Goal: Transaction & Acquisition: Purchase product/service

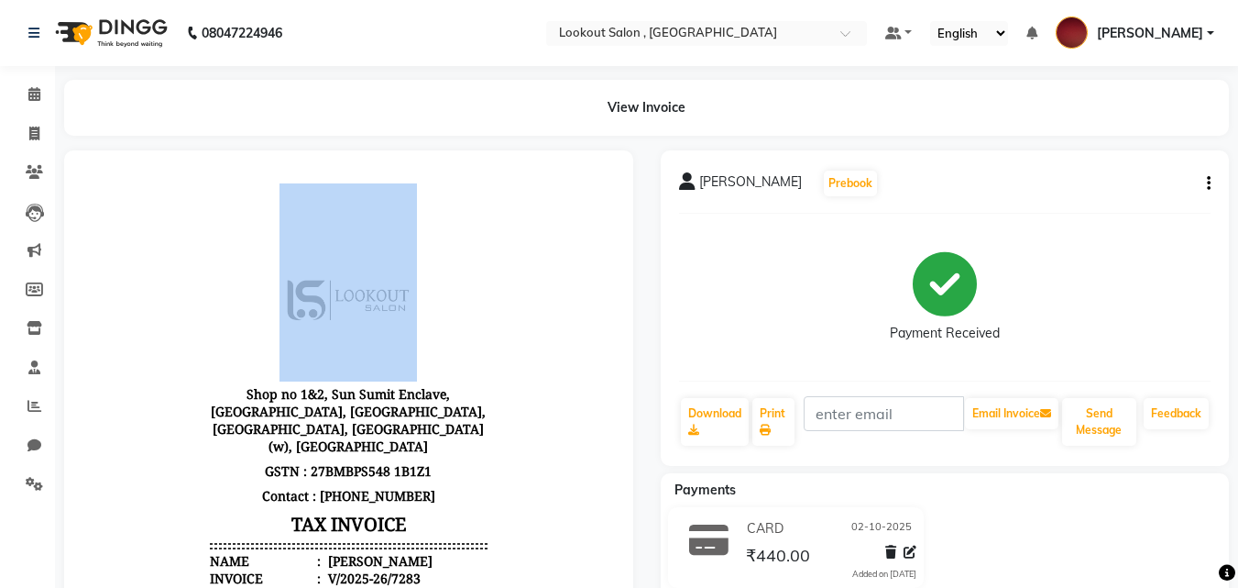
click at [221, 193] on header "Shop no 1&2, Sun Sumit Enclave, [GEOGRAPHIC_DATA], [GEOGRAPHIC_DATA], [GEOGRAPH…" at bounding box center [348, 393] width 277 height 421
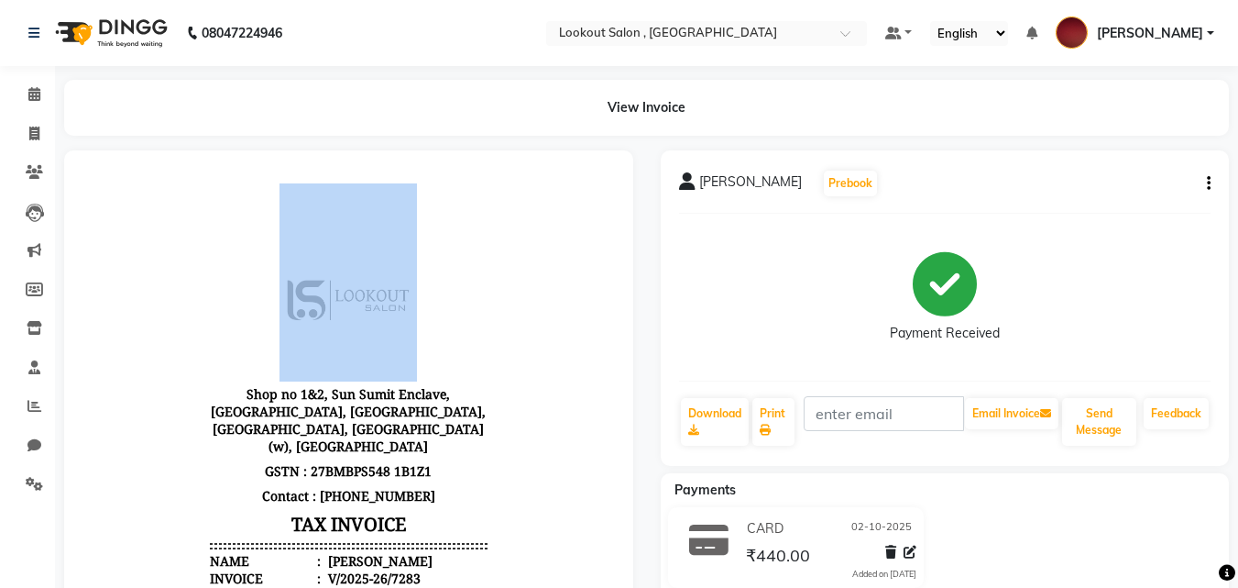
click at [221, 193] on header "Shop no 1&2, Sun Sumit Enclave, [GEOGRAPHIC_DATA], [GEOGRAPHIC_DATA], [GEOGRAPH…" at bounding box center [348, 393] width 277 height 421
click at [210, 202] on header "Shop no 1&2, Sun Sumit Enclave, [GEOGRAPHIC_DATA], [GEOGRAPHIC_DATA], [GEOGRAPH…" at bounding box center [348, 393] width 277 height 421
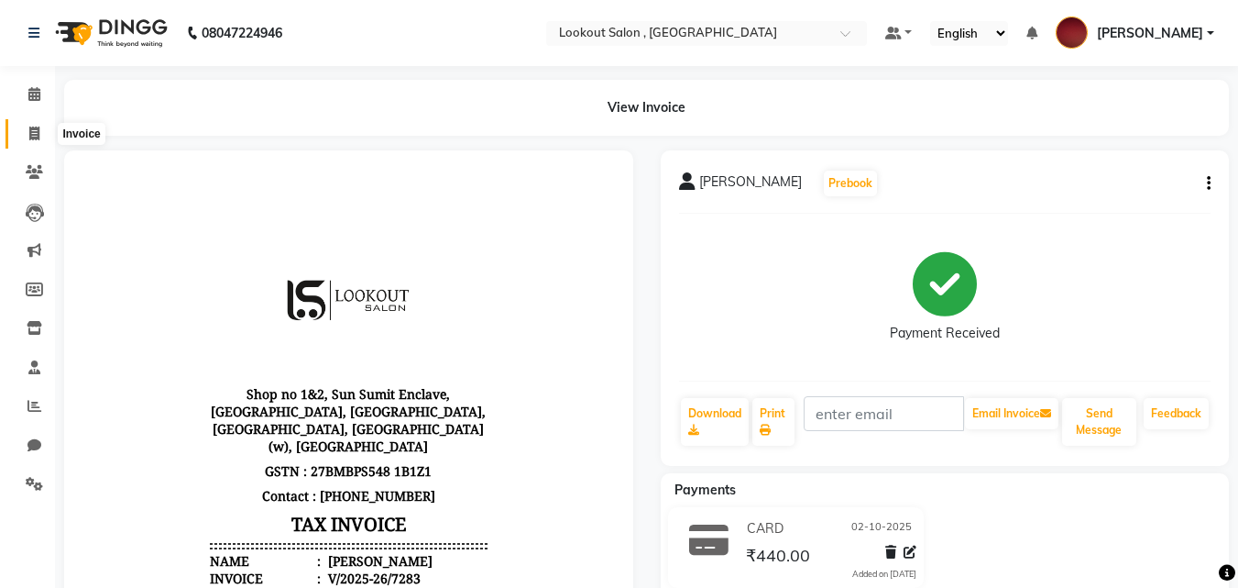
click at [38, 129] on icon at bounding box center [34, 134] width 10 height 14
select select "service"
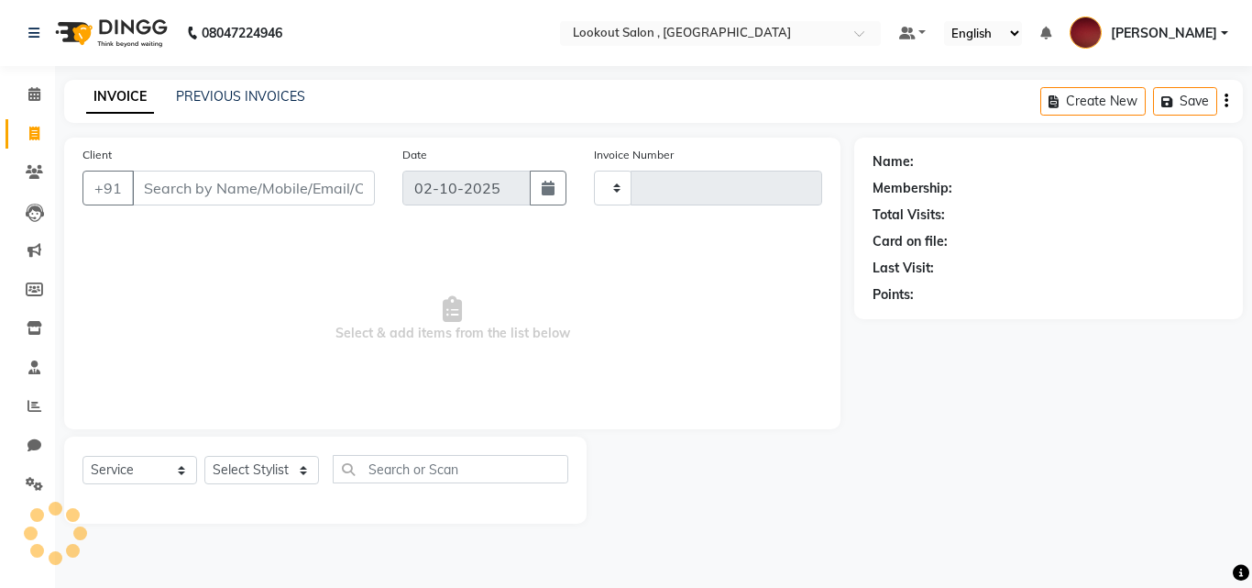
type input "7284"
select select "151"
click at [289, 466] on select "Select Stylist" at bounding box center [261, 470] width 115 height 28
click at [283, 461] on select "Select Stylist [PERSON_NAME] [PERSON_NAME] [PERSON_NAME] [PERSON_NAME] [PERSON_…" at bounding box center [261, 470] width 115 height 28
click at [298, 491] on div "Select Service Product Membership Package Voucher Prepaid Gift Card Select Styl…" at bounding box center [326, 476] width 486 height 43
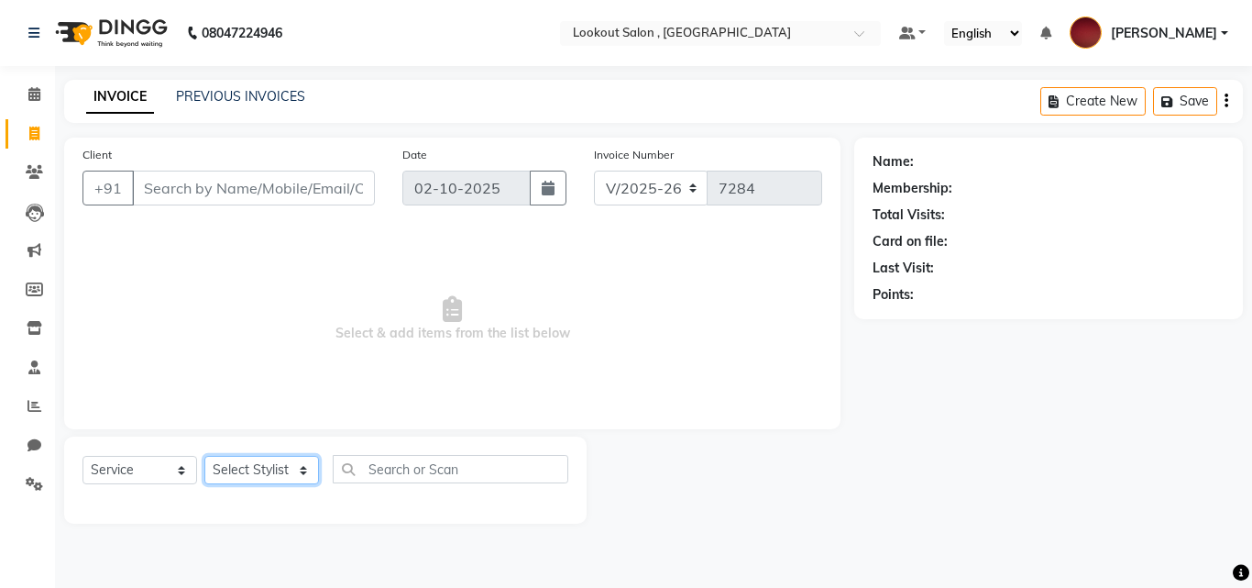
click at [298, 472] on select "Select Stylist [PERSON_NAME] [PERSON_NAME] [PERSON_NAME] [PERSON_NAME] [PERSON_…" at bounding box center [261, 470] width 115 height 28
select select "90900"
click at [204, 456] on select "Select Stylist [PERSON_NAME] [PERSON_NAME] [PERSON_NAME] [PERSON_NAME] [PERSON_…" at bounding box center [261, 470] width 115 height 28
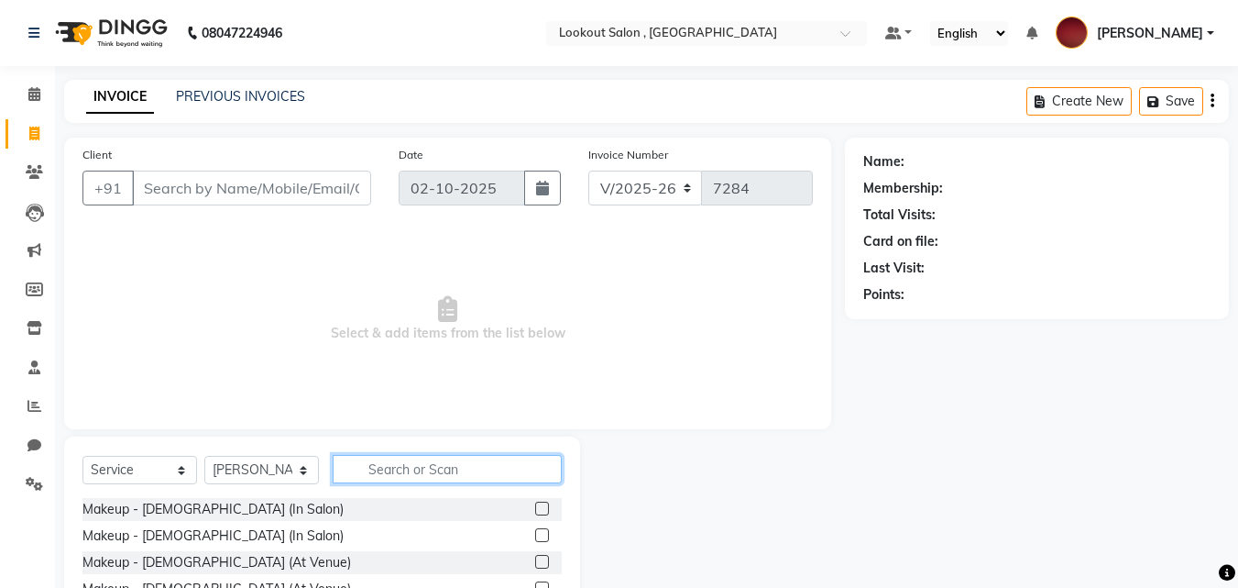
click at [481, 476] on input "text" at bounding box center [447, 469] width 229 height 28
type input "cut"
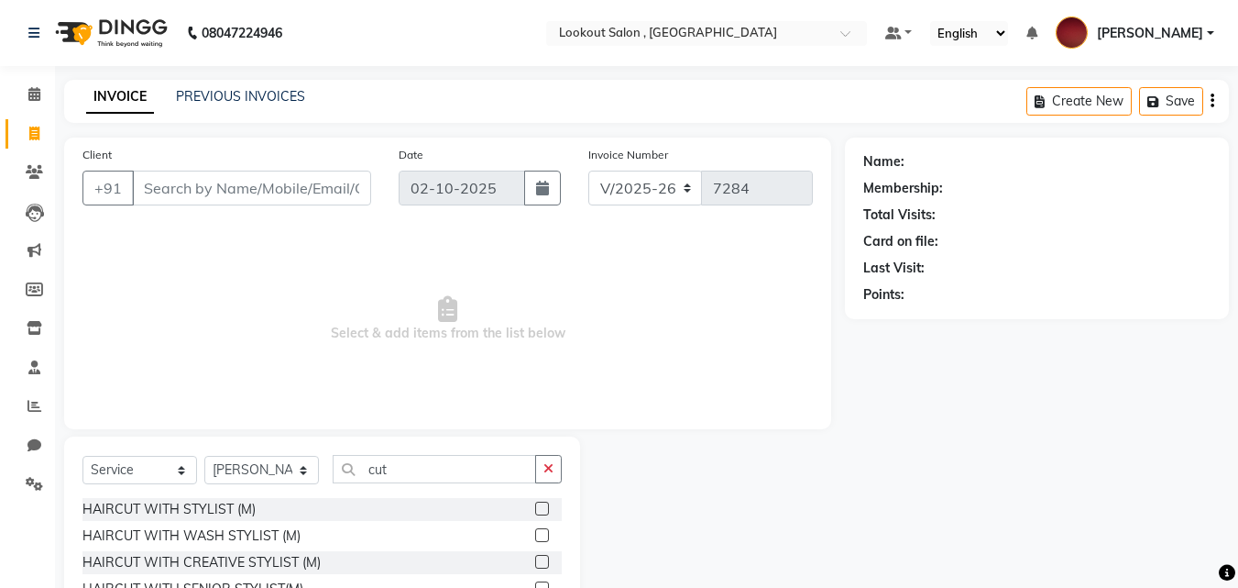
click at [220, 521] on div "HAIRCUT WITH STYLIST (M) HAIRCUT WITH WASH STYLIST (M) HAIRCUT WITH CREATIVE ST…" at bounding box center [322, 589] width 479 height 183
click at [220, 508] on div "HAIRCUT WITH STYLIST (M)" at bounding box center [169, 509] width 173 height 19
checkbox input "false"
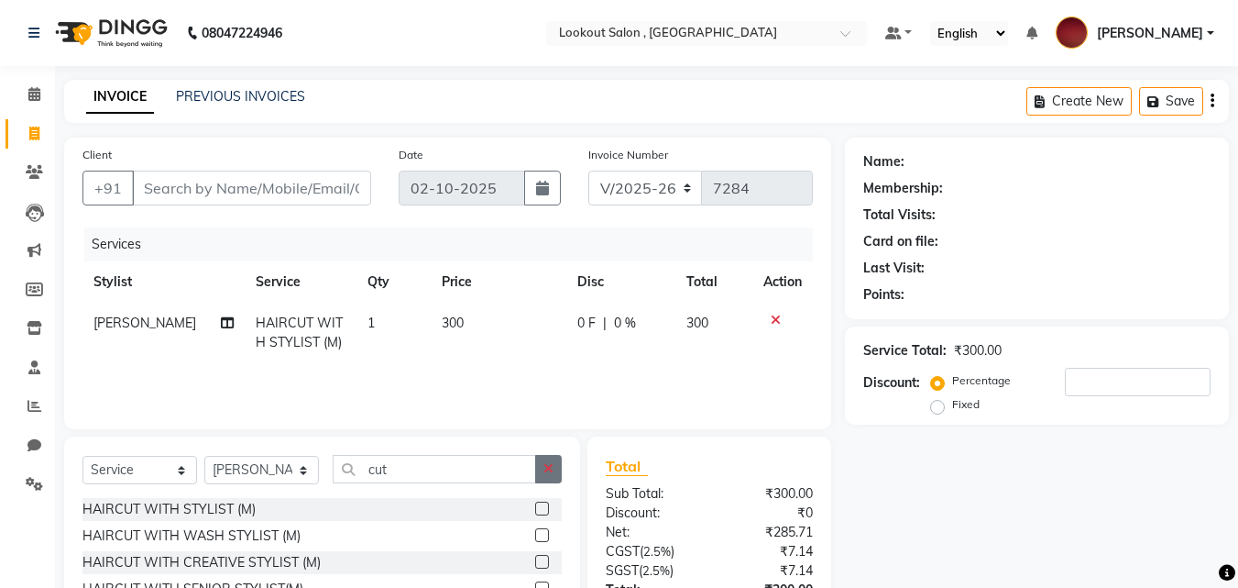
click at [548, 462] on icon "button" at bounding box center [549, 468] width 10 height 13
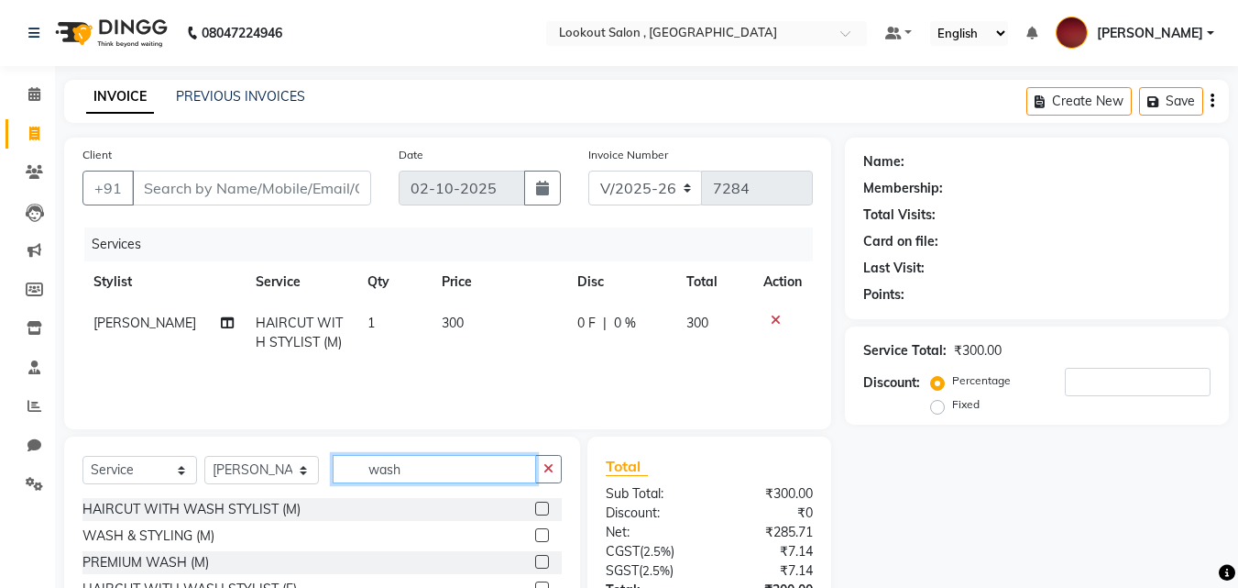
type input "wash"
click at [203, 525] on div "WASH & STYLING (M)" at bounding box center [322, 535] width 479 height 23
click at [203, 532] on div "WASH & STYLING (M)" at bounding box center [149, 535] width 132 height 19
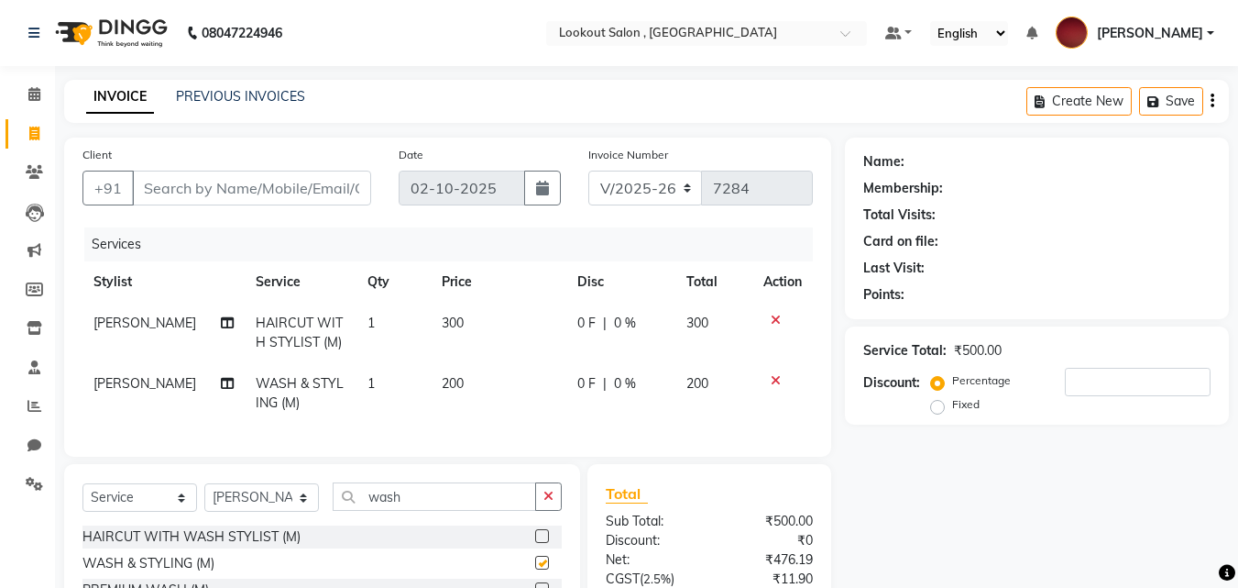
checkbox input "false"
click at [442, 391] on span "200" at bounding box center [453, 383] width 22 height 17
select select "90900"
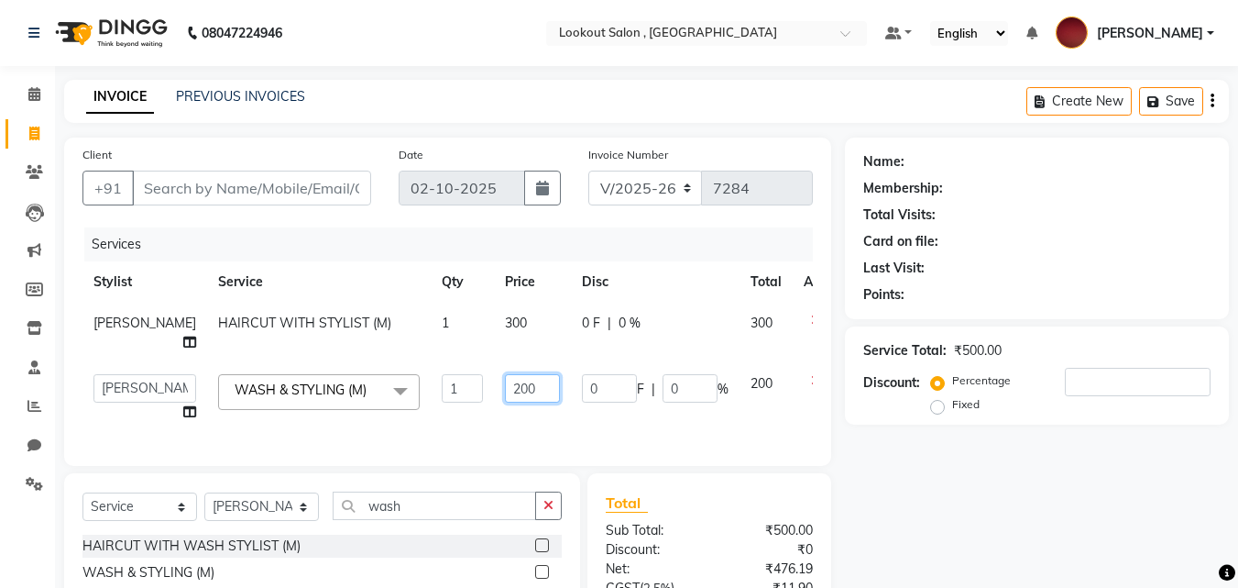
drag, startPoint x: 473, startPoint y: 407, endPoint x: 437, endPoint y: 407, distance: 35.8
click at [437, 407] on tr "[PERSON_NAME] [PERSON_NAME] [PERSON_NAME] [PERSON_NAME] [PERSON_NAME] kuldeep N…" at bounding box center [468, 398] width 771 height 70
type input "100"
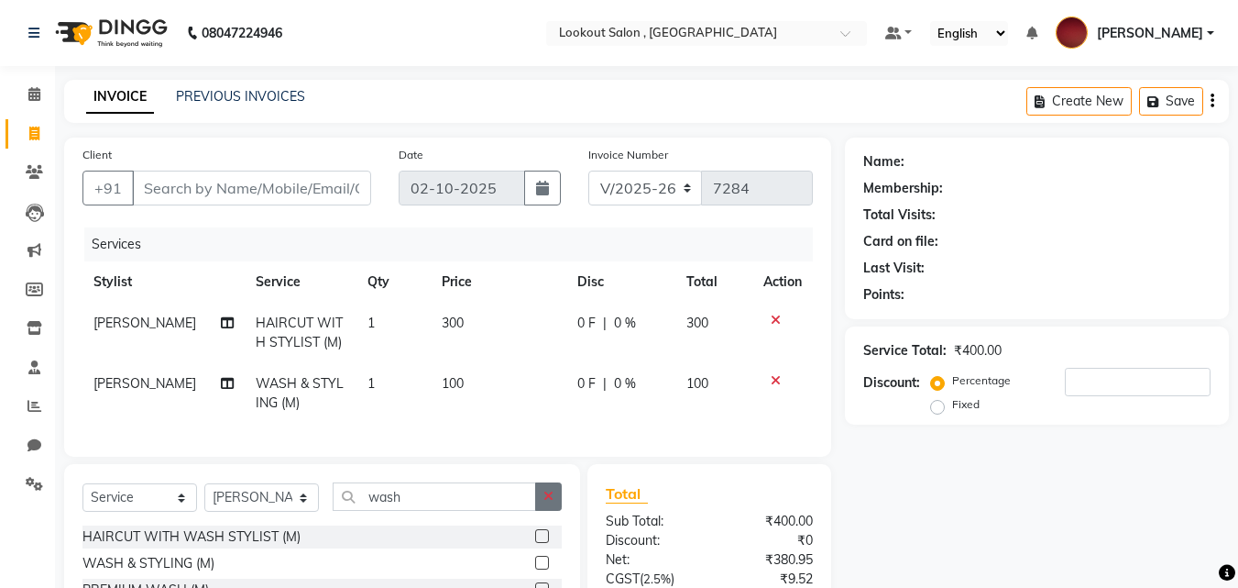
click at [549, 525] on div "Select Service Product Membership Package Voucher Prepaid Gift Card Select Styl…" at bounding box center [322, 503] width 479 height 43
click at [238, 182] on input "Client" at bounding box center [251, 188] width 239 height 35
type input "9"
type input "0"
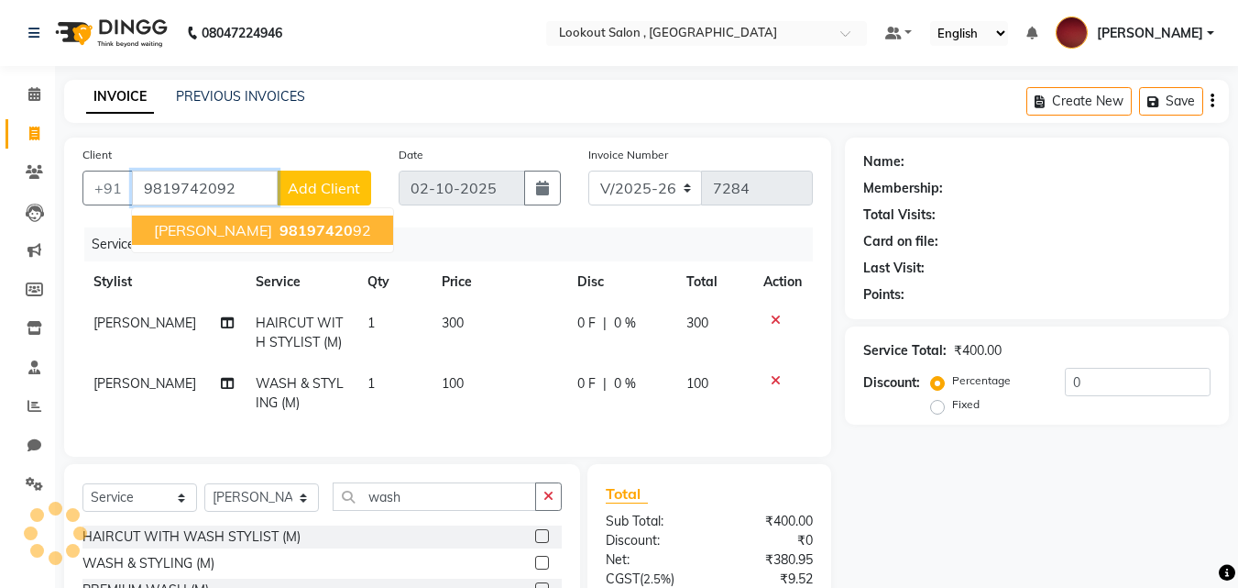
type input "9819742092"
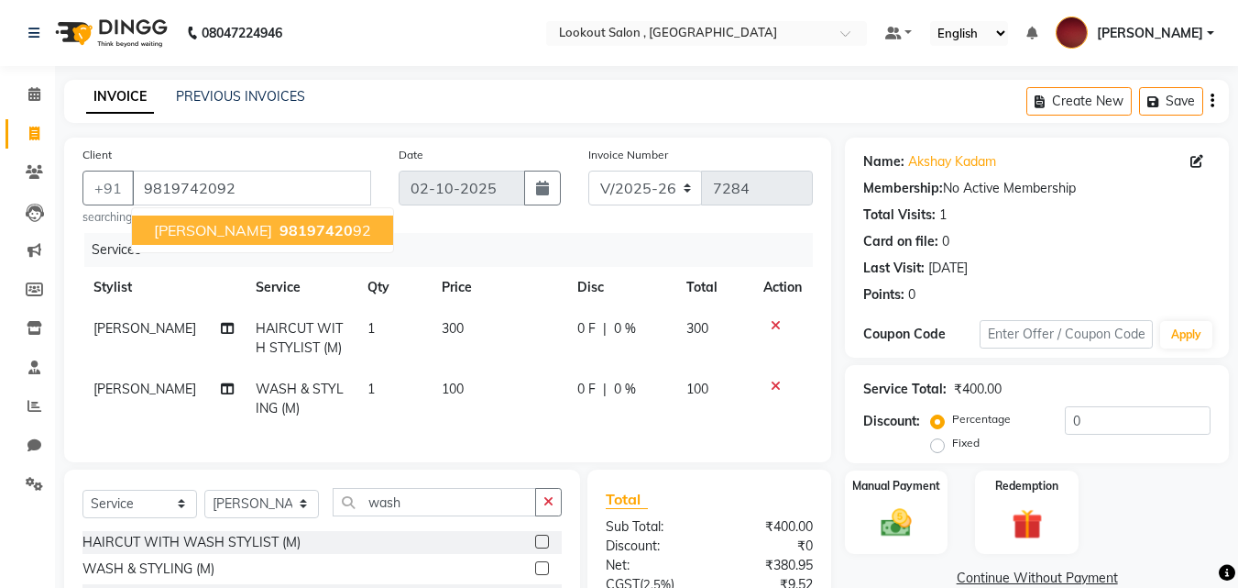
click at [338, 233] on ngb-highlight "98197420 92" at bounding box center [323, 230] width 95 height 18
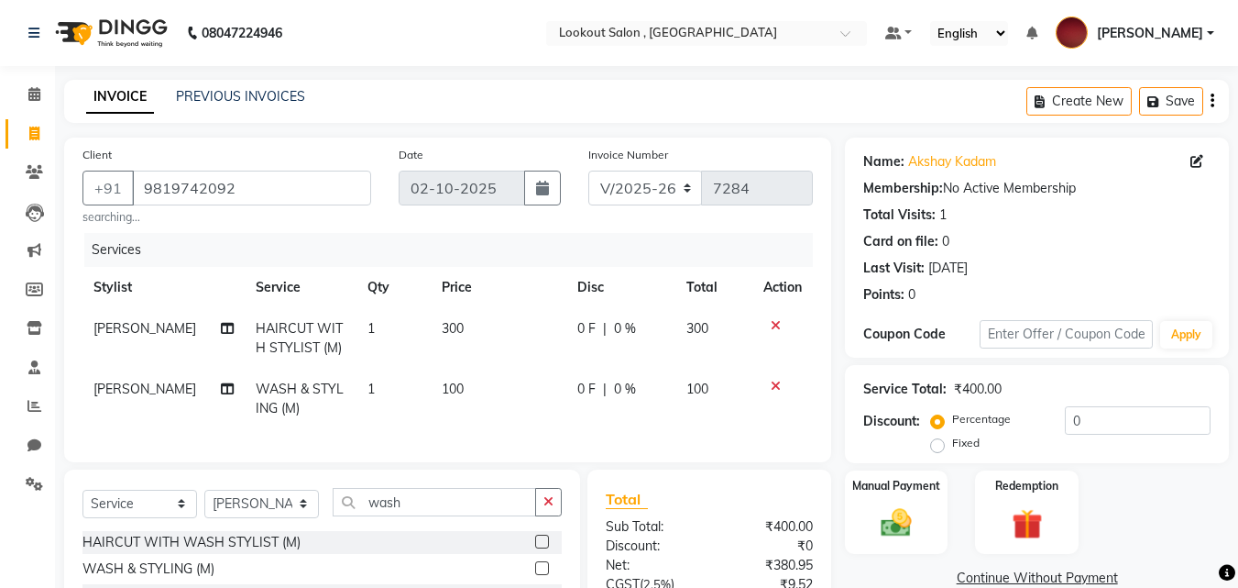
scroll to position [92, 0]
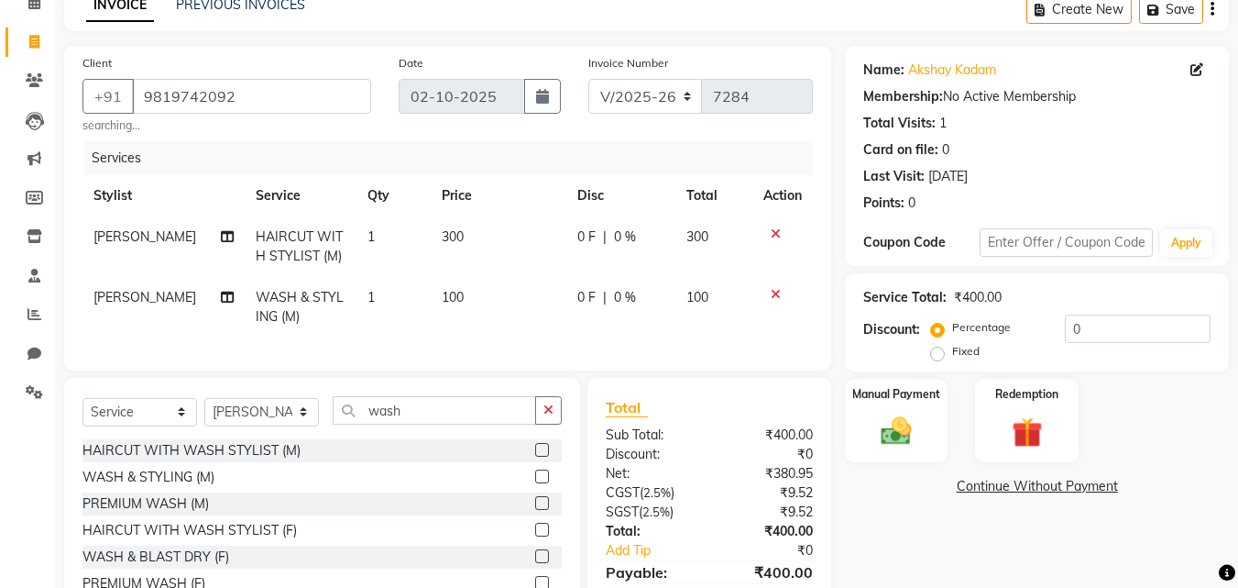
click at [442, 233] on span "300" at bounding box center [453, 236] width 22 height 17
select select "90900"
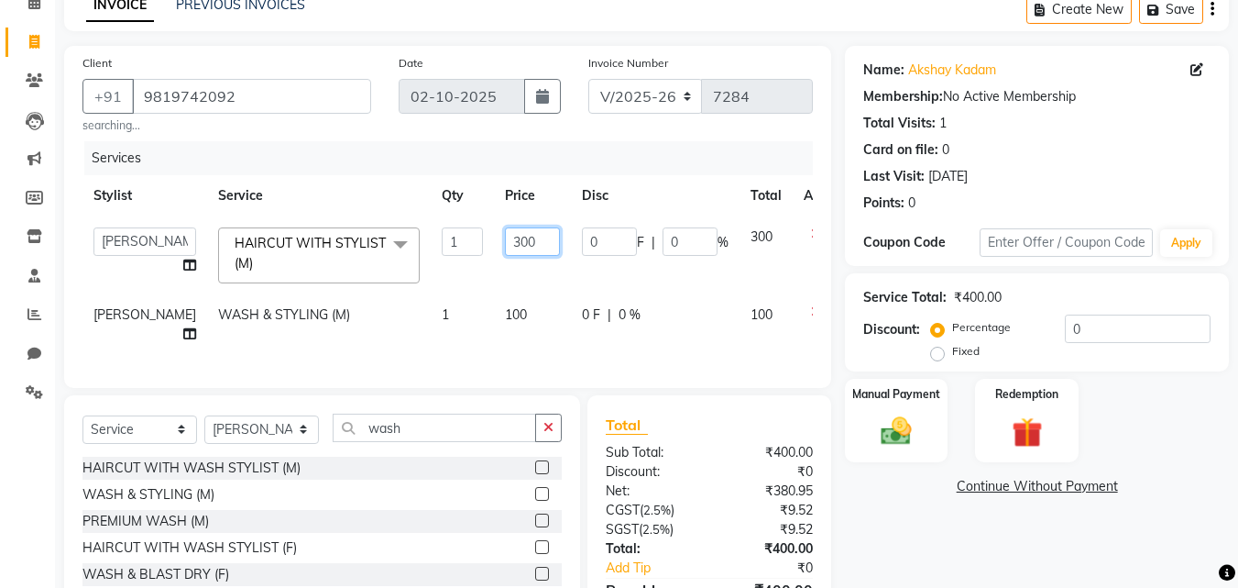
drag, startPoint x: 469, startPoint y: 237, endPoint x: 457, endPoint y: 237, distance: 12.8
click at [505, 237] on input "300" at bounding box center [532, 241] width 55 height 28
type input "500"
click at [414, 456] on div "Select Service Product Membership Package Voucher Prepaid Gift Card Select Styl…" at bounding box center [322, 530] width 516 height 270
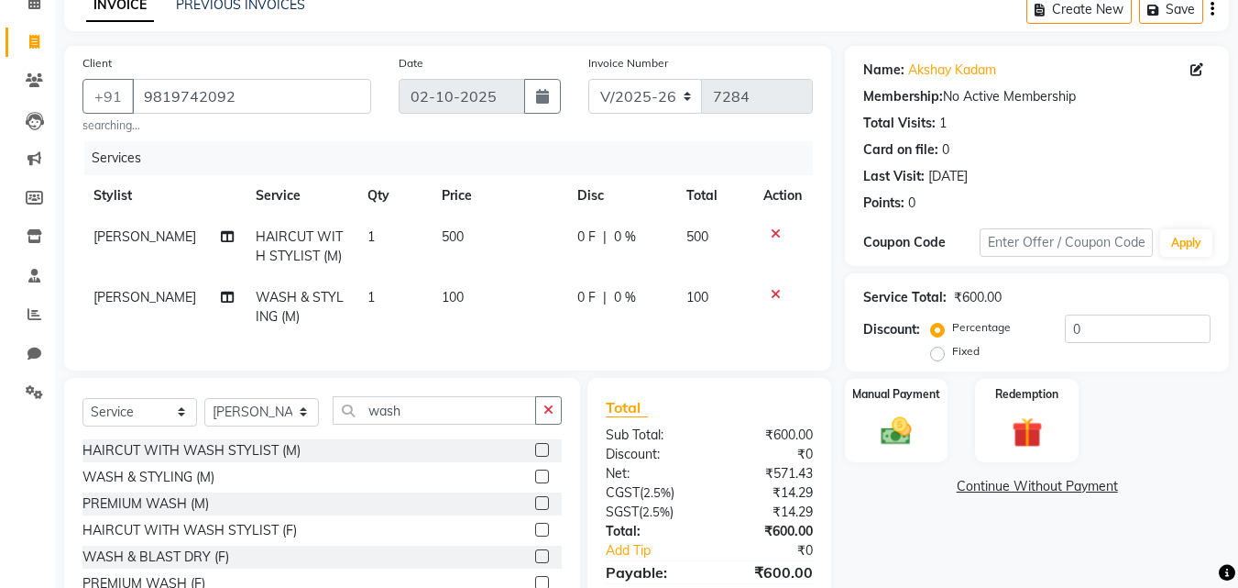
click at [414, 456] on div "HAIRCUT WITH WASH STYLIST (M)" at bounding box center [322, 450] width 479 height 23
click at [501, 421] on input "wash" at bounding box center [435, 410] width 204 height 28
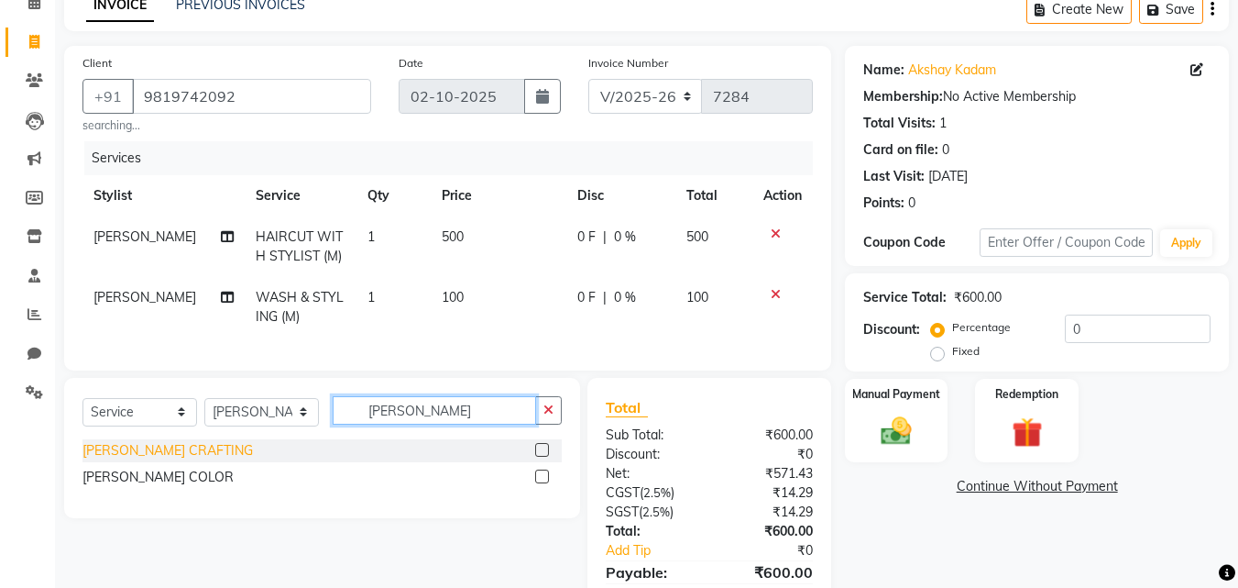
type input "[PERSON_NAME]"
click at [178, 460] on div "[PERSON_NAME] CRAFTING" at bounding box center [168, 450] width 171 height 19
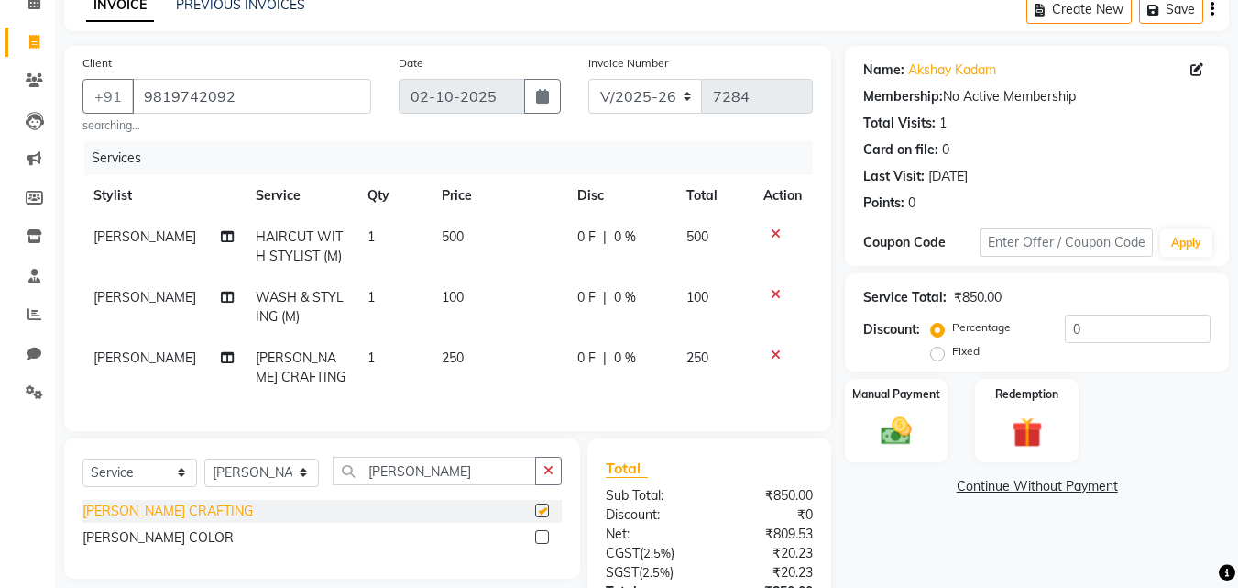
checkbox input "false"
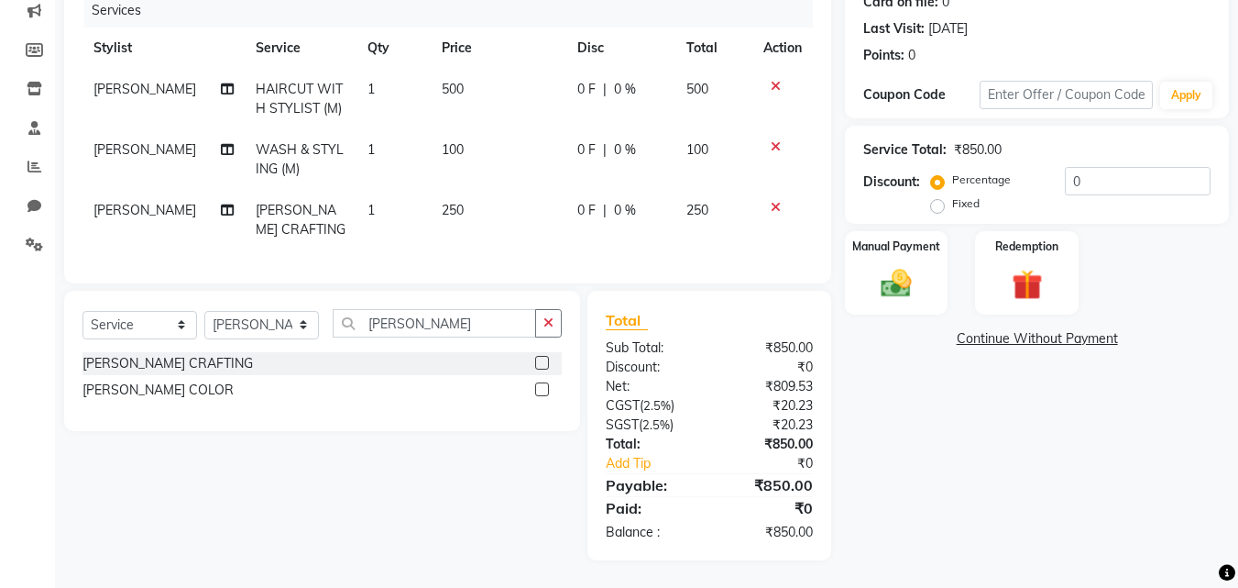
scroll to position [0, 0]
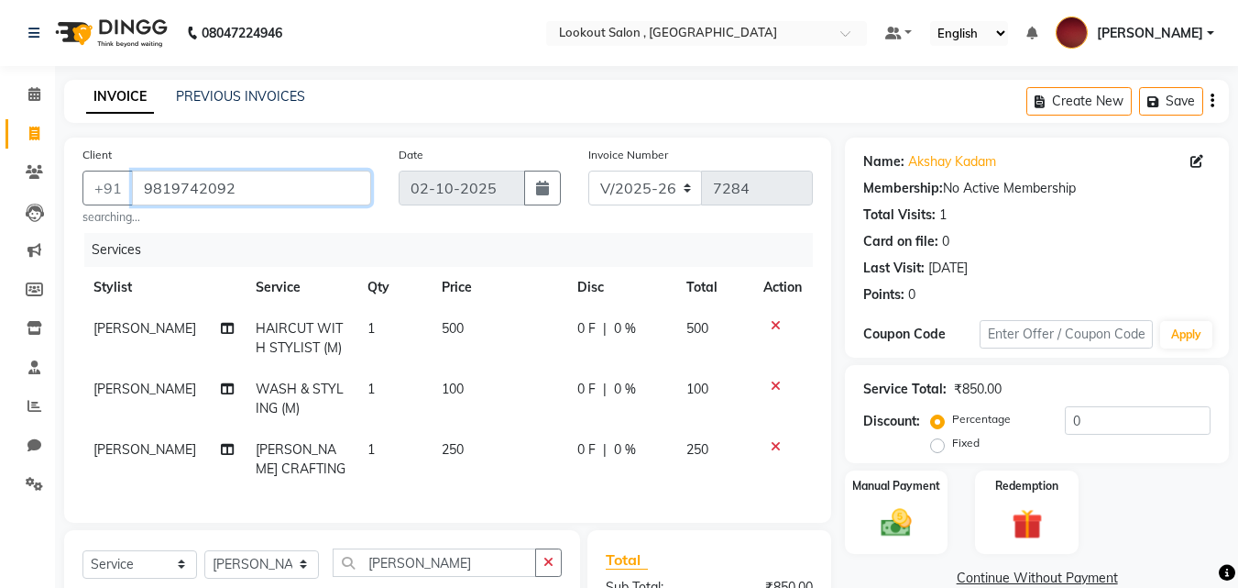
drag, startPoint x: 238, startPoint y: 181, endPoint x: 151, endPoint y: 205, distance: 90.5
click at [151, 205] on div "Client [PHONE_NUMBER] searching..." at bounding box center [227, 185] width 316 height 81
click at [223, 193] on input "9819742092" at bounding box center [251, 188] width 239 height 35
click at [442, 334] on span "500" at bounding box center [453, 328] width 22 height 17
select select "90900"
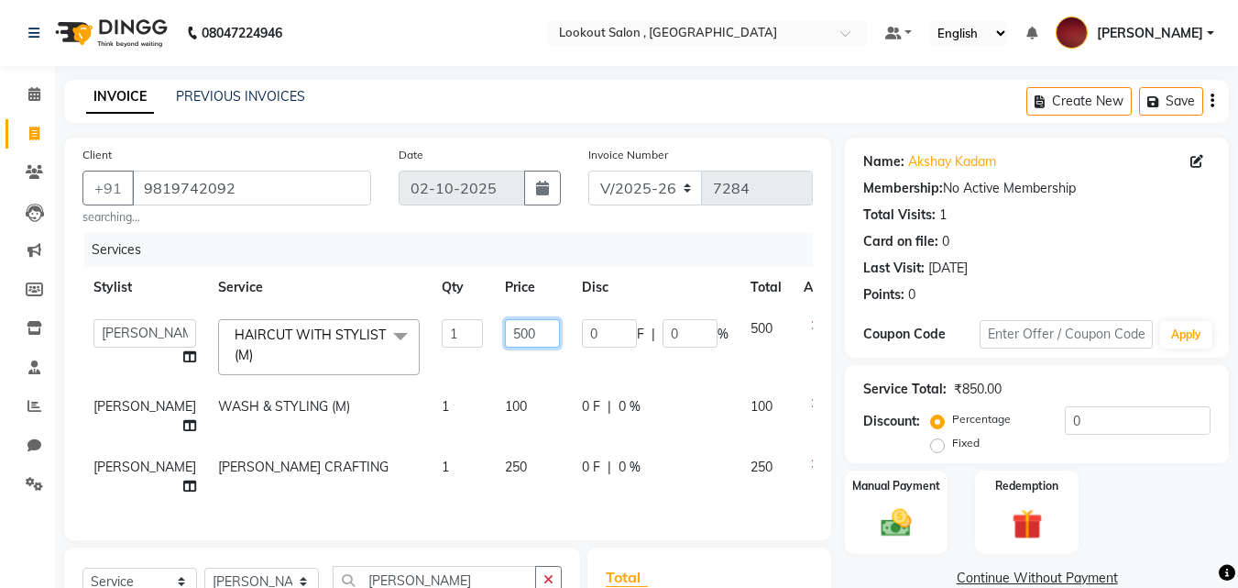
drag, startPoint x: 469, startPoint y: 330, endPoint x: 424, endPoint y: 335, distance: 45.2
click at [424, 335] on tr "[PERSON_NAME] [PERSON_NAME] [PERSON_NAME] [PERSON_NAME] [PERSON_NAME] kuldeep N…" at bounding box center [468, 347] width 771 height 78
type input "300"
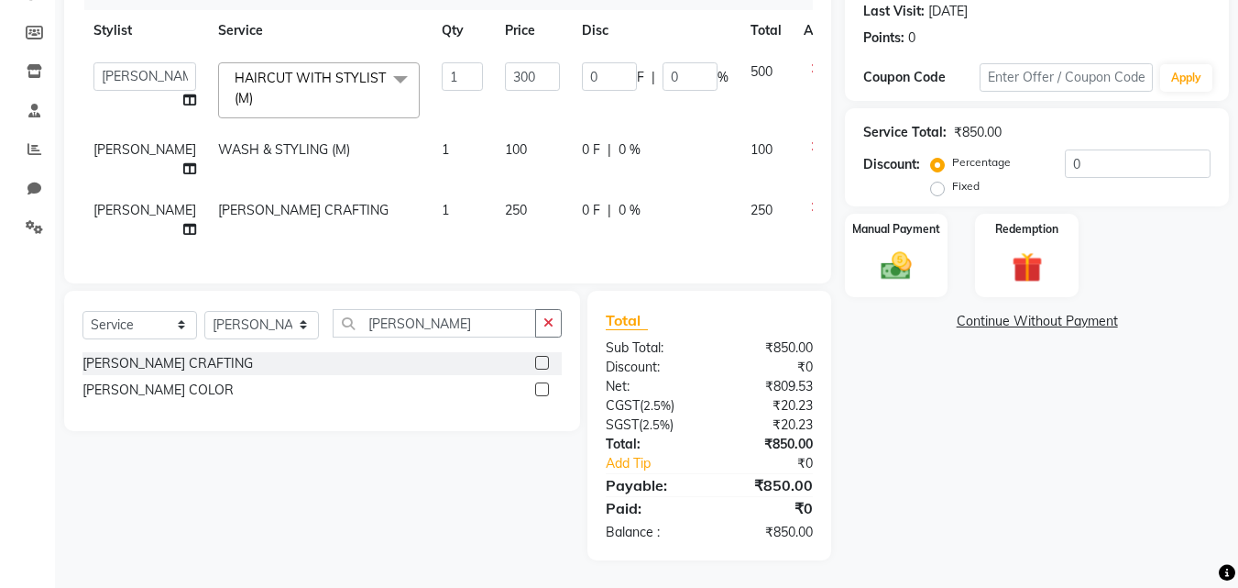
click at [493, 496] on div "Select Service Product Membership Package Voucher Prepaid Gift Card Select Styl…" at bounding box center [315, 426] width 530 height 270
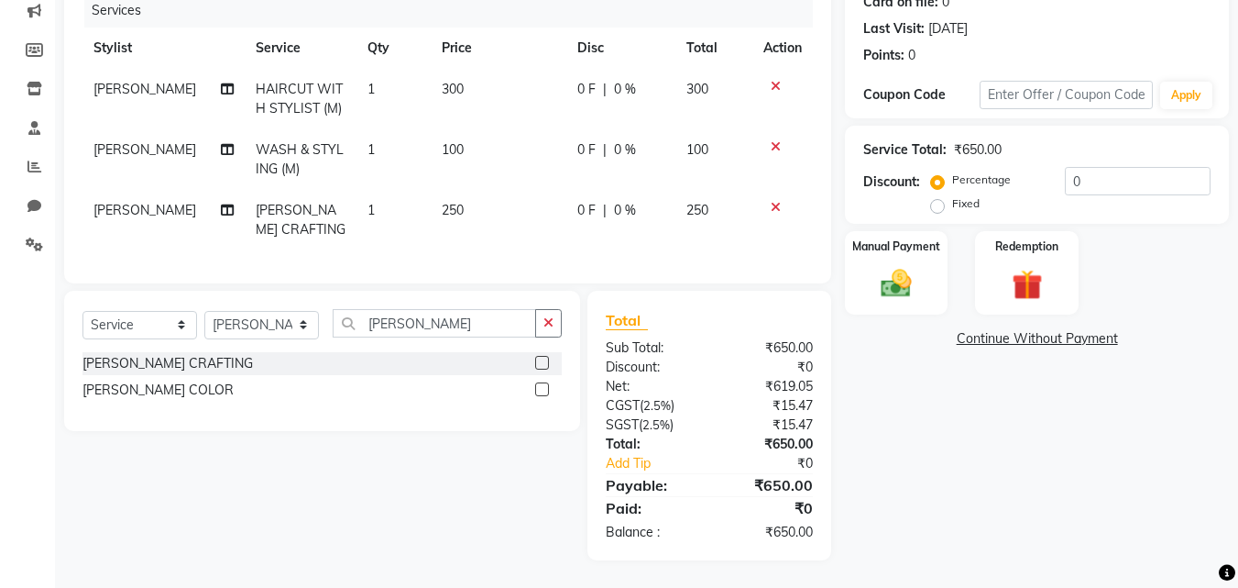
drag, startPoint x: 913, startPoint y: 263, endPoint x: 795, endPoint y: 160, distance: 156.6
click at [912, 266] on img at bounding box center [897, 283] width 50 height 35
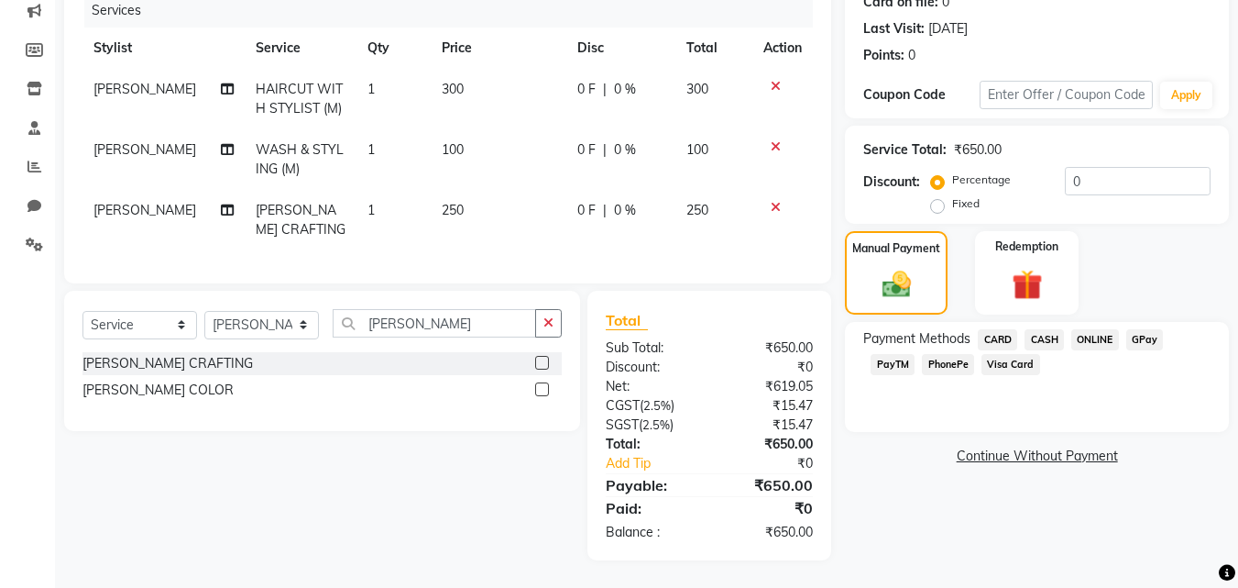
click at [952, 354] on span "PhonePe" at bounding box center [948, 364] width 52 height 21
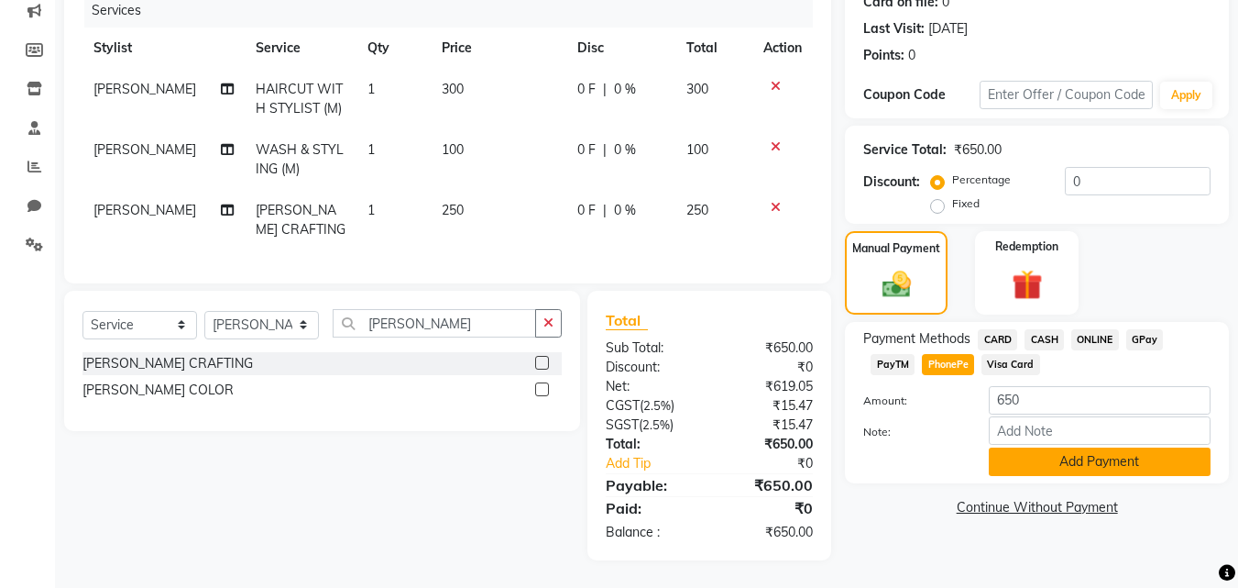
click at [1059, 447] on button "Add Payment" at bounding box center [1100, 461] width 222 height 28
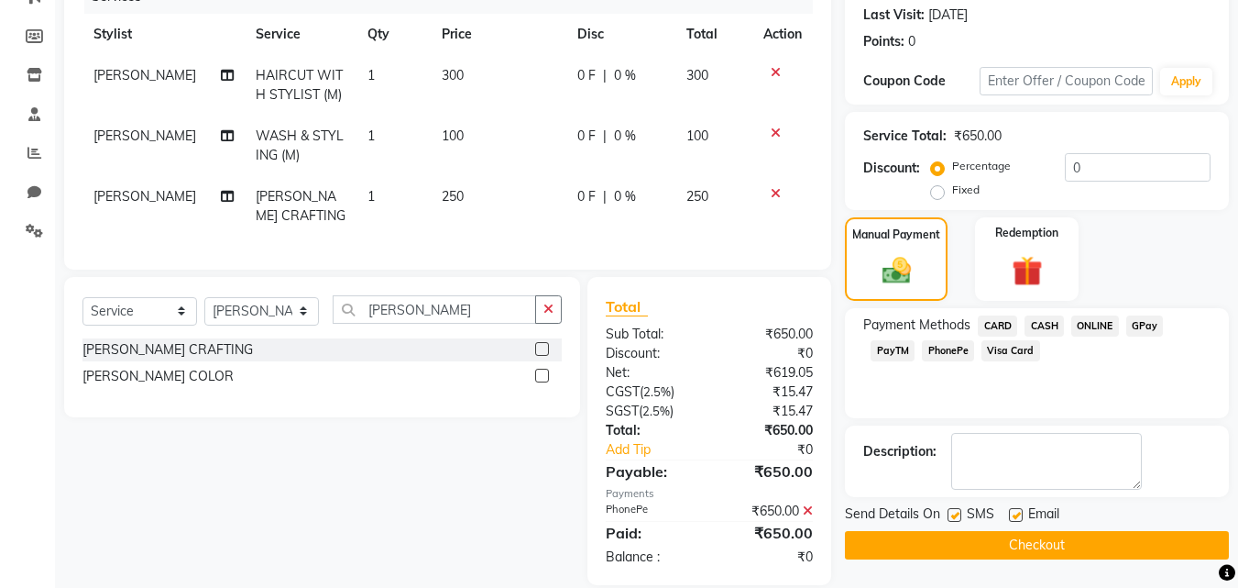
click at [1057, 547] on button "Checkout" at bounding box center [1037, 545] width 384 height 28
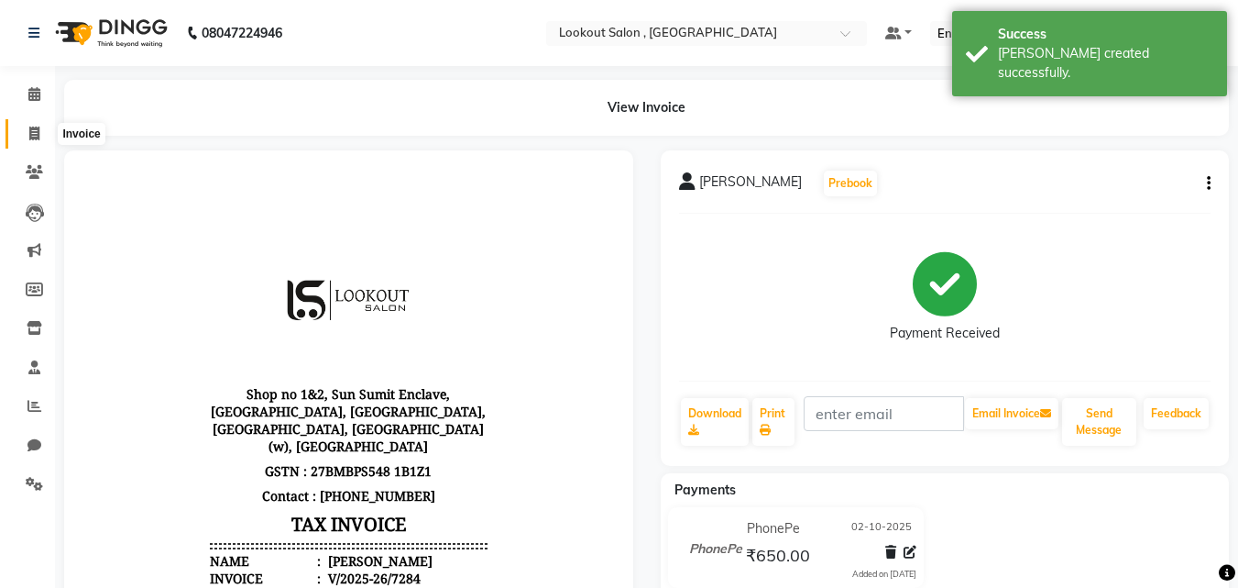
click at [29, 127] on icon at bounding box center [34, 134] width 10 height 14
select select "service"
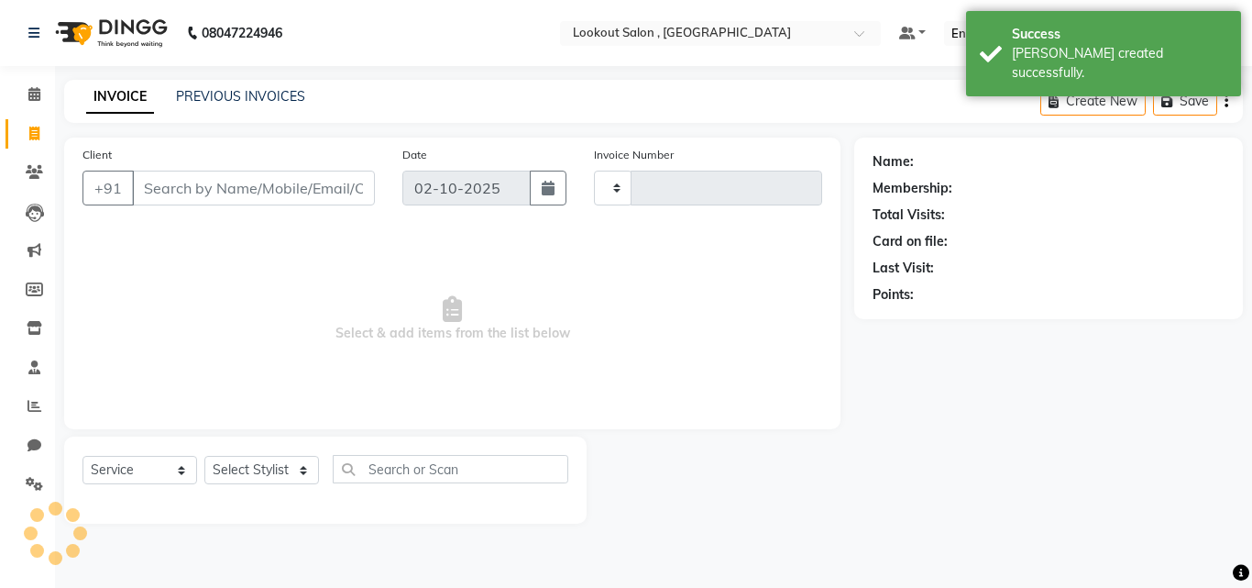
type input "7285"
select select "151"
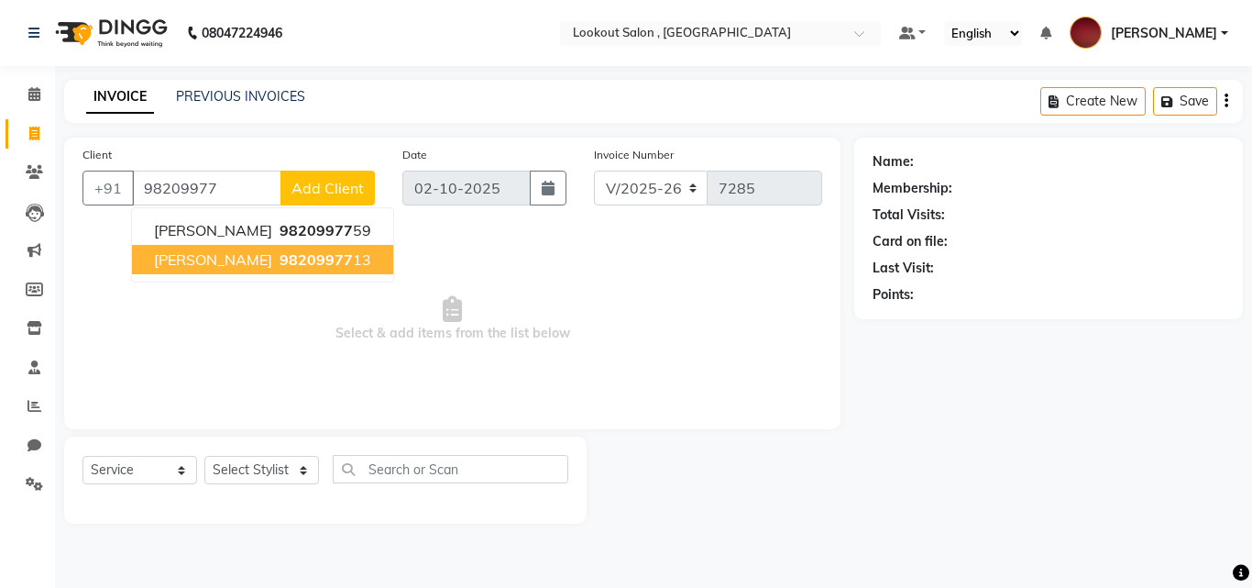
click at [219, 254] on span "[PERSON_NAME]" at bounding box center [213, 259] width 118 height 18
type input "9820997713"
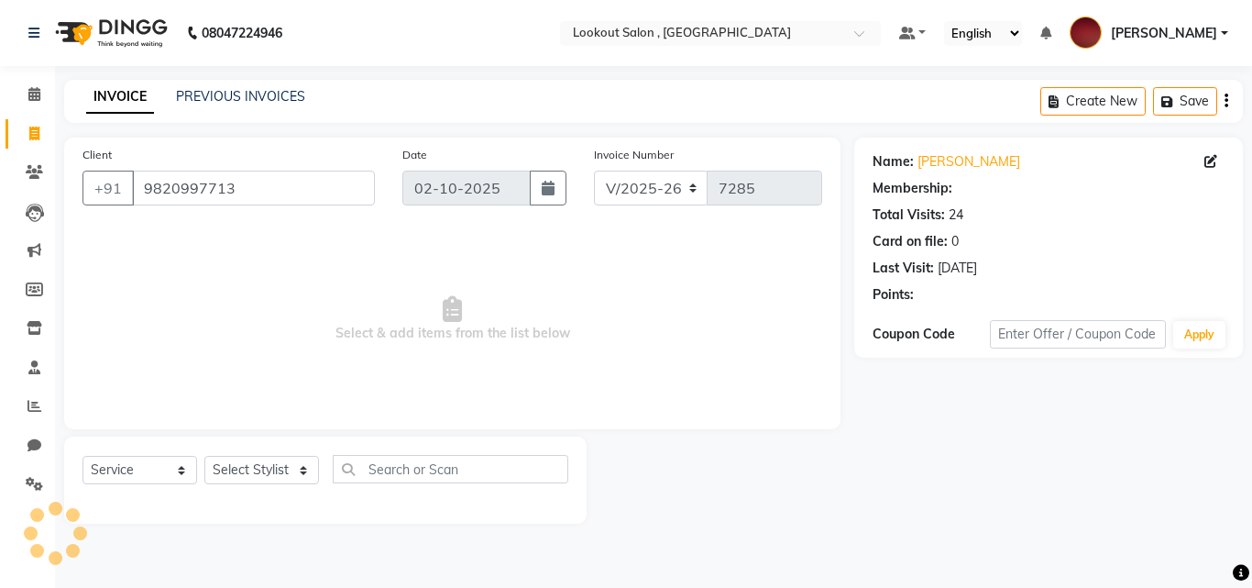
select select "1: Object"
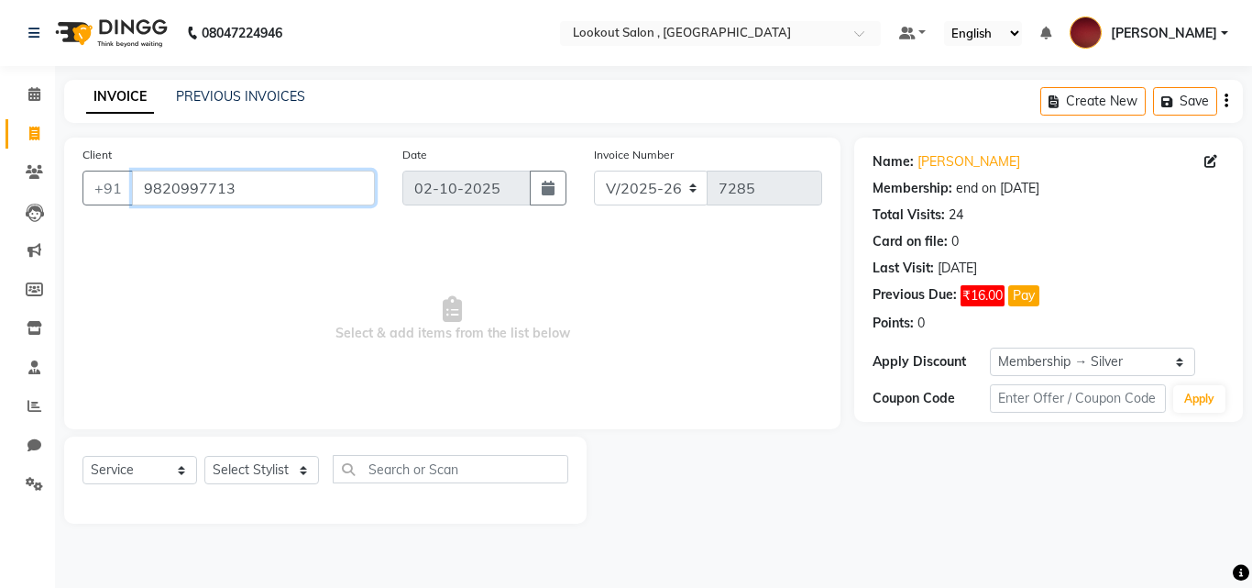
drag, startPoint x: 274, startPoint y: 187, endPoint x: 71, endPoint y: 200, distance: 203.9
click at [71, 200] on div "Client [PHONE_NUMBER]" at bounding box center [229, 182] width 320 height 75
click at [29, 189] on li "Clients" at bounding box center [27, 172] width 55 height 39
click at [32, 185] on link "Clients" at bounding box center [28, 173] width 44 height 30
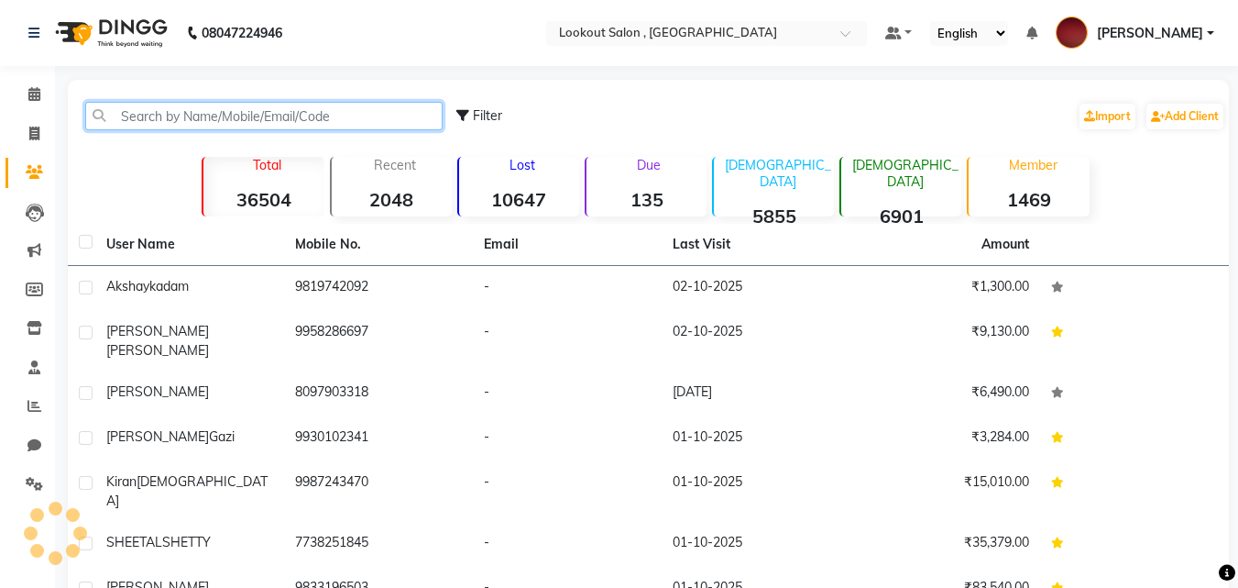
click at [413, 119] on input "text" at bounding box center [264, 116] width 358 height 28
paste input "9820997713"
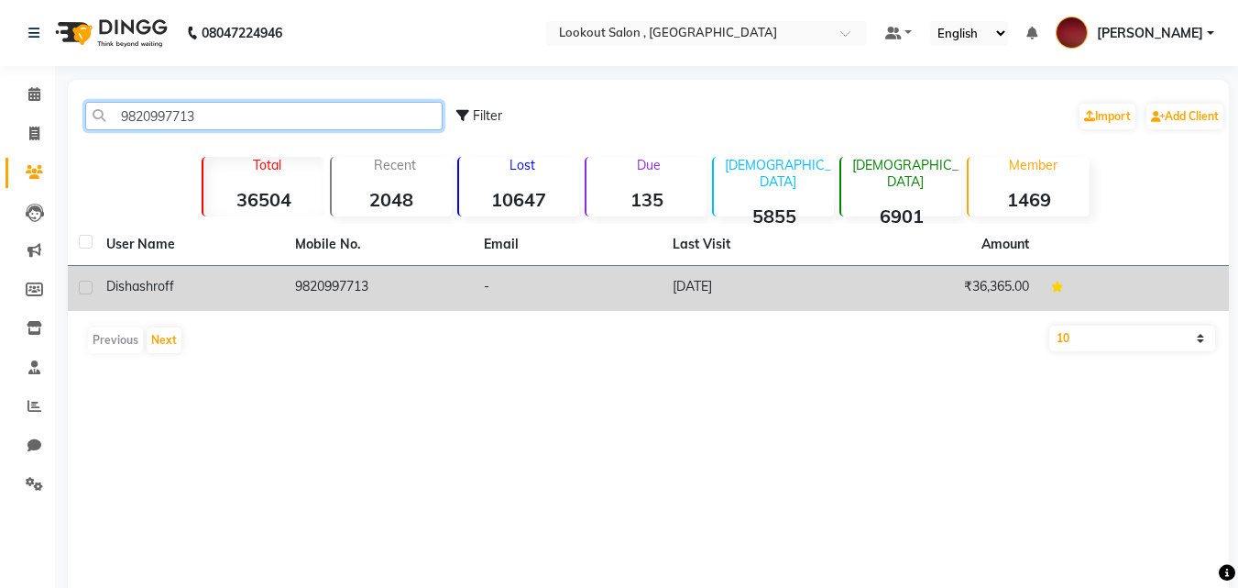
type input "9820997713"
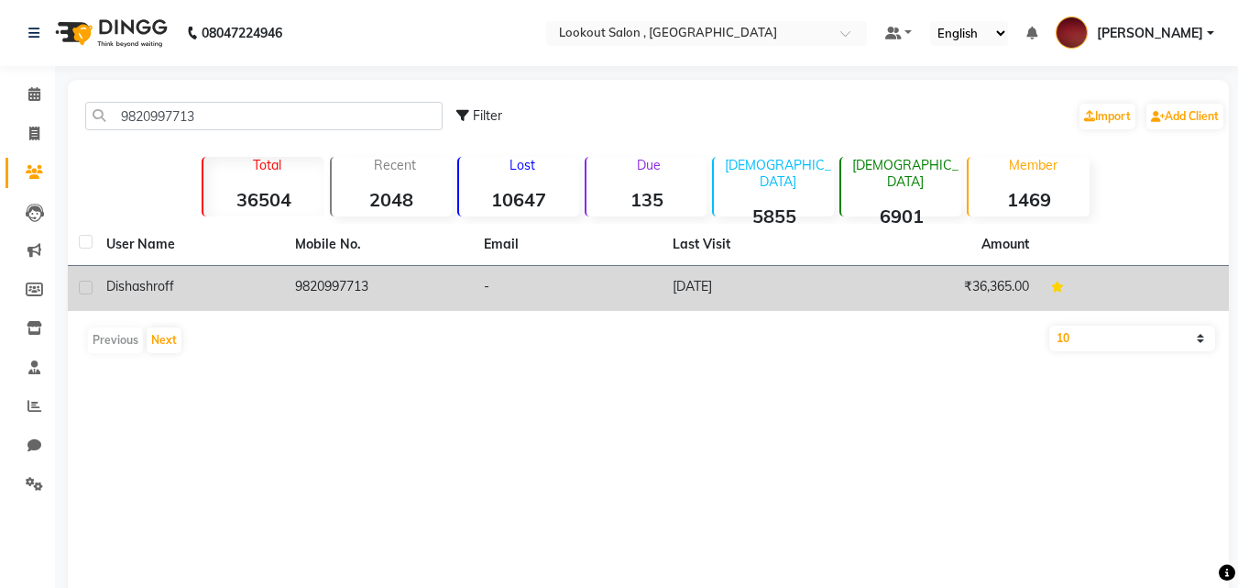
click at [408, 274] on td "9820997713" at bounding box center [378, 288] width 189 height 45
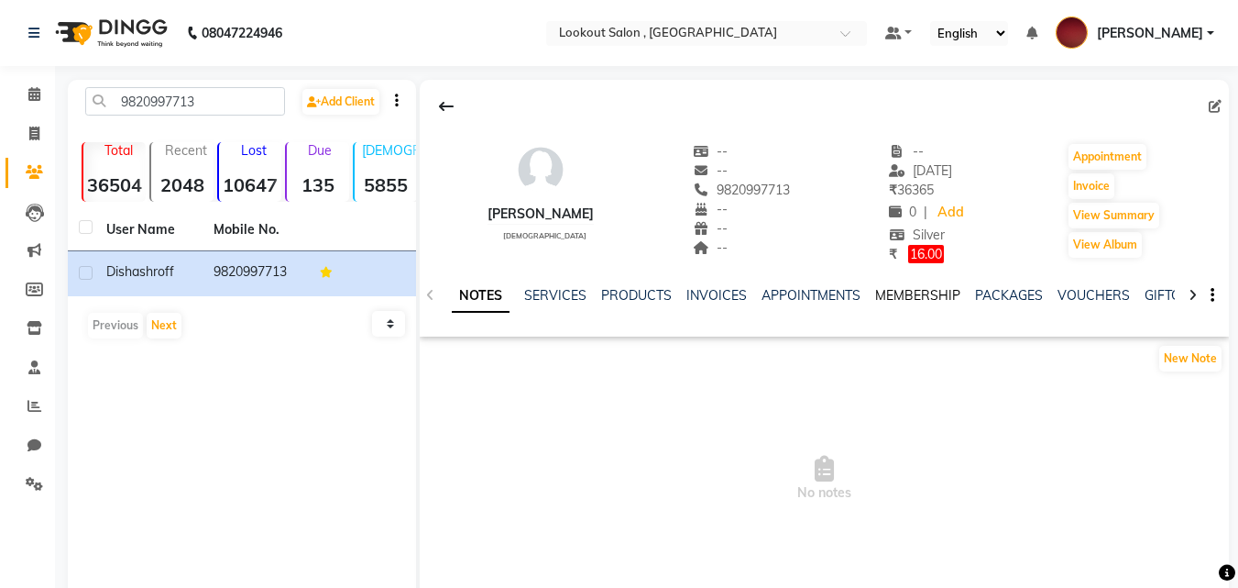
click at [886, 287] on link "MEMBERSHIP" at bounding box center [917, 295] width 85 height 17
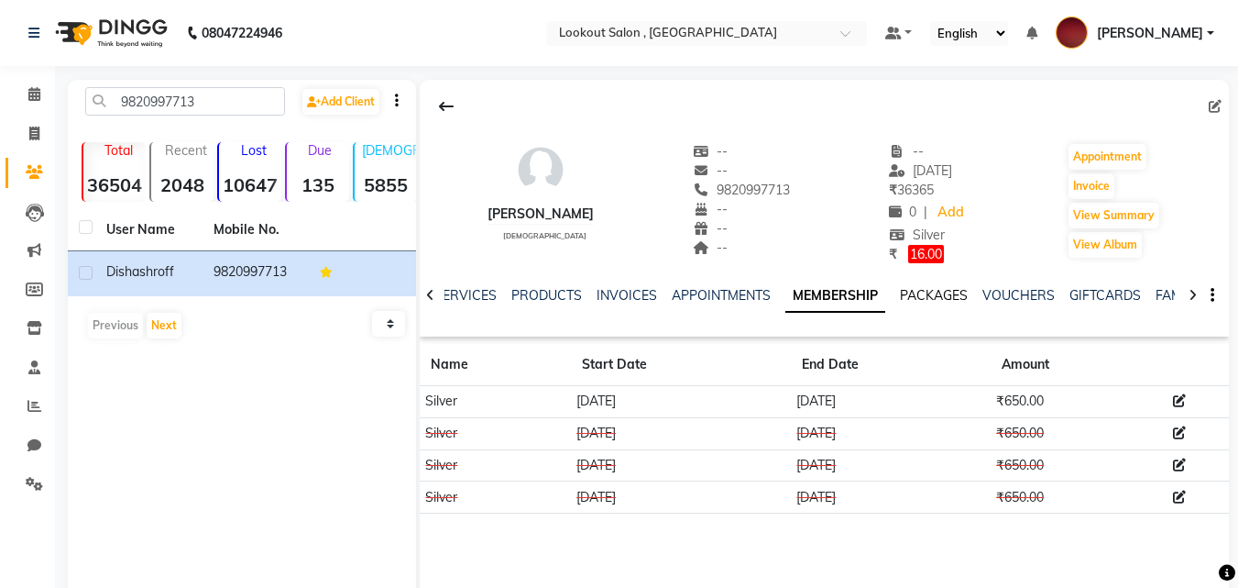
click at [933, 291] on link "PACKAGES" at bounding box center [934, 295] width 68 height 17
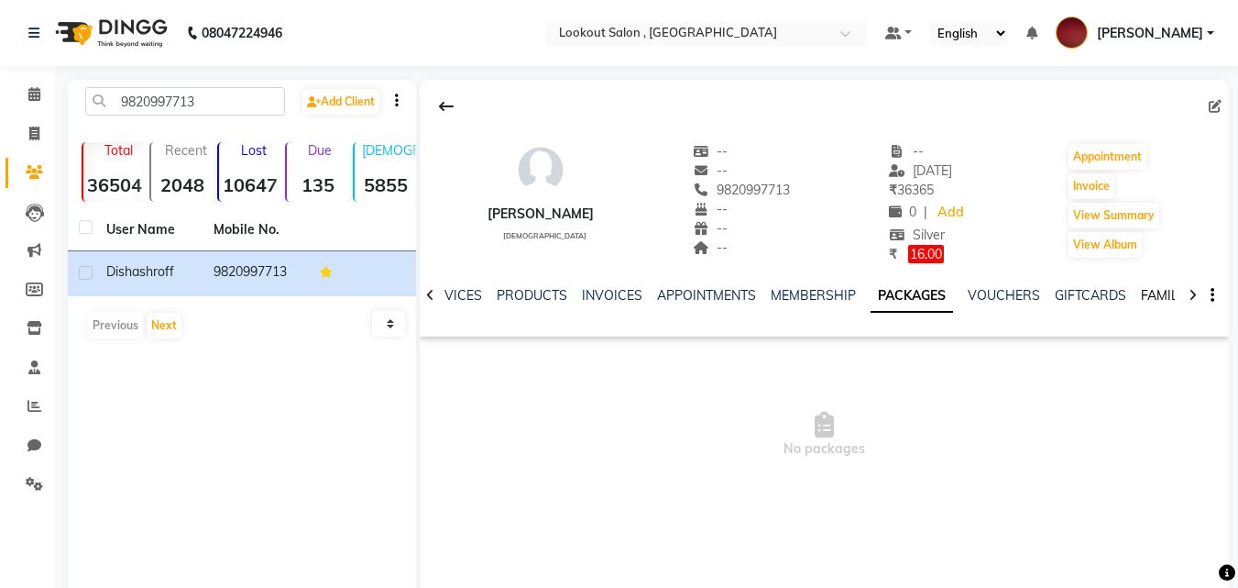
click at [1142, 291] on link "FAMILY" at bounding box center [1163, 295] width 44 height 17
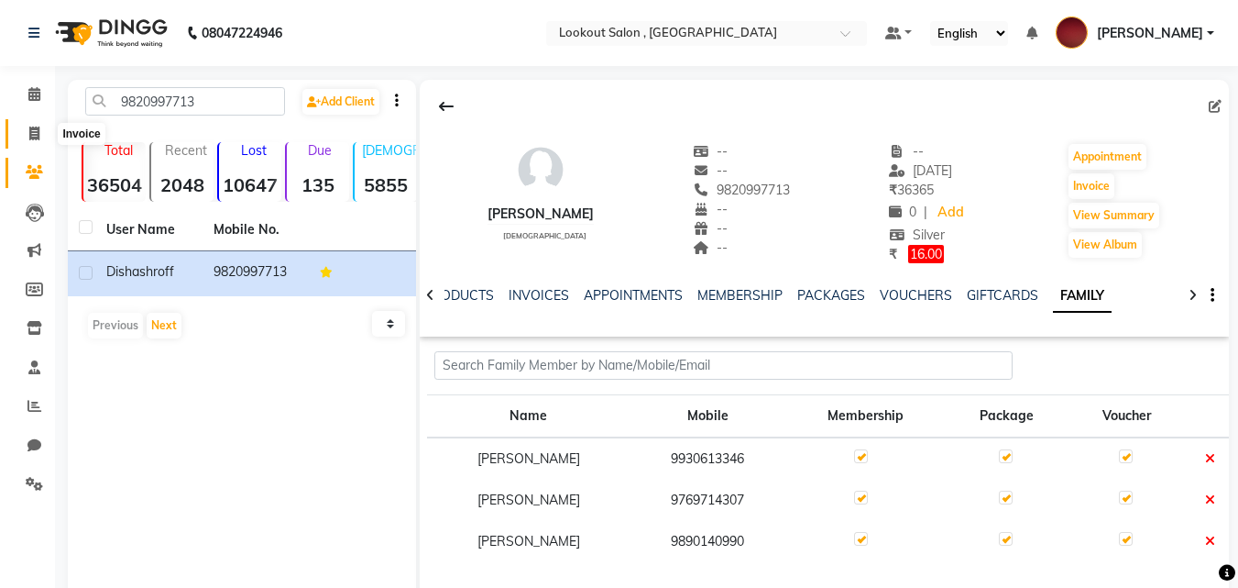
click at [29, 130] on icon at bounding box center [34, 134] width 10 height 14
select select "service"
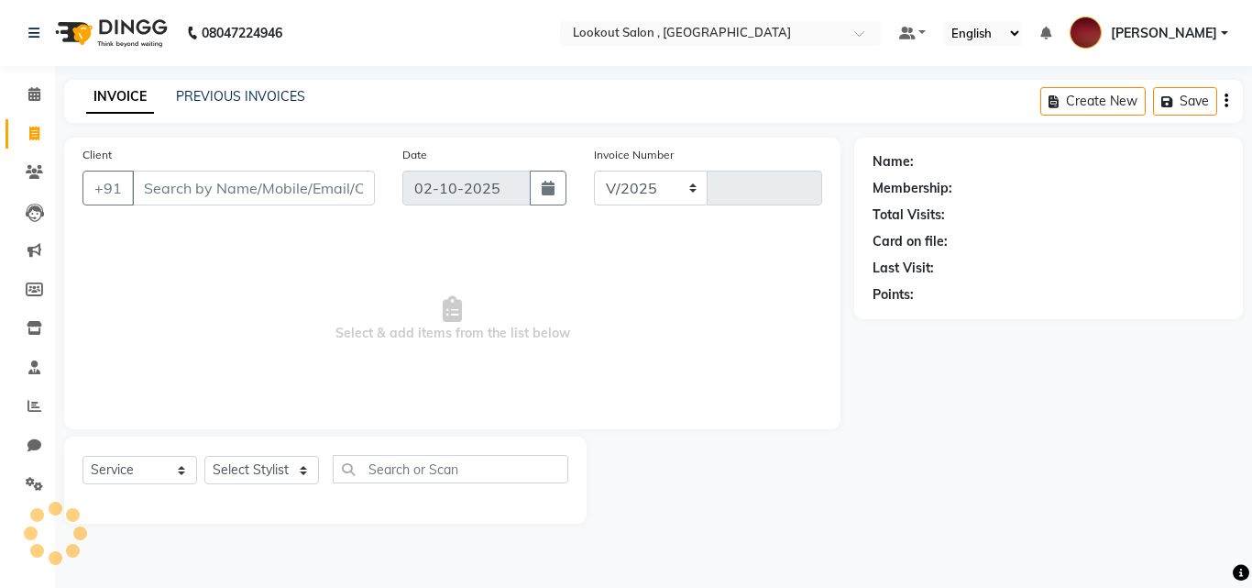
select select "151"
type input "7285"
click at [212, 187] on input "Client" at bounding box center [253, 188] width 243 height 35
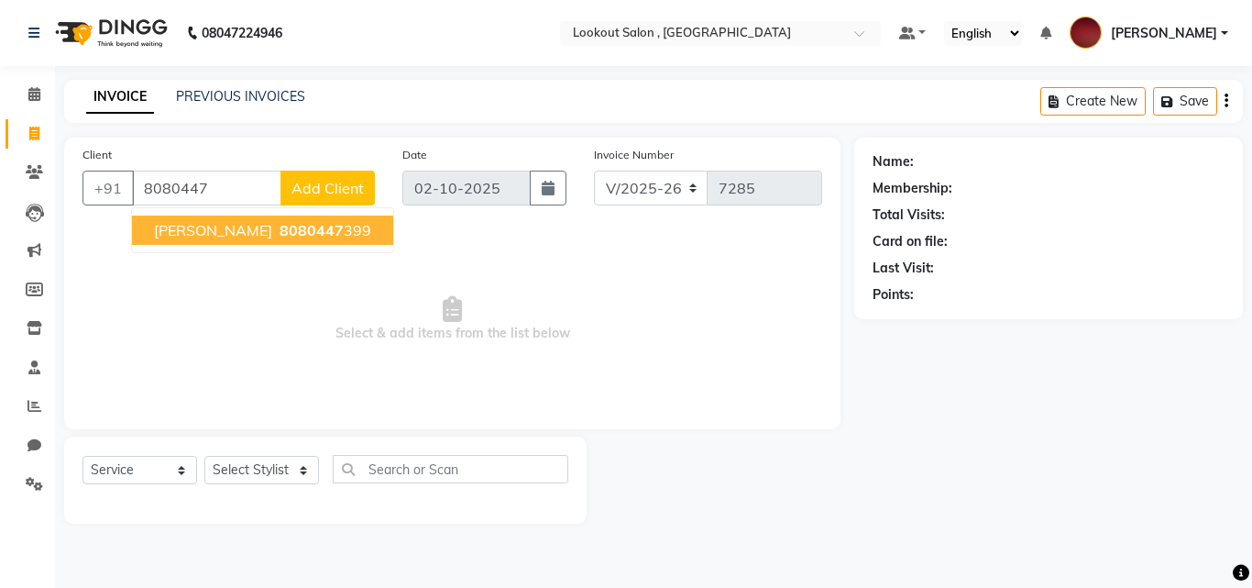
click at [236, 236] on button "[PERSON_NAME] 8080447 399" at bounding box center [262, 229] width 261 height 29
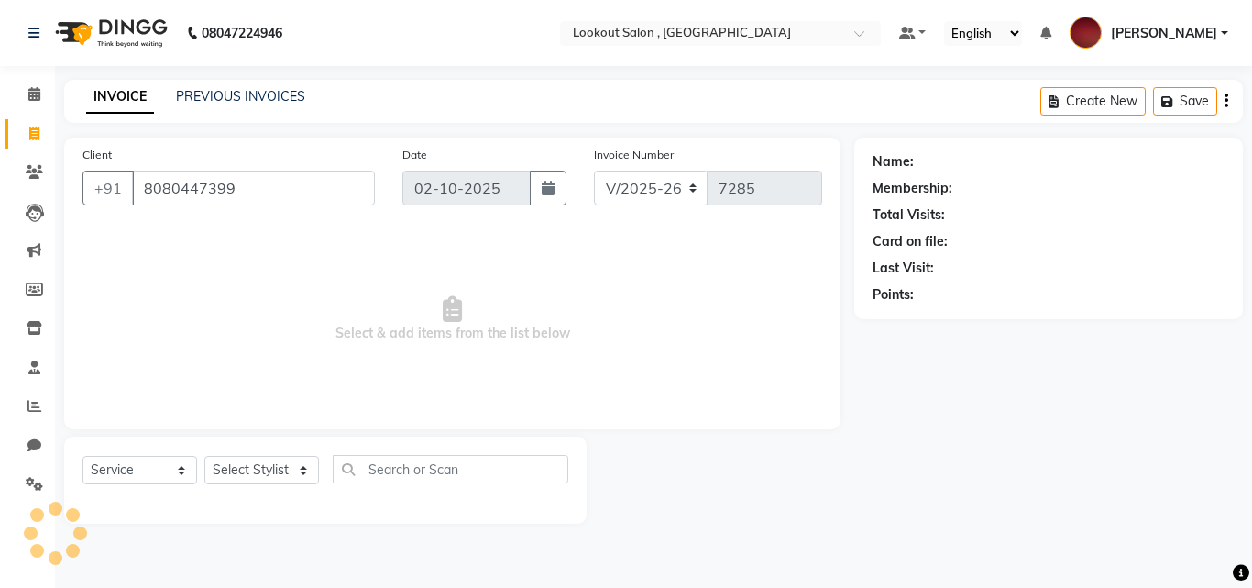
type input "8080447399"
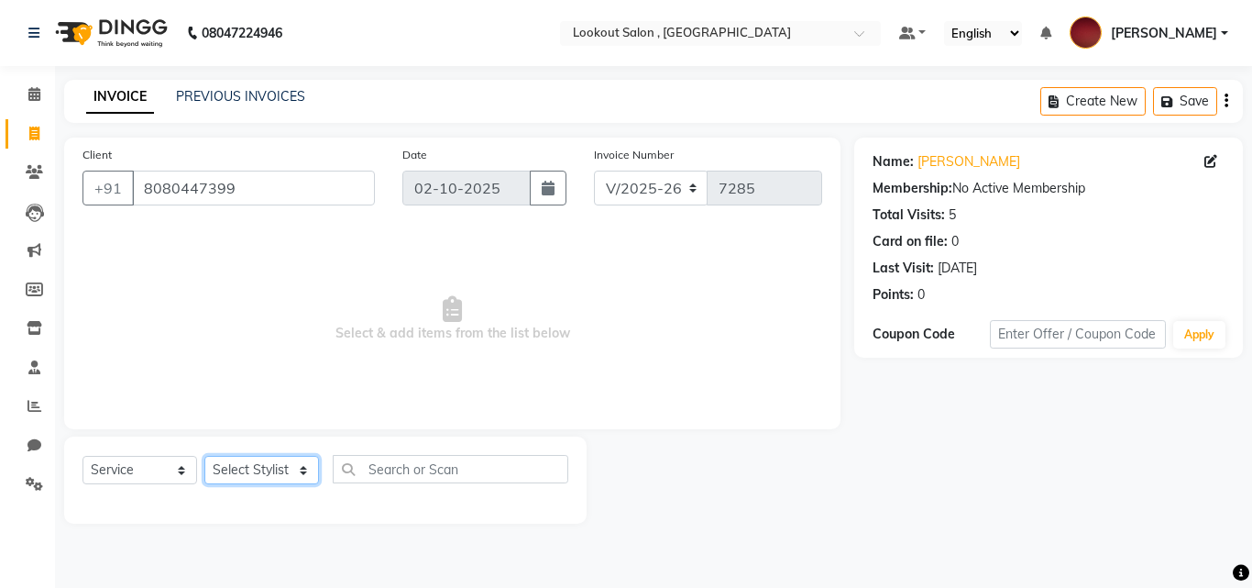
click at [258, 464] on select "Select Stylist [PERSON_NAME] [PERSON_NAME] [PERSON_NAME] [PERSON_NAME] [PERSON_…" at bounding box center [261, 470] width 115 height 28
select select "7174"
click at [204, 456] on select "Select Stylist [PERSON_NAME] [PERSON_NAME] [PERSON_NAME] [PERSON_NAME] [PERSON_…" at bounding box center [261, 470] width 115 height 28
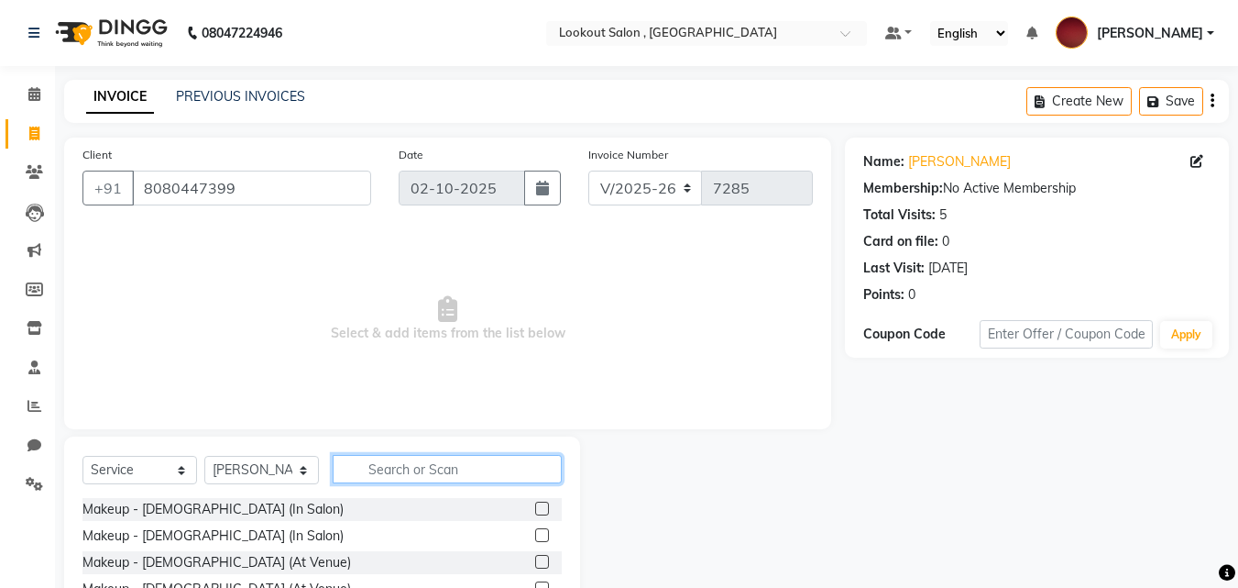
click at [392, 464] on input "text" at bounding box center [447, 469] width 229 height 28
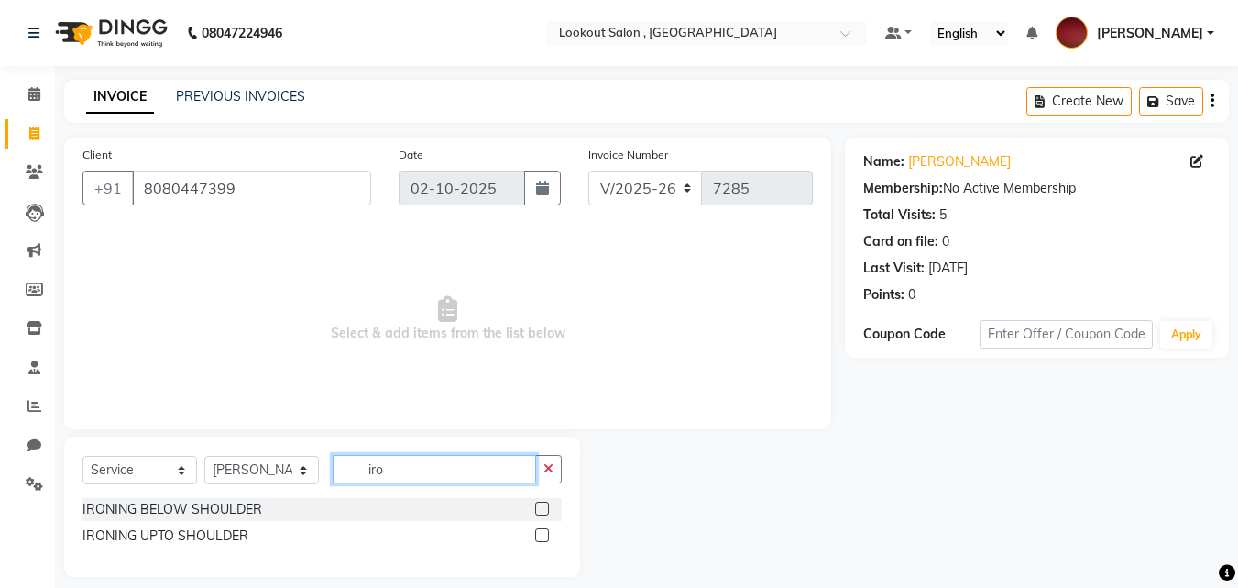
type input "iro"
click at [307, 455] on div "Select Service Product Membership Package Voucher Prepaid Gift Card Select Styl…" at bounding box center [322, 506] width 516 height 140
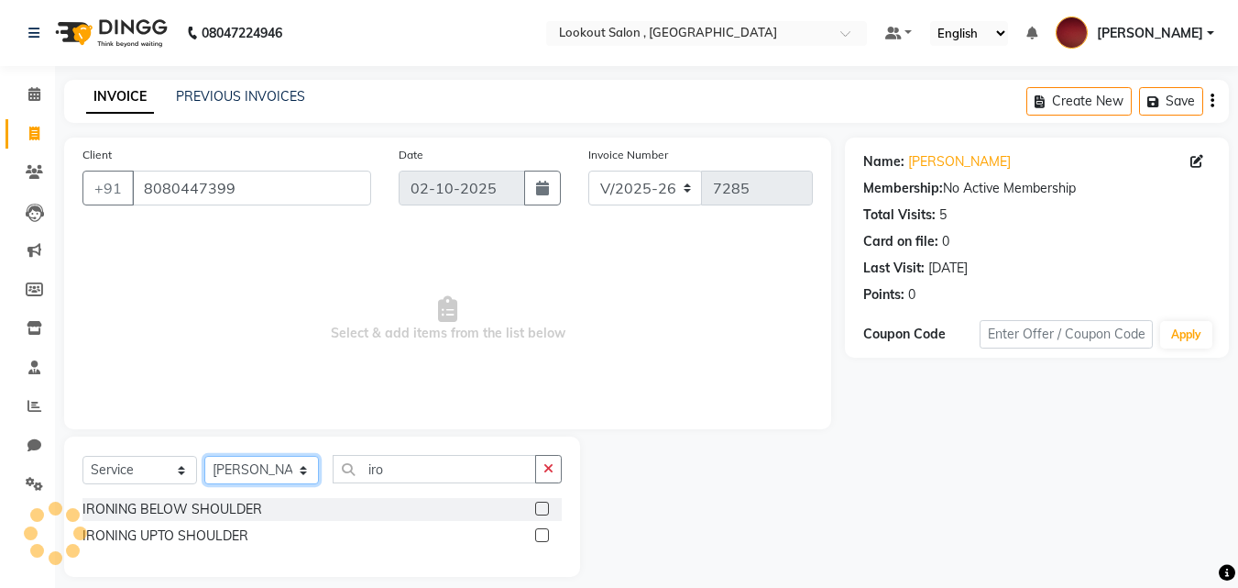
click at [269, 459] on select "Select Stylist [PERSON_NAME] [PERSON_NAME] [PERSON_NAME] [PERSON_NAME] [PERSON_…" at bounding box center [261, 470] width 115 height 28
click at [264, 462] on select "Select Stylist [PERSON_NAME] [PERSON_NAME] [PERSON_NAME] [PERSON_NAME] [PERSON_…" at bounding box center [261, 470] width 115 height 28
drag, startPoint x: 264, startPoint y: 462, endPoint x: 387, endPoint y: 522, distance: 136.5
click at [387, 522] on div "Select Service Product Membership Package Voucher Prepaid Gift Card Select Styl…" at bounding box center [322, 506] width 516 height 140
click at [384, 516] on div "IRONING BELOW SHOULDER" at bounding box center [322, 509] width 479 height 23
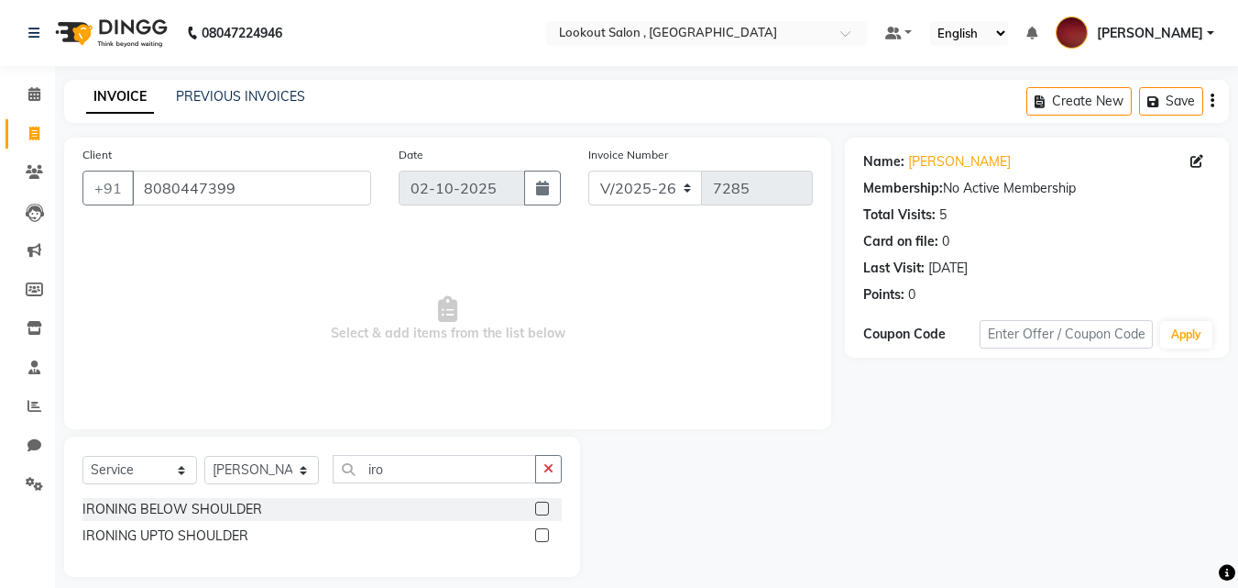
click at [384, 516] on div "IRONING BELOW SHOULDER" at bounding box center [322, 509] width 479 height 23
click at [32, 107] on link "Calendar" at bounding box center [28, 95] width 44 height 30
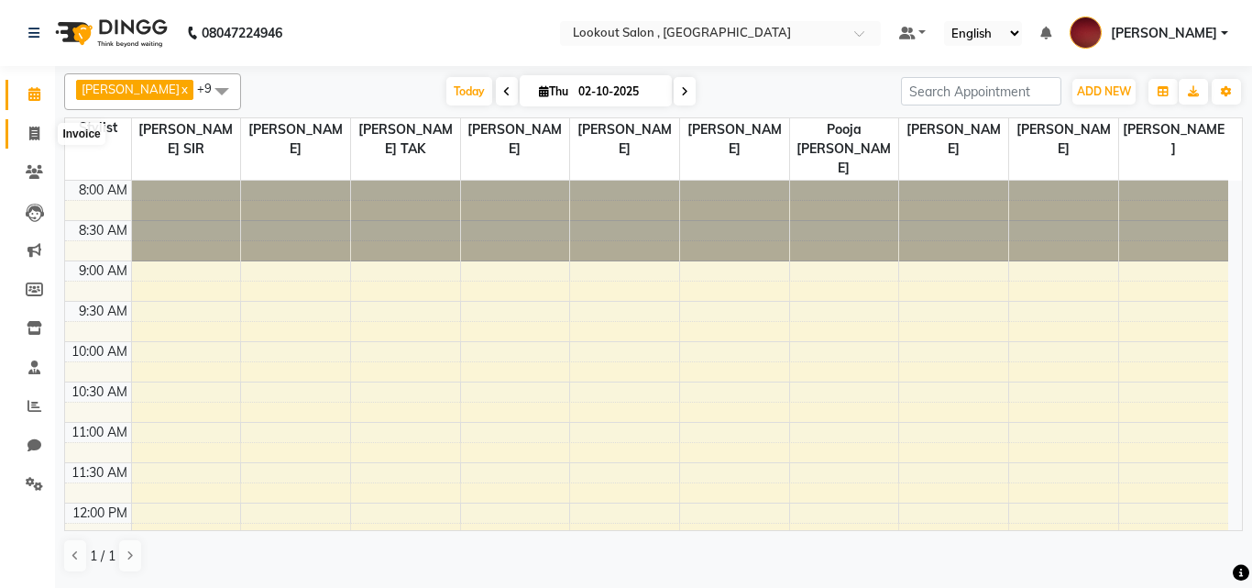
click at [27, 141] on span at bounding box center [34, 134] width 32 height 21
select select "service"
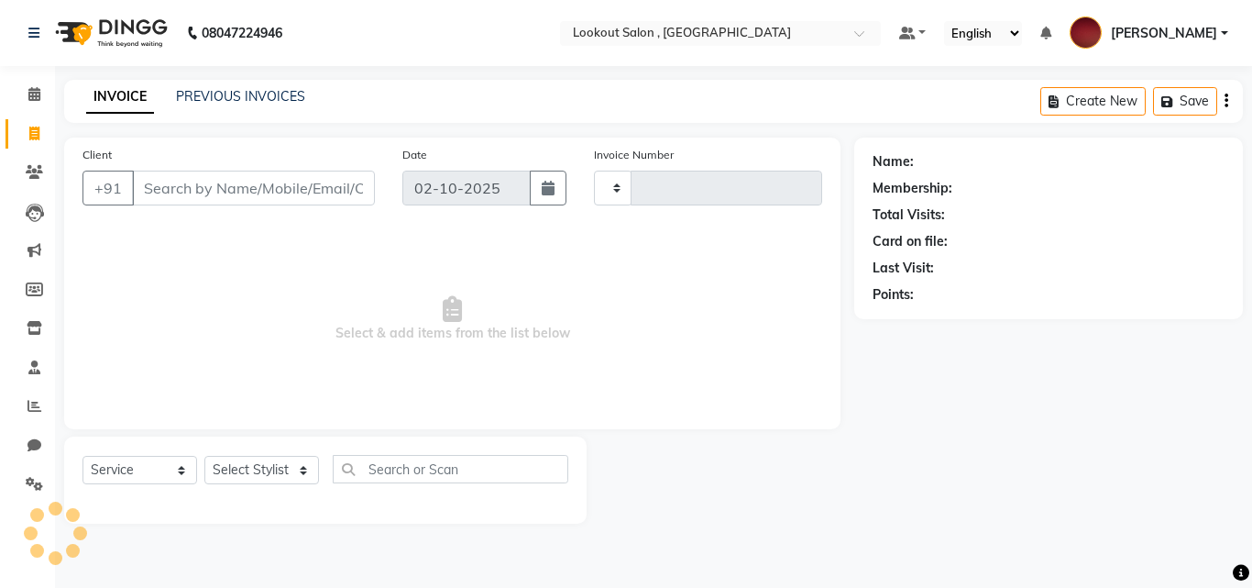
type input "7285"
select select "151"
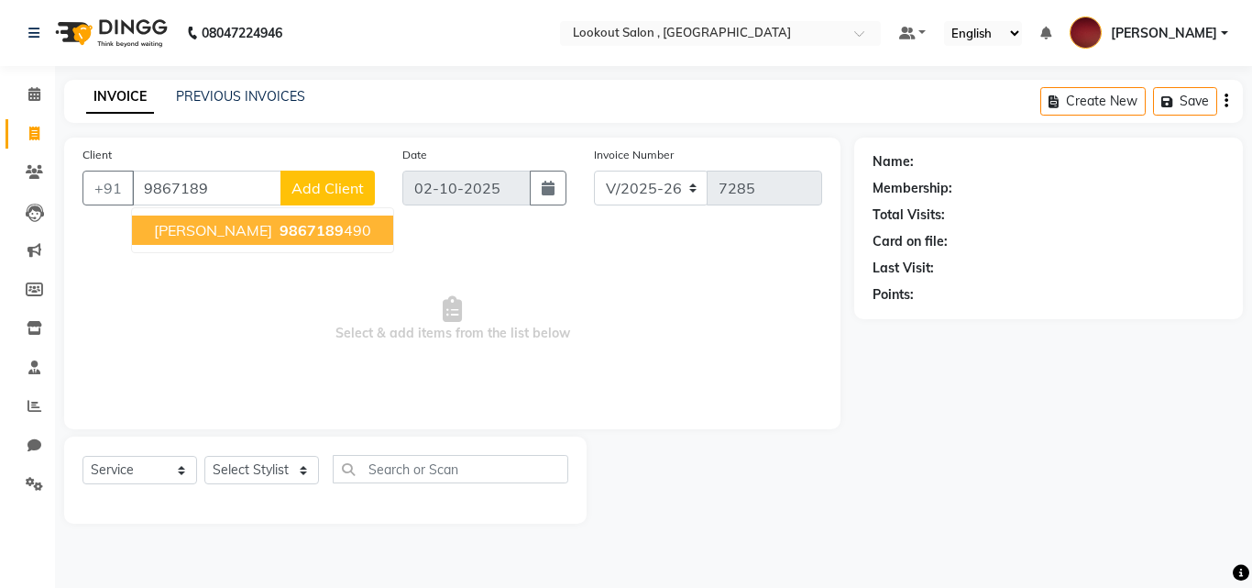
click at [280, 229] on span "9867189" at bounding box center [312, 230] width 64 height 18
type input "9867189490"
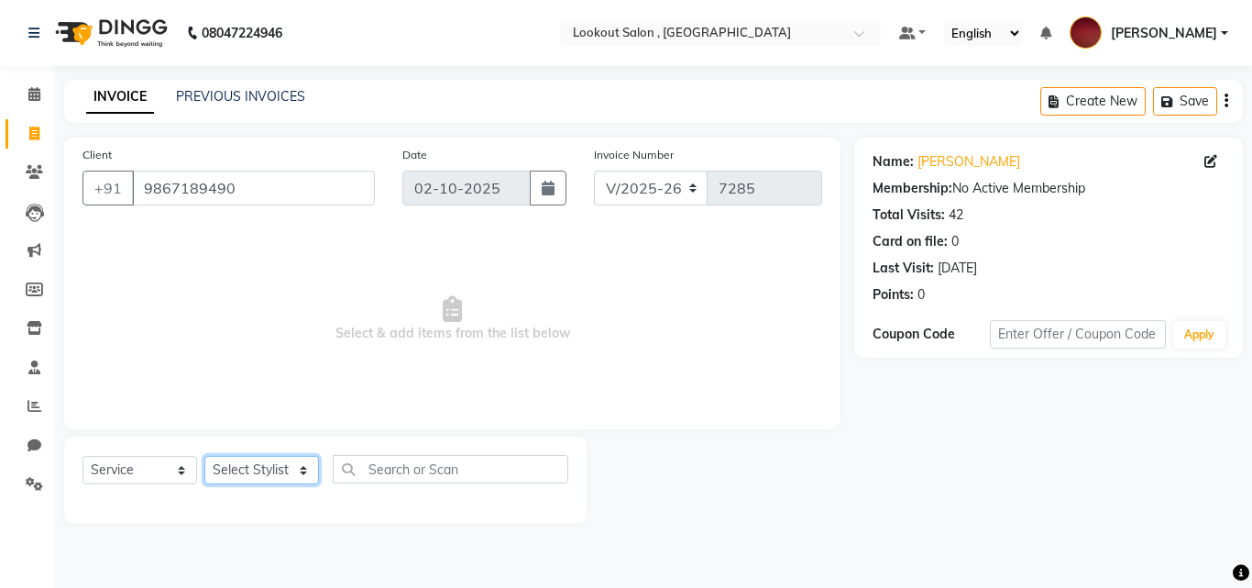
click at [222, 471] on select "Select Stylist [PERSON_NAME] [PERSON_NAME] [PERSON_NAME] [PERSON_NAME] [PERSON_…" at bounding box center [261, 470] width 115 height 28
select select "7174"
click at [204, 456] on select "Select Stylist [PERSON_NAME] [PERSON_NAME] [PERSON_NAME] [PERSON_NAME] [PERSON_…" at bounding box center [261, 470] width 115 height 28
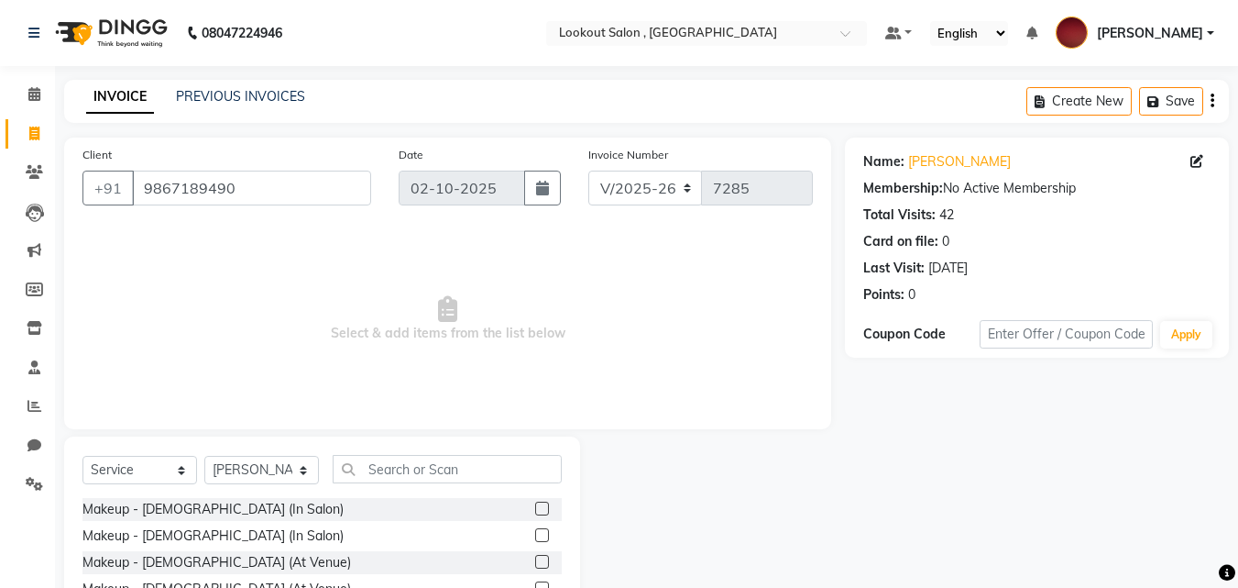
click at [398, 495] on div "Select Service Product Membership Package Voucher Prepaid Gift Card Select Styl…" at bounding box center [322, 476] width 479 height 43
click at [369, 442] on div "Select Service Product Membership Package Voucher Prepaid Gift Card Select Styl…" at bounding box center [322, 571] width 516 height 270
click at [474, 475] on input "text" at bounding box center [447, 469] width 229 height 28
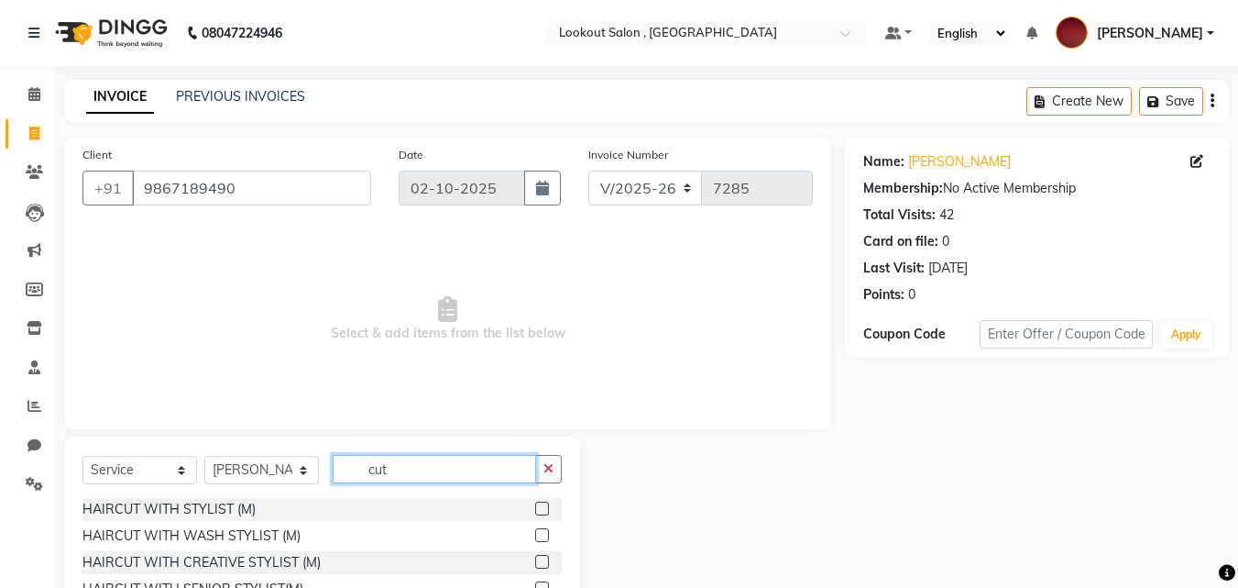
type input "cut"
click at [535, 511] on label at bounding box center [542, 508] width 14 height 14
click at [535, 511] on input "checkbox" at bounding box center [541, 509] width 12 height 12
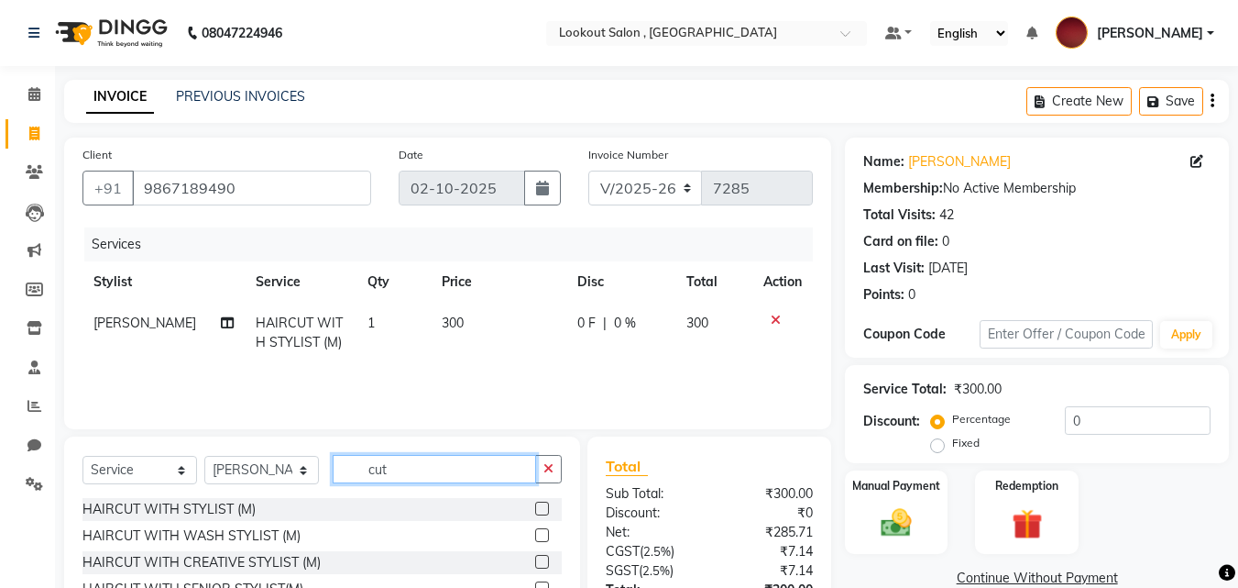
checkbox input "false"
drag, startPoint x: 376, startPoint y: 467, endPoint x: 286, endPoint y: 473, distance: 90.1
click at [286, 473] on div "Select Service Product Membership Package Voucher Prepaid Gift Card Select Styl…" at bounding box center [322, 476] width 479 height 43
type input "bea"
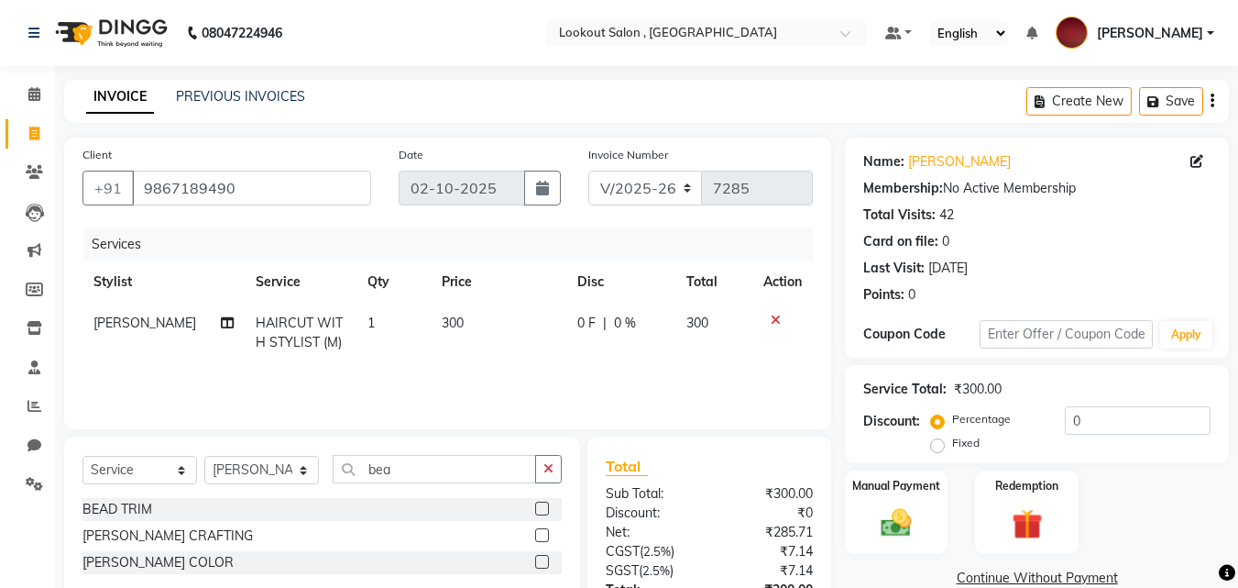
click at [538, 534] on label at bounding box center [542, 535] width 14 height 14
click at [538, 534] on input "checkbox" at bounding box center [541, 536] width 12 height 12
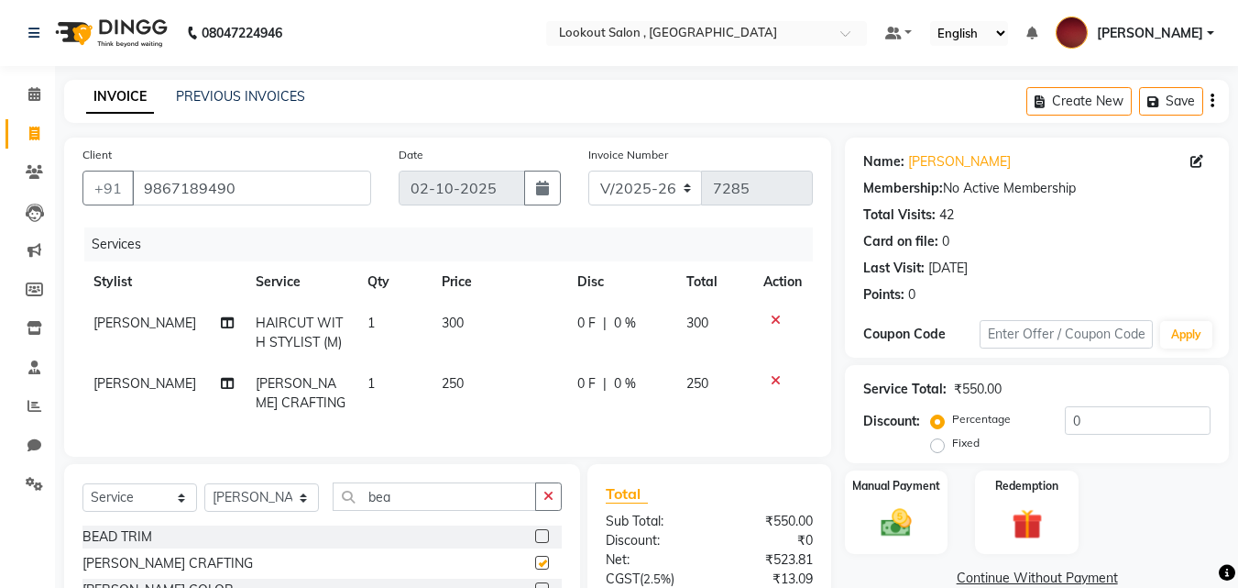
checkbox input "false"
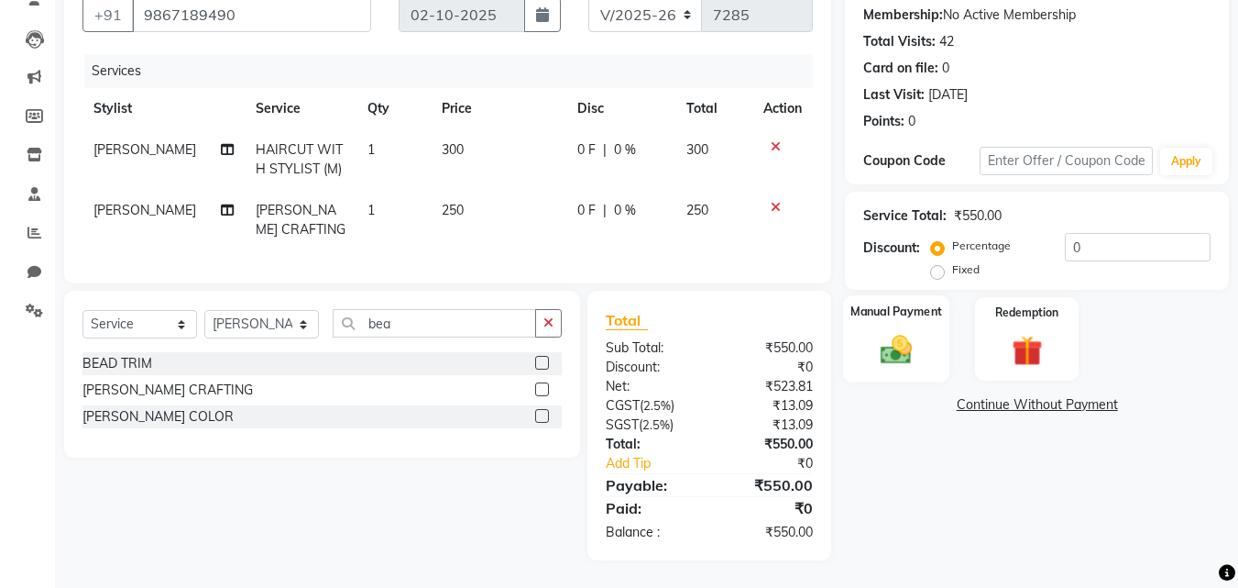
scroll to position [183, 0]
click at [919, 347] on img at bounding box center [896, 349] width 51 height 37
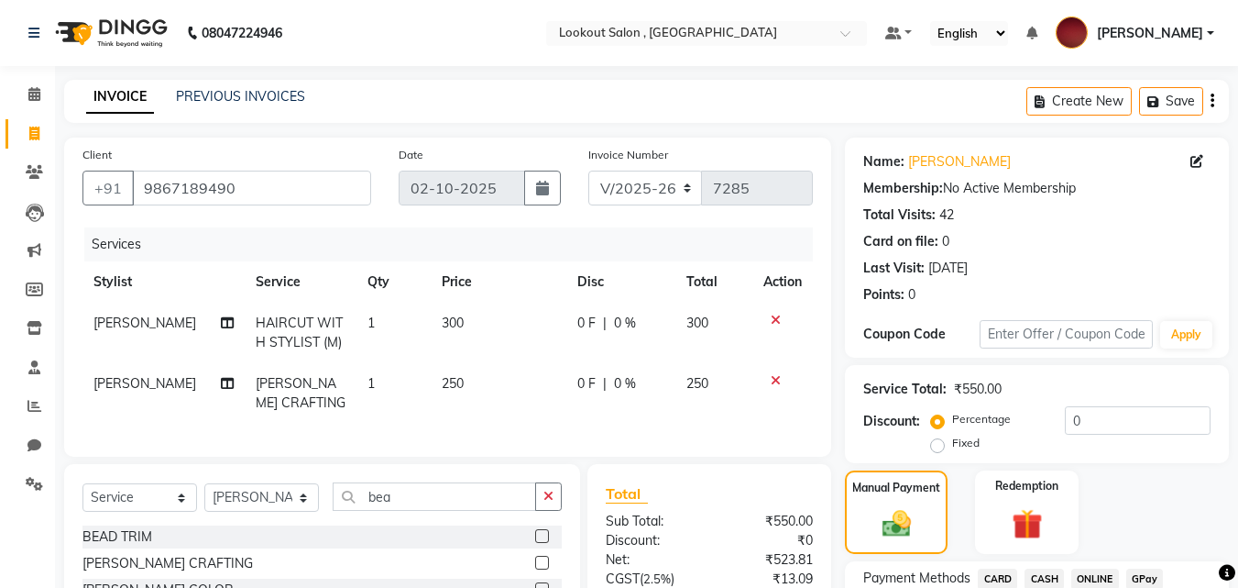
scroll to position [187, 0]
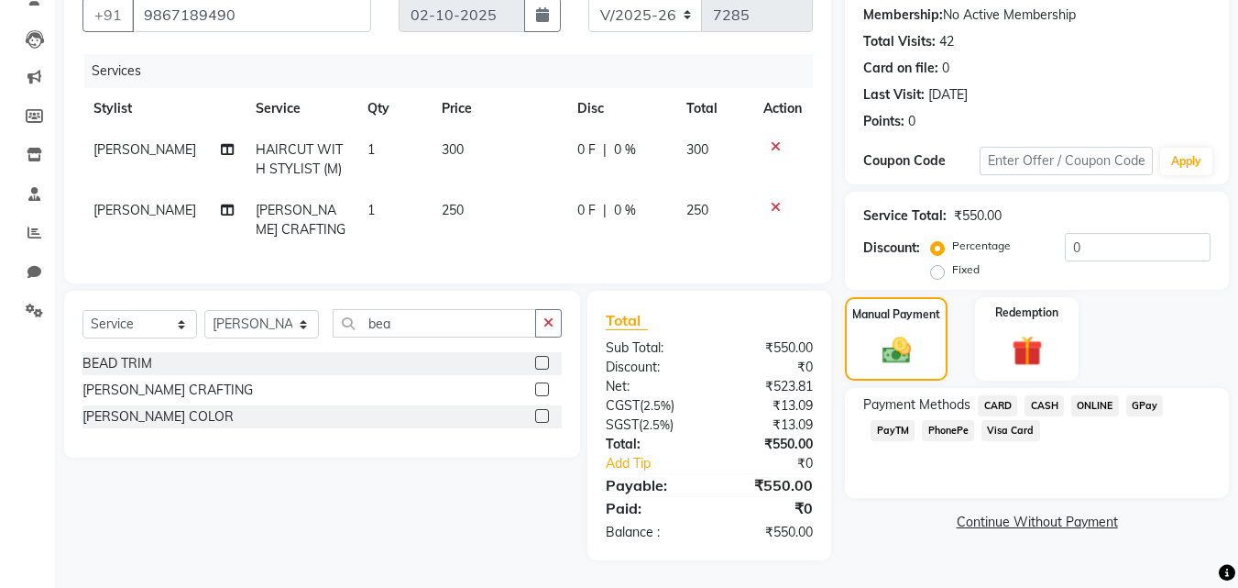
click at [969, 420] on span "PhonePe" at bounding box center [948, 430] width 52 height 21
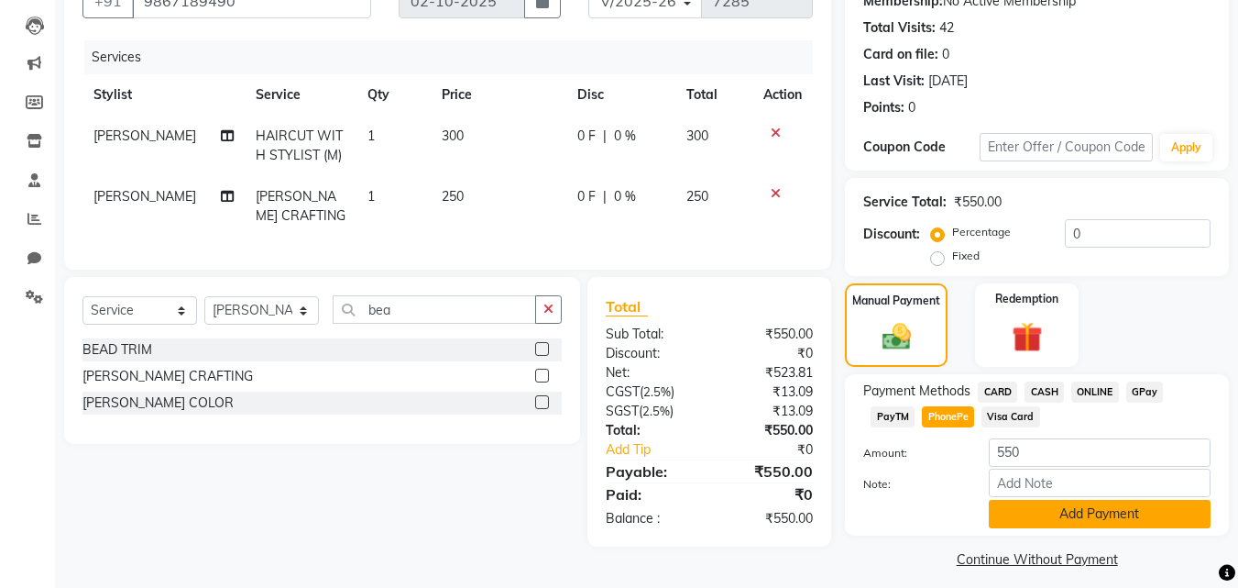
click at [1054, 521] on button "Add Payment" at bounding box center [1100, 514] width 222 height 28
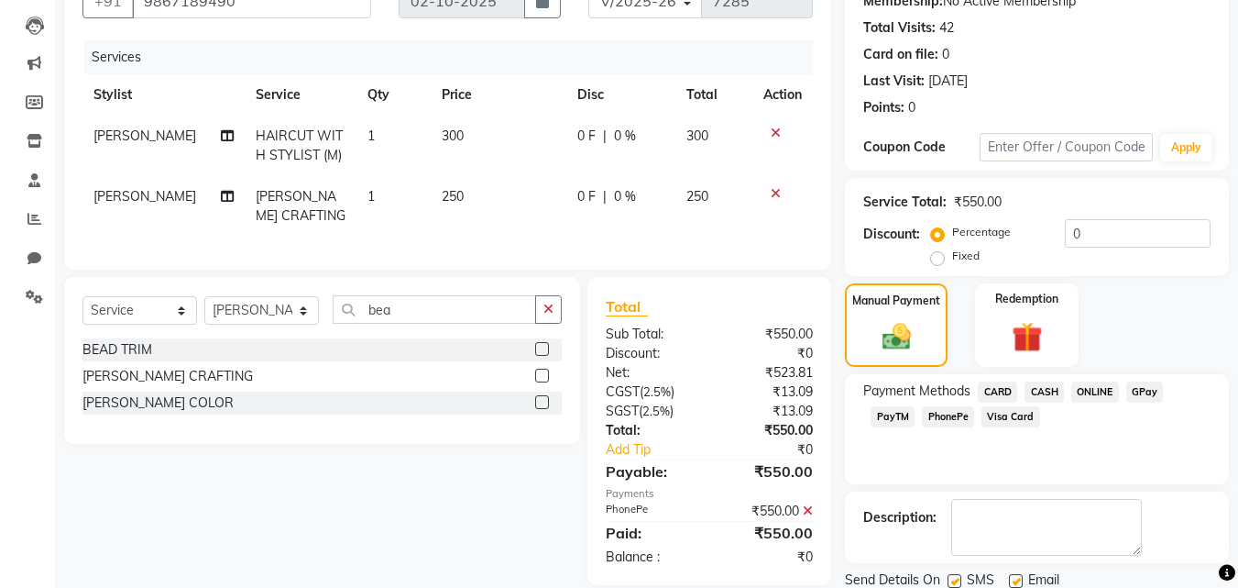
scroll to position [252, 0]
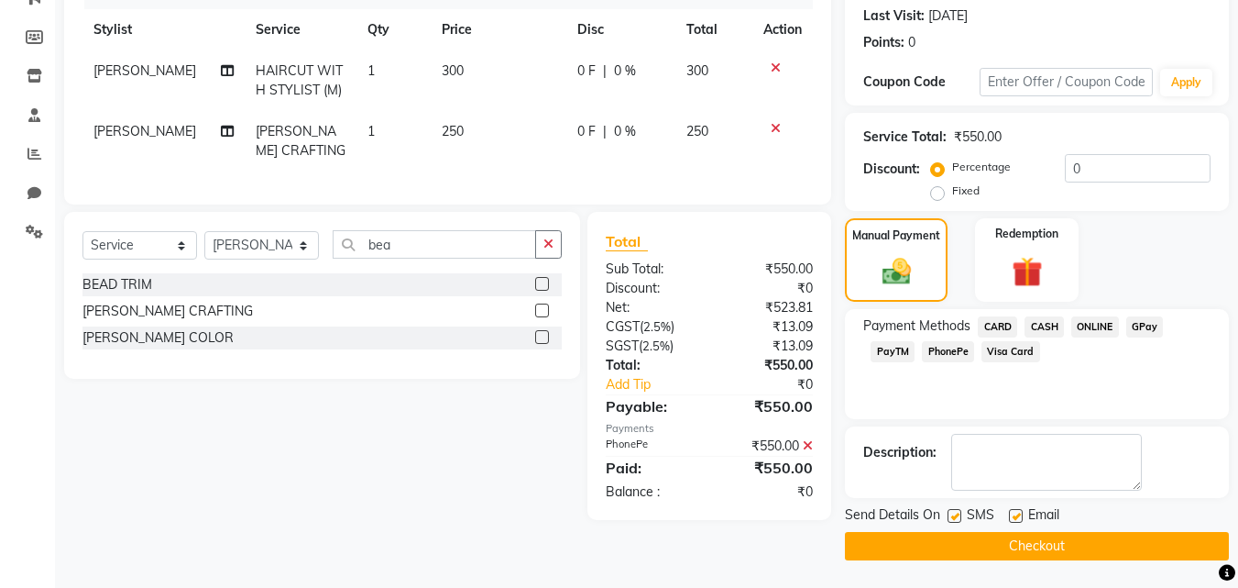
click at [996, 538] on button "Checkout" at bounding box center [1037, 546] width 384 height 28
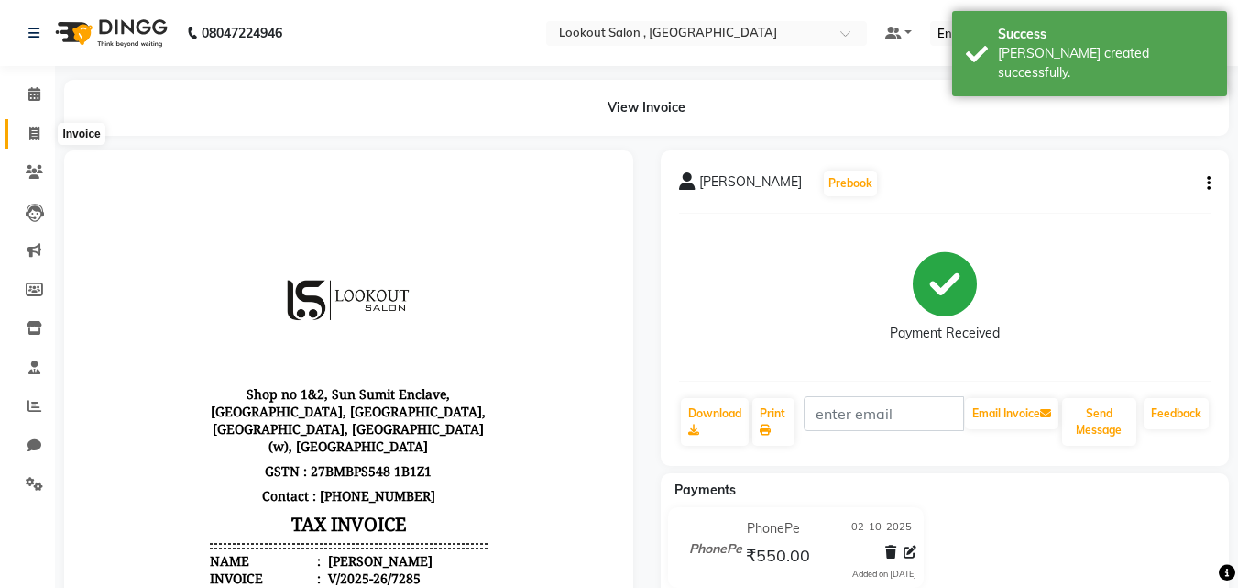
click at [43, 130] on span at bounding box center [34, 134] width 32 height 21
select select "151"
select select "service"
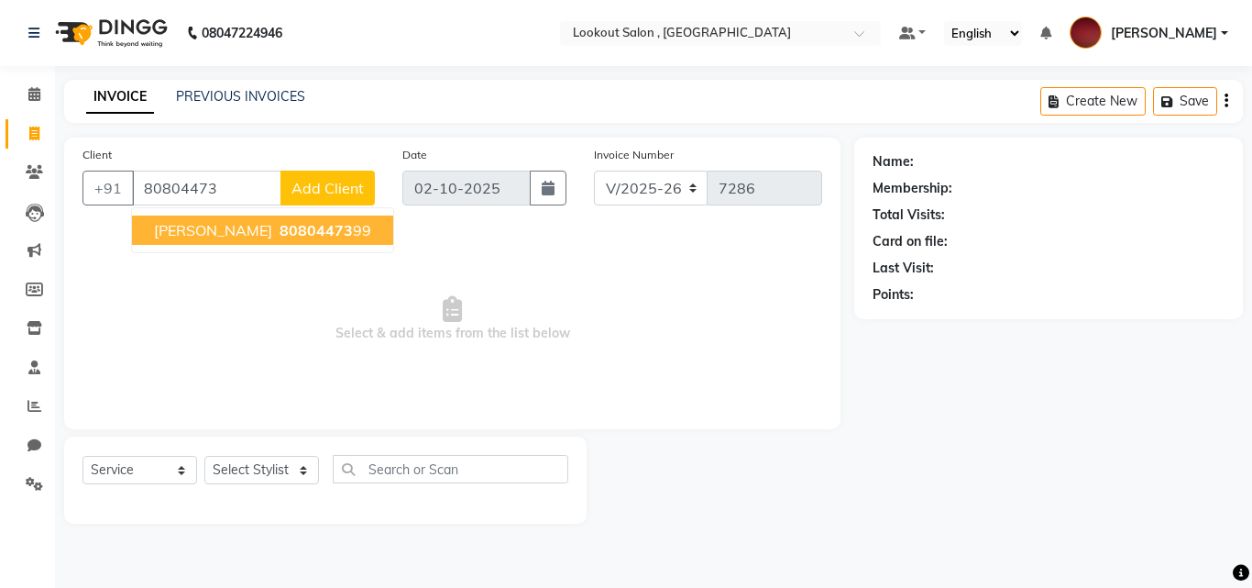
click at [276, 225] on ngb-highlight "80804473 99" at bounding box center [323, 230] width 95 height 18
type input "8080447399"
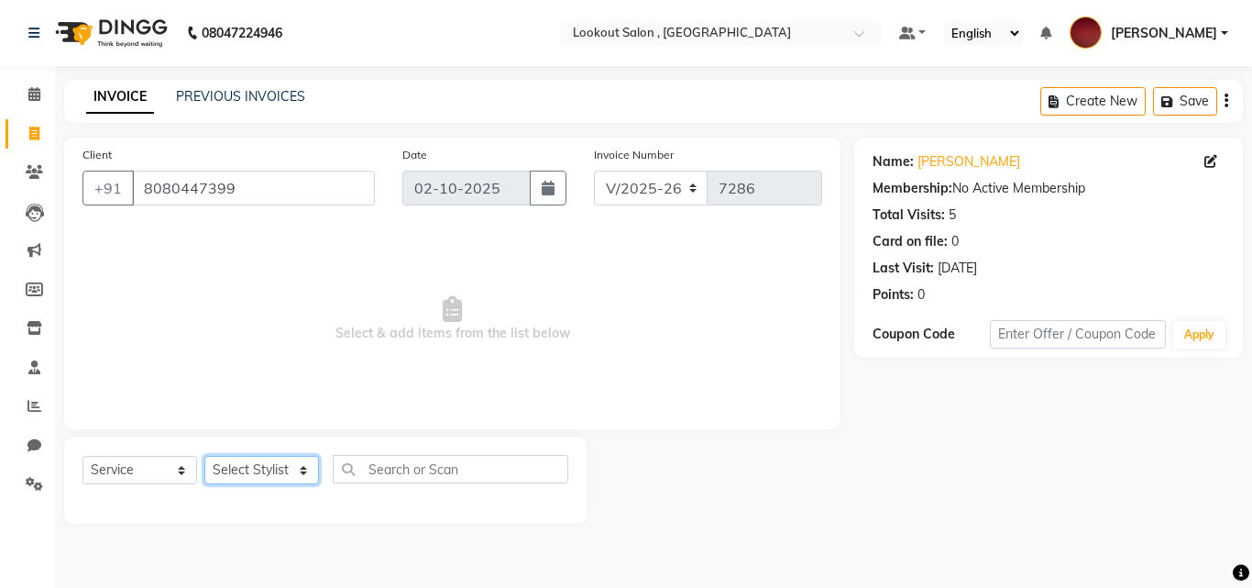
click at [226, 483] on select "Select Stylist [PERSON_NAME] [PERSON_NAME] [PERSON_NAME] [PERSON_NAME] [PERSON_…" at bounding box center [261, 470] width 115 height 28
select select "7174"
click at [204, 456] on select "Select Stylist [PERSON_NAME] [PERSON_NAME] [PERSON_NAME] [PERSON_NAME] [PERSON_…" at bounding box center [261, 470] width 115 height 28
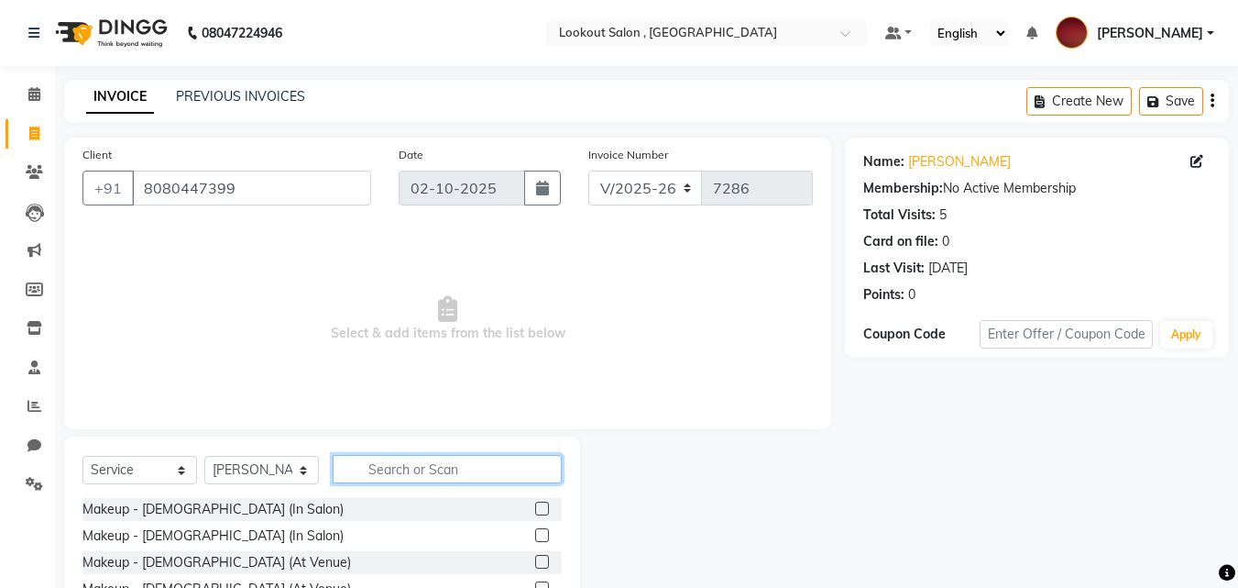
click at [371, 467] on input "text" at bounding box center [447, 469] width 229 height 28
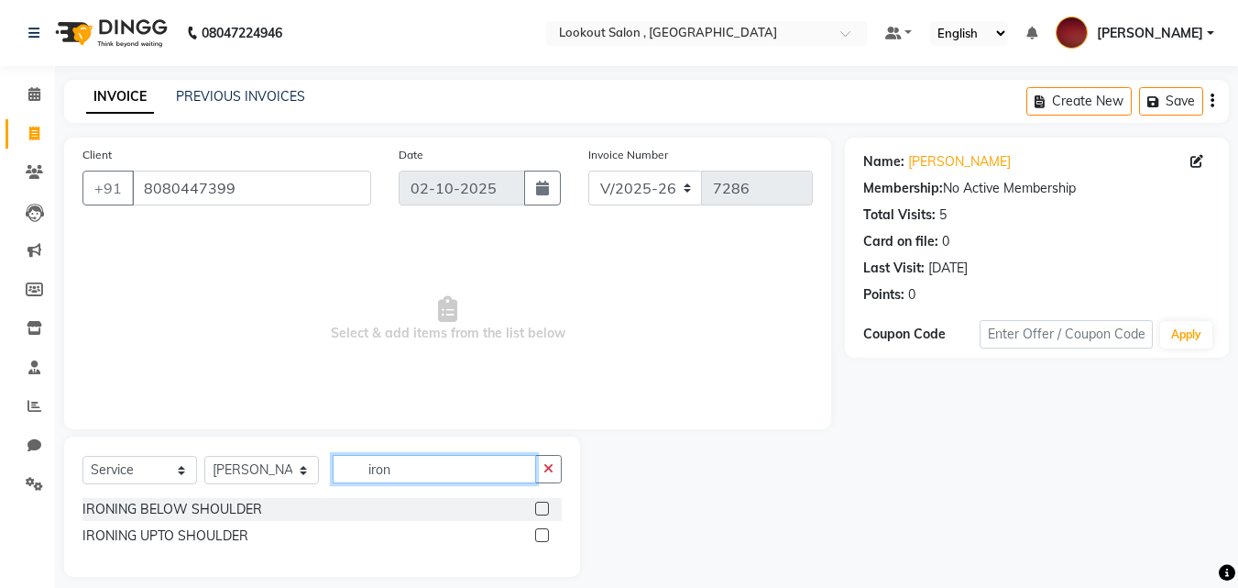
type input "iron"
click at [543, 505] on label at bounding box center [542, 508] width 14 height 14
click at [543, 505] on input "checkbox" at bounding box center [541, 509] width 12 height 12
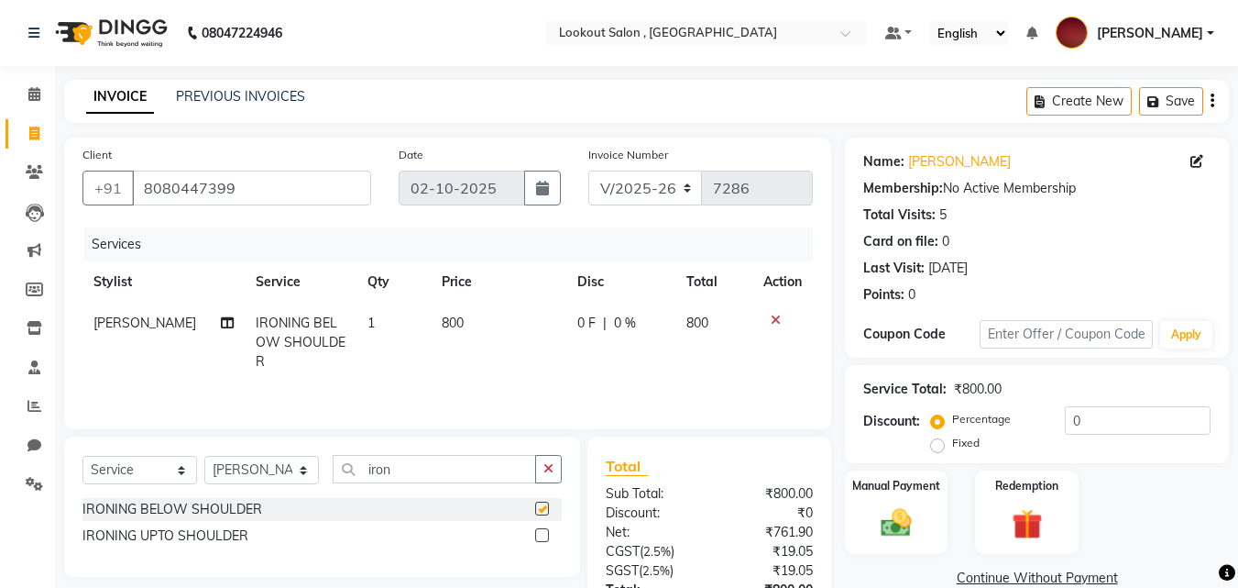
checkbox input "false"
click at [438, 301] on th "Price" at bounding box center [499, 281] width 136 height 41
click at [454, 328] on td "800" at bounding box center [499, 343] width 136 height 80
select select "7174"
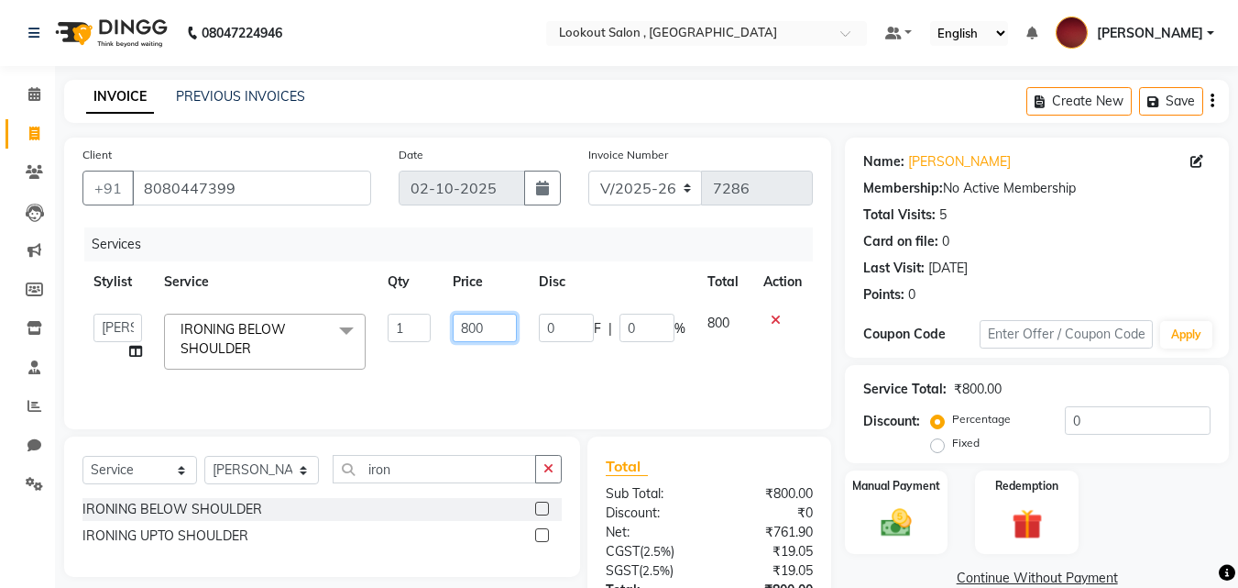
drag, startPoint x: 467, startPoint y: 335, endPoint x: 457, endPoint y: 335, distance: 10.1
click at [457, 335] on input "800" at bounding box center [484, 328] width 63 height 28
type input "1200"
click at [99, 463] on select "Select Service Product Membership Package Voucher Prepaid Gift Card" at bounding box center [140, 470] width 115 height 28
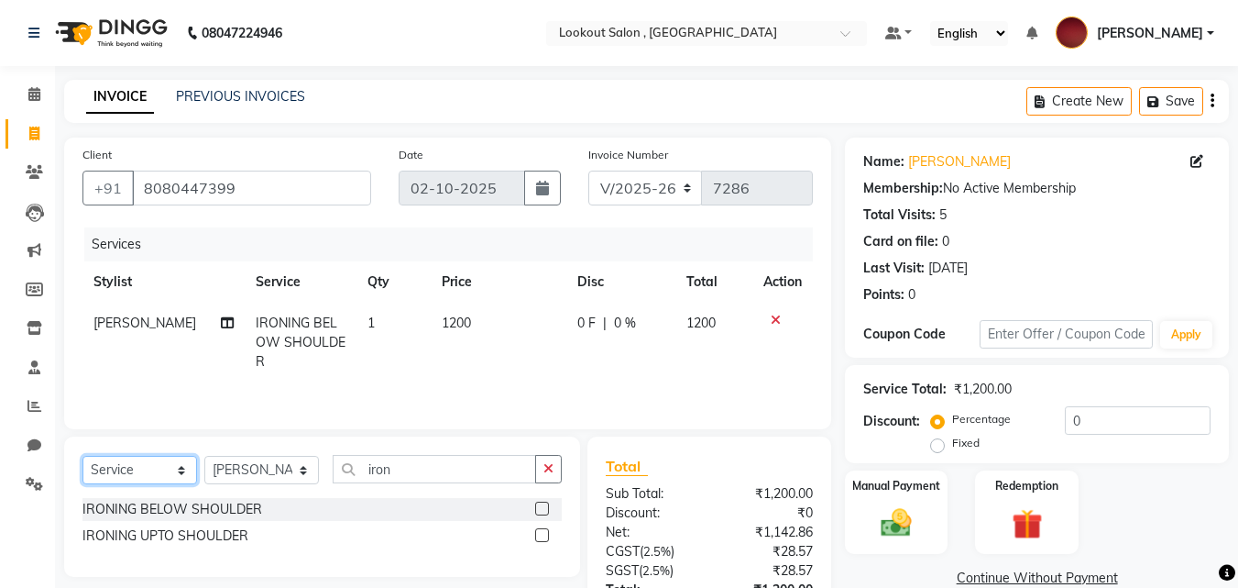
select select "product"
click at [83, 456] on select "Select Service Product Membership Package Voucher Prepaid Gift Card" at bounding box center [140, 470] width 115 height 28
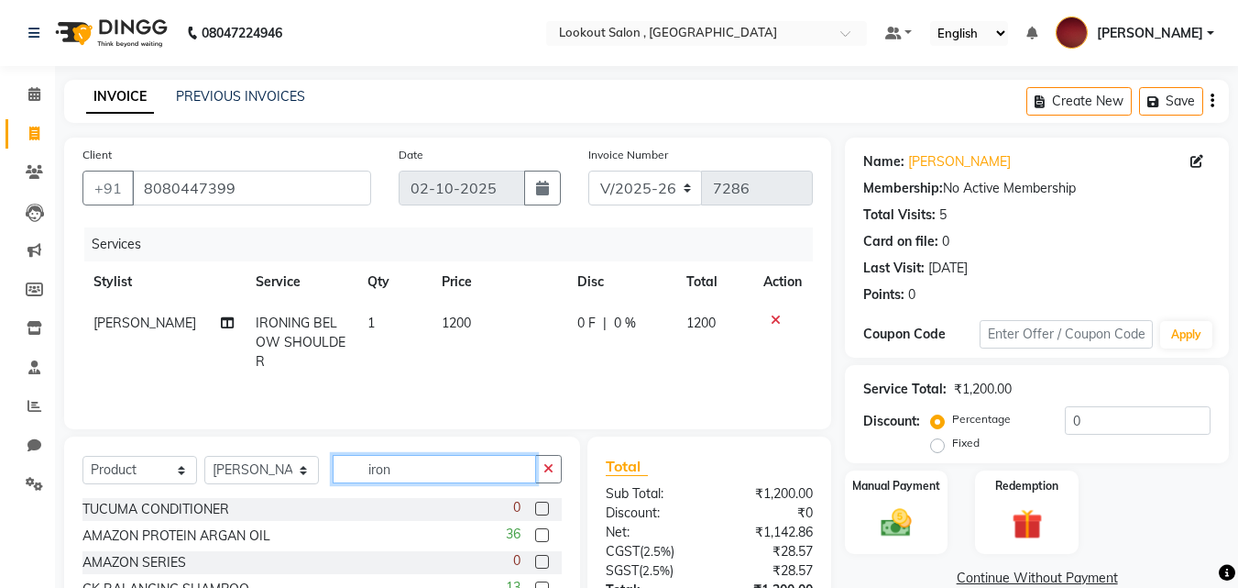
drag, startPoint x: 391, startPoint y: 470, endPoint x: 325, endPoint y: 470, distance: 66.0
click at [325, 470] on div "Select Service Product Membership Package Voucher Prepaid Gift Card Select Styl…" at bounding box center [322, 476] width 479 height 43
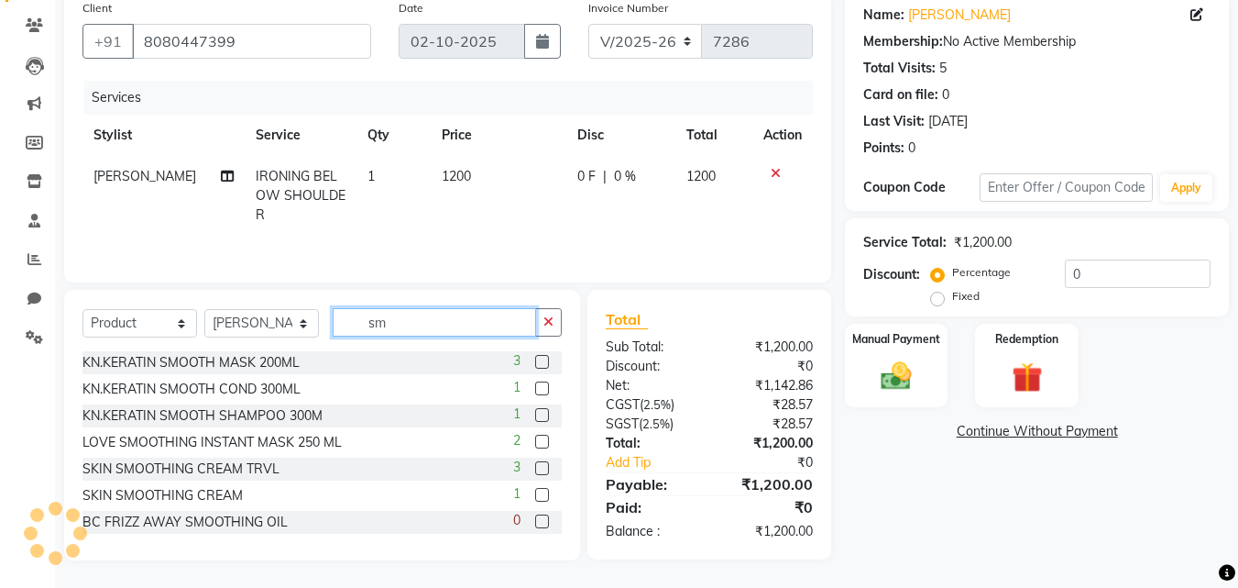
type input "s"
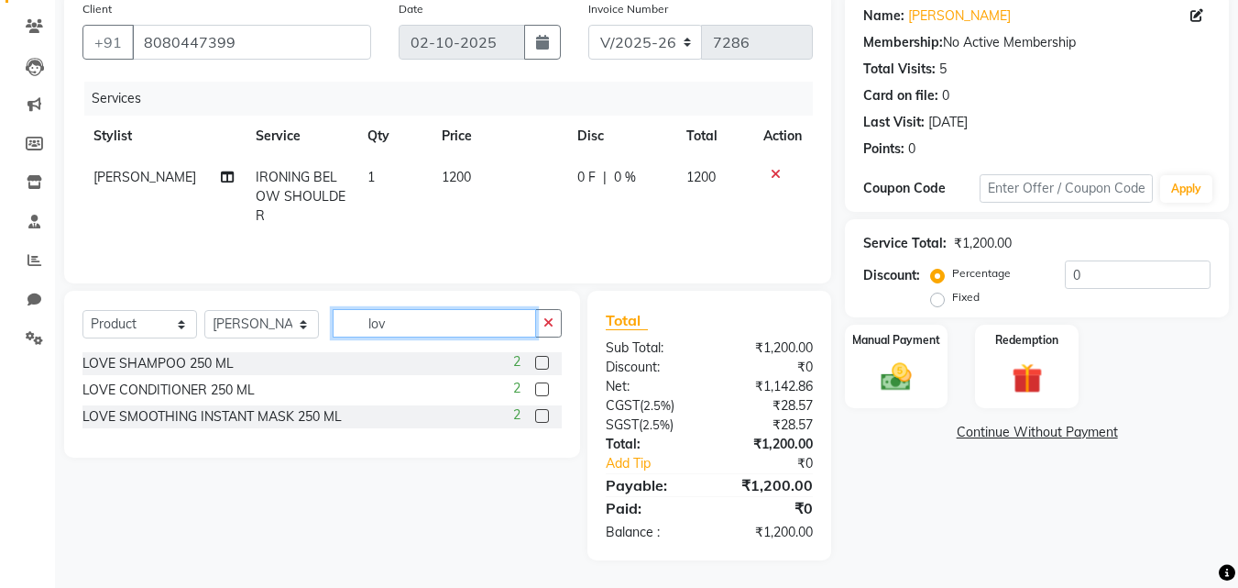
scroll to position [146, 0]
type input "love"
click at [545, 362] on label at bounding box center [542, 363] width 14 height 14
click at [545, 362] on input "checkbox" at bounding box center [541, 364] width 12 height 12
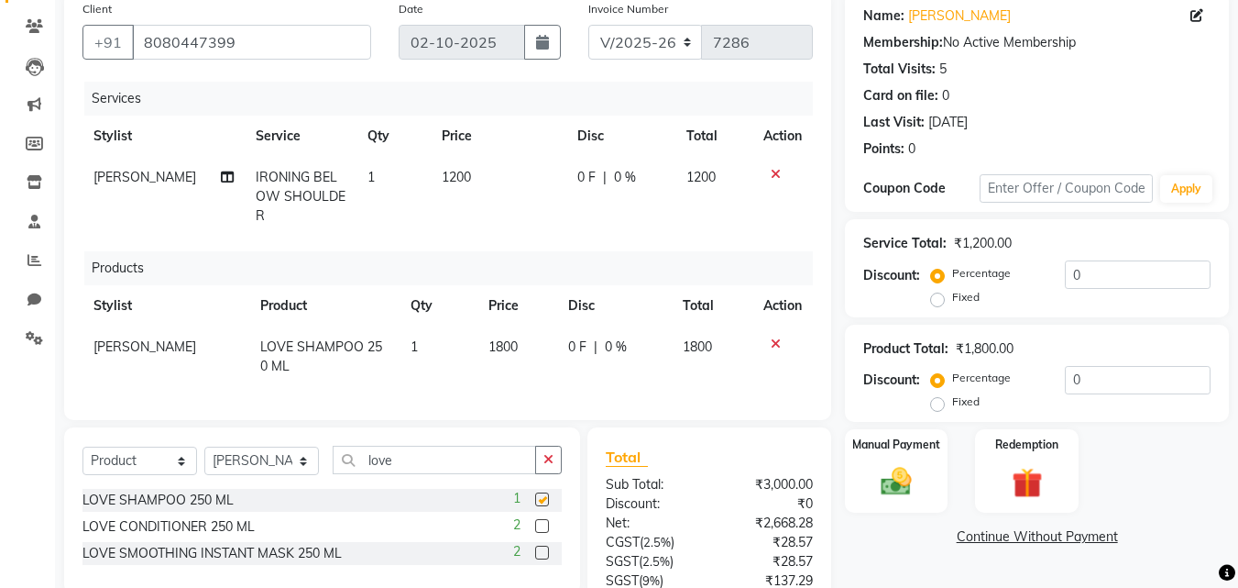
checkbox input "false"
drag, startPoint x: 399, startPoint y: 438, endPoint x: 357, endPoint y: 471, distance: 53.5
click at [313, 446] on div "Select Service Product Membership Package Voucher Prepaid Gift Card Select Styl…" at bounding box center [322, 510] width 516 height 167
drag, startPoint x: 405, startPoint y: 455, endPoint x: 306, endPoint y: 453, distance: 99.0
click at [306, 453] on div "Select Service Product Membership Package Voucher Prepaid Gift Card Select Styl…" at bounding box center [322, 467] width 479 height 43
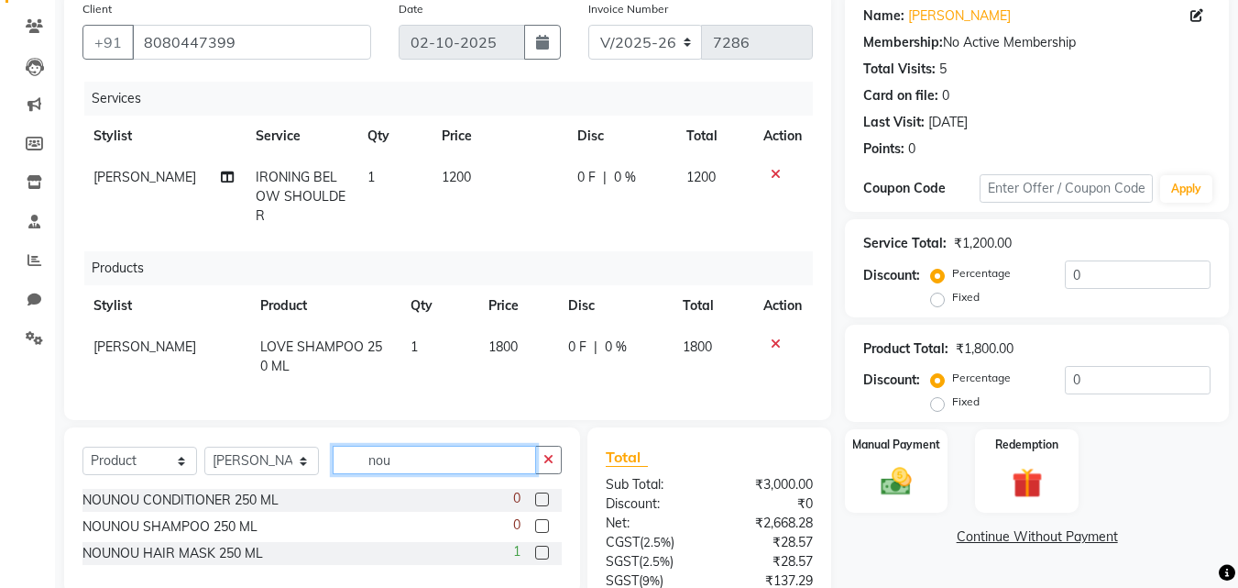
type input "nou"
click at [541, 546] on label at bounding box center [542, 552] width 14 height 14
click at [541, 547] on input "checkbox" at bounding box center [541, 553] width 12 height 12
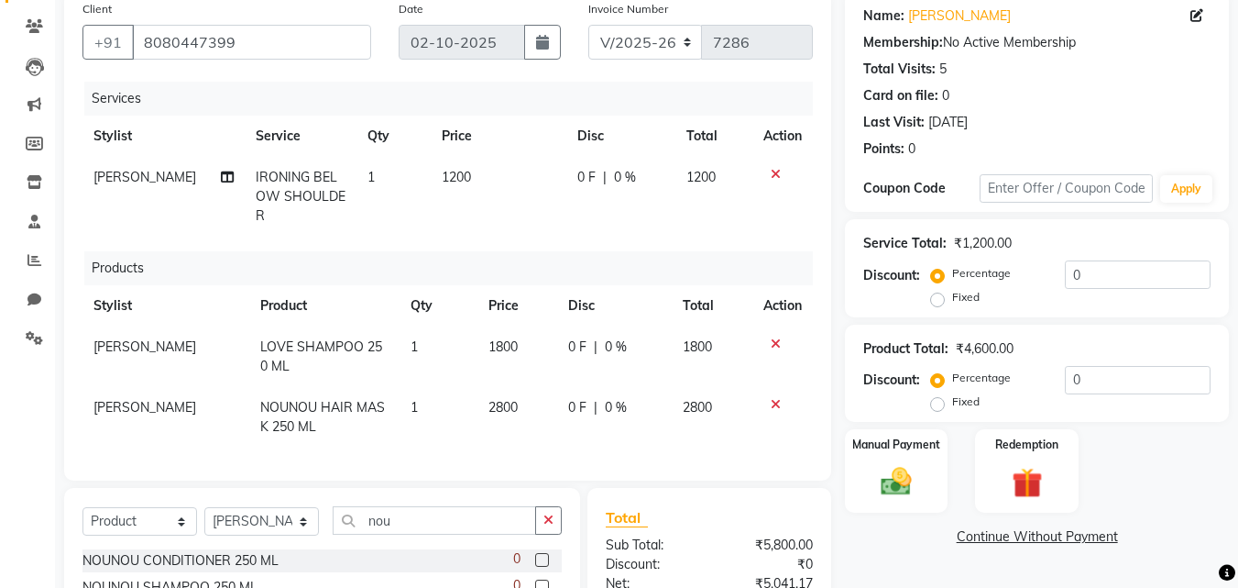
checkbox input "false"
click at [510, 399] on span "2800" at bounding box center [503, 407] width 29 height 17
select select "7174"
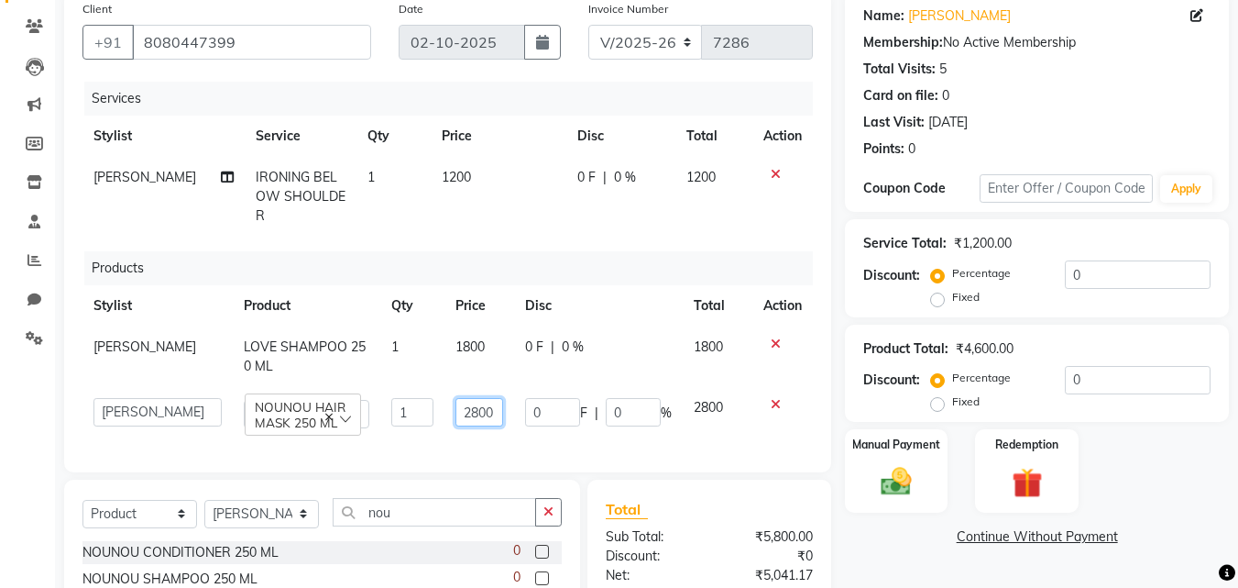
click at [433, 390] on tr "[PERSON_NAME] [PERSON_NAME] [PERSON_NAME] [PERSON_NAME] [PERSON_NAME] [PERSON_N…" at bounding box center [448, 413] width 731 height 52
type input "3100"
click at [448, 338] on tr "[PERSON_NAME] LOVE SHAMPOO 250 ML 1 1800 0 F | 0 % 1800" at bounding box center [448, 356] width 731 height 61
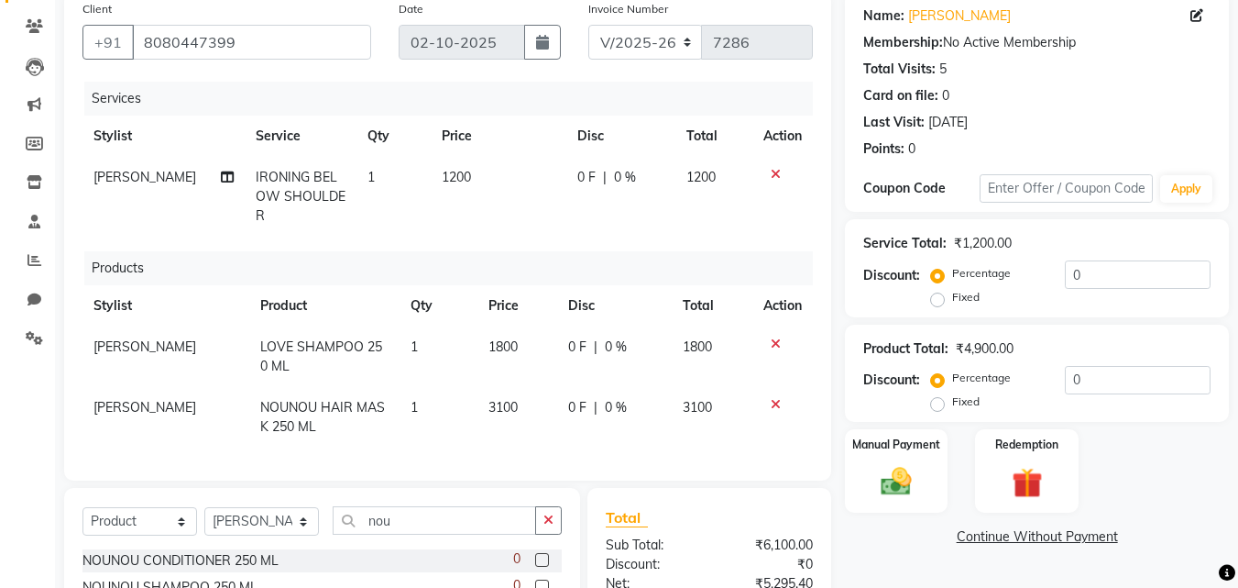
click at [489, 338] on span "1800" at bounding box center [503, 346] width 29 height 17
select select "7174"
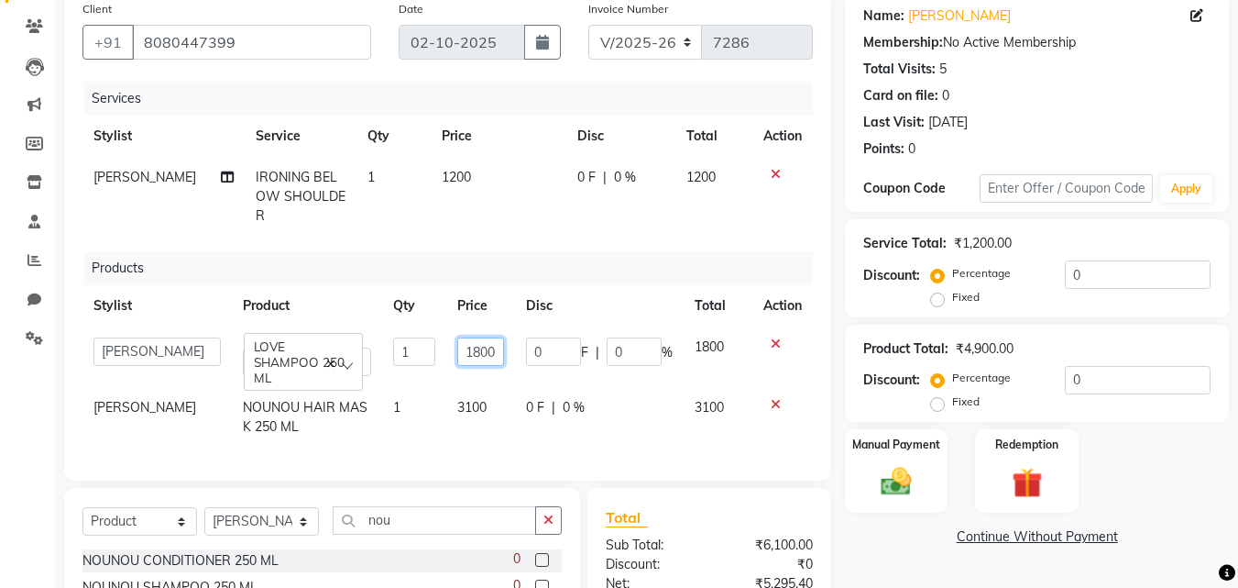
drag, startPoint x: 476, startPoint y: 335, endPoint x: 439, endPoint y: 336, distance: 36.7
click at [446, 336] on td "1800" at bounding box center [480, 356] width 69 height 61
type input "2000"
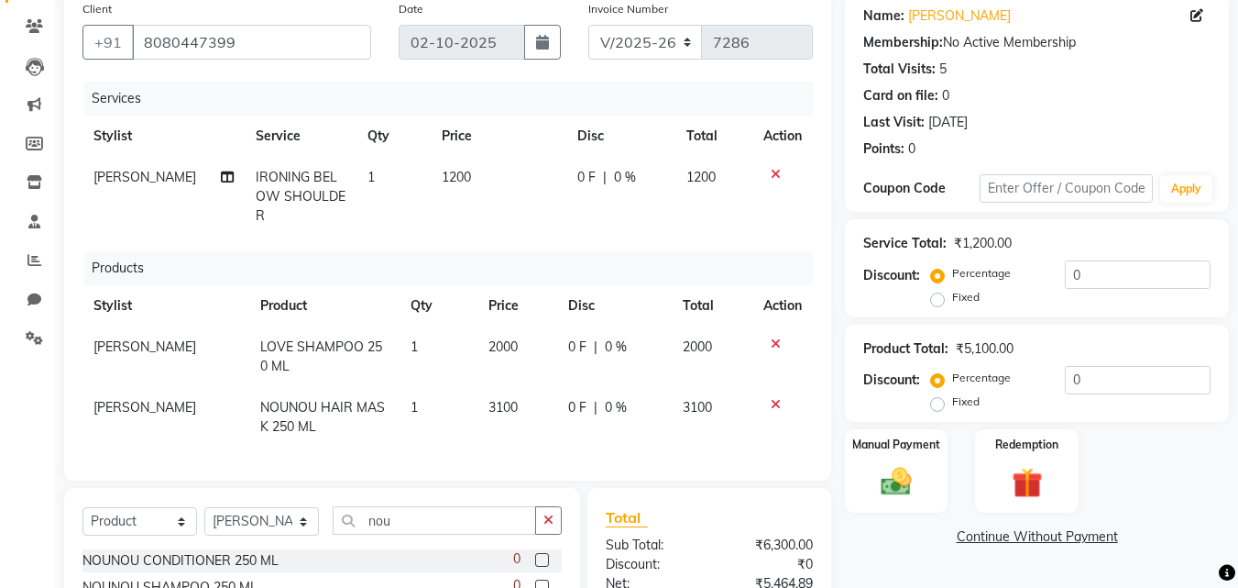
click at [454, 356] on tr "[PERSON_NAME] LOVE SHAMPOO 250 ML 1 2000 0 F | 0 % 2000" at bounding box center [448, 356] width 731 height 61
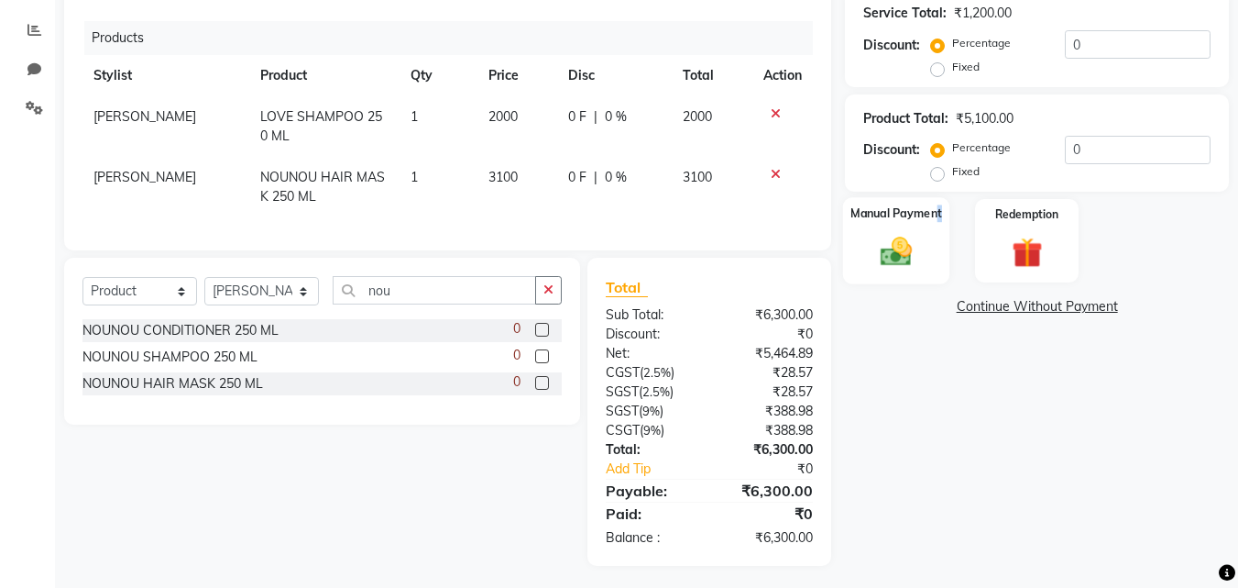
click at [940, 232] on div "Manual Payment" at bounding box center [896, 240] width 107 height 87
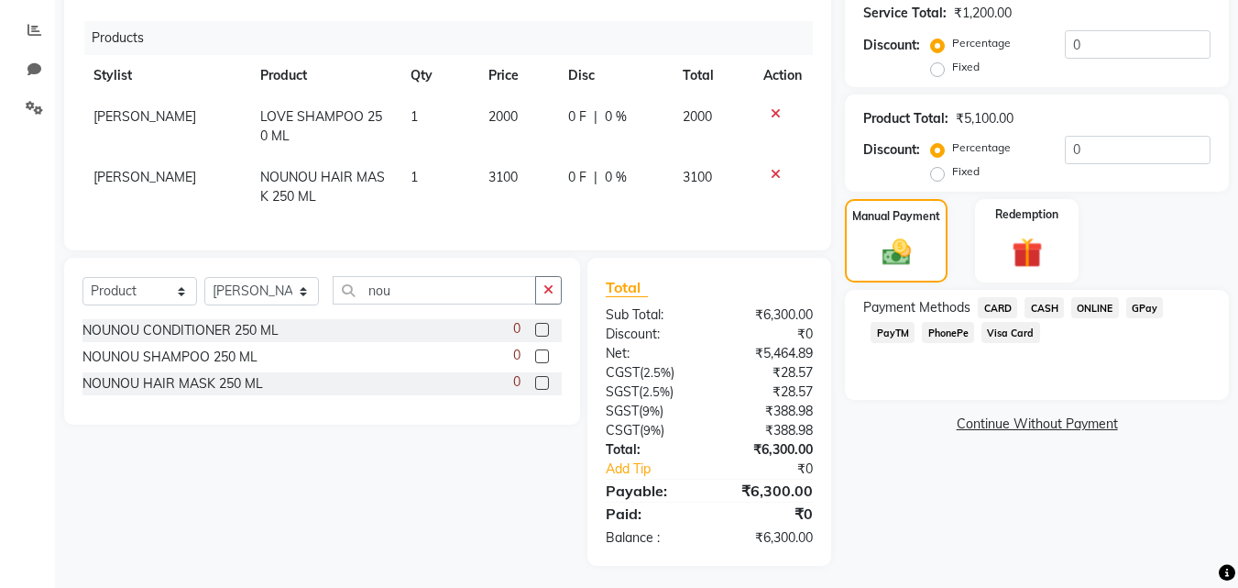
click at [954, 325] on span "PhonePe" at bounding box center [948, 332] width 52 height 21
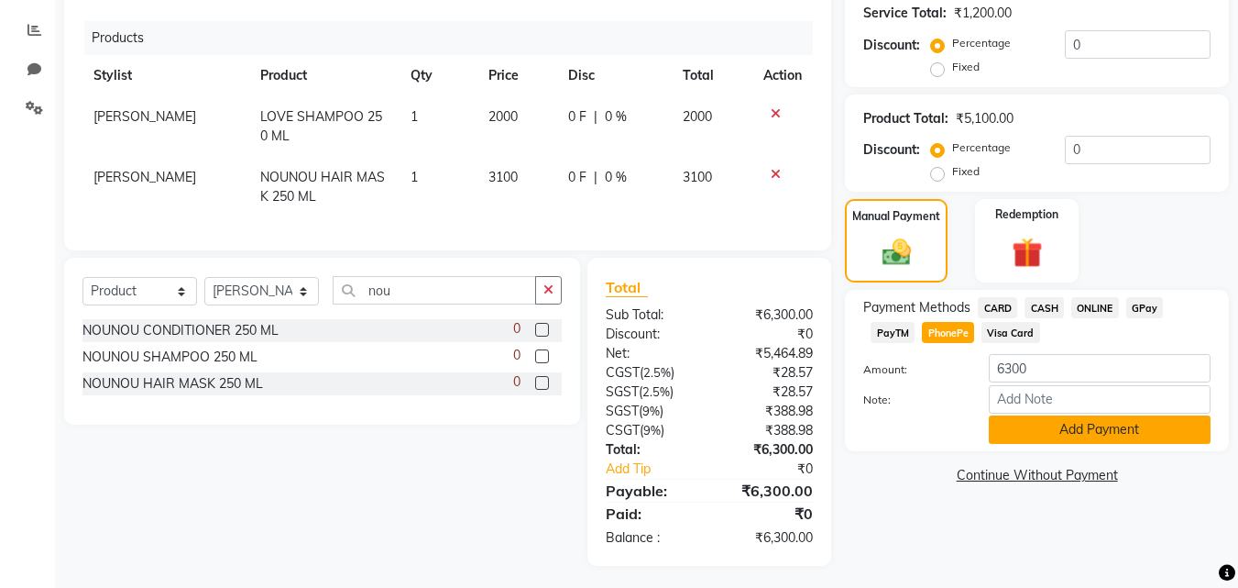
click at [1032, 438] on button "Add Payment" at bounding box center [1100, 429] width 222 height 28
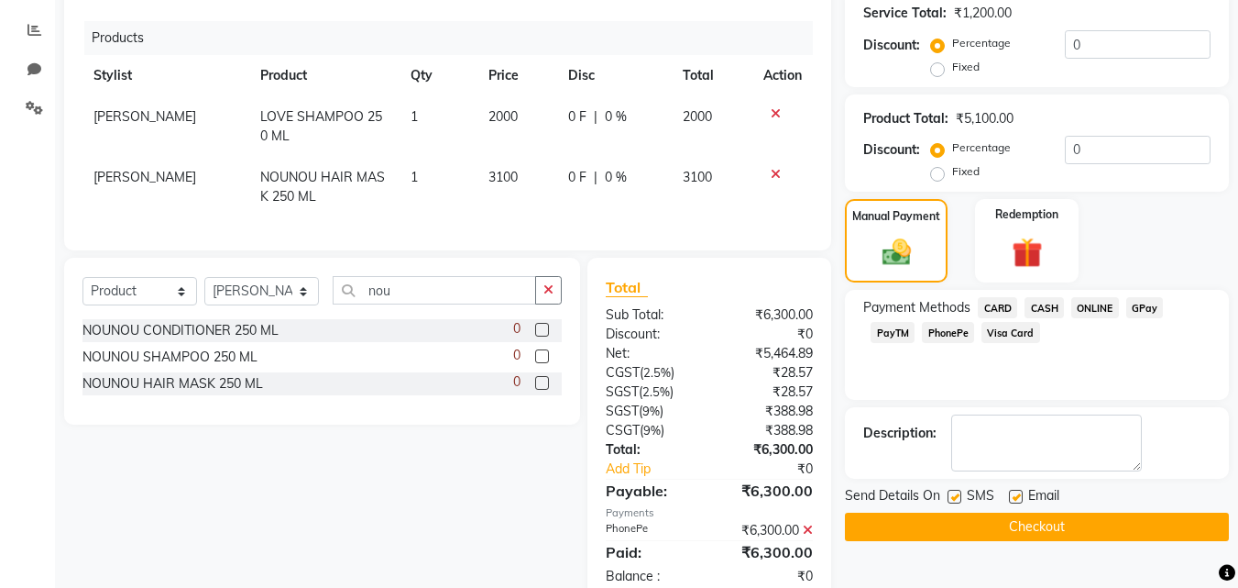
click at [985, 500] on span "SMS" at bounding box center [981, 497] width 28 height 23
click at [985, 526] on button "Checkout" at bounding box center [1037, 526] width 384 height 28
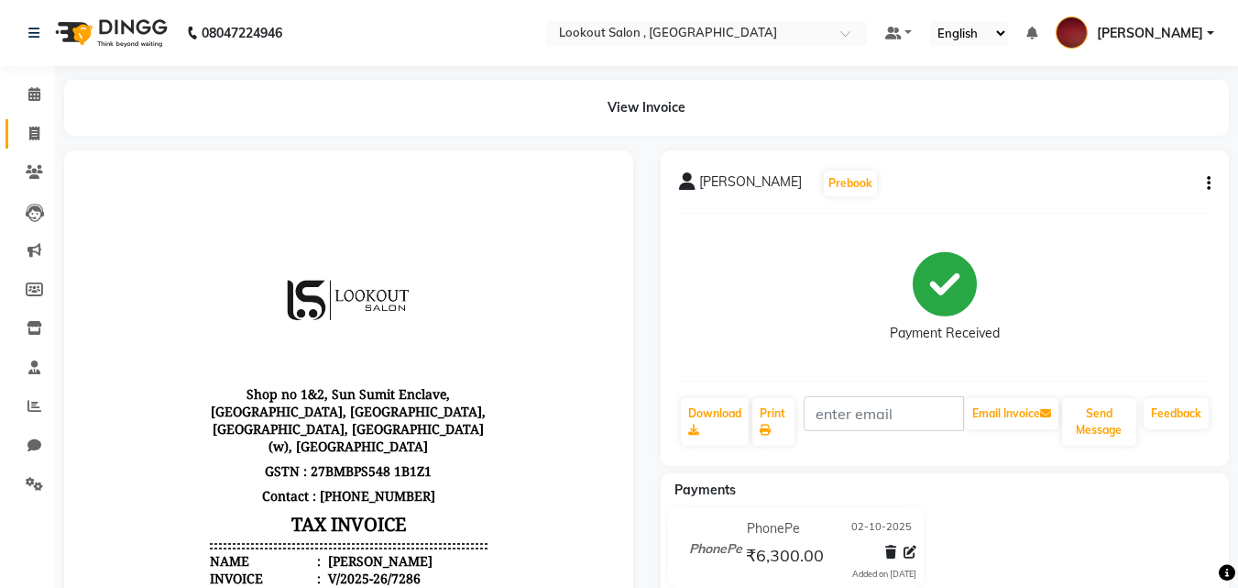
click at [28, 144] on link "Invoice" at bounding box center [28, 134] width 44 height 30
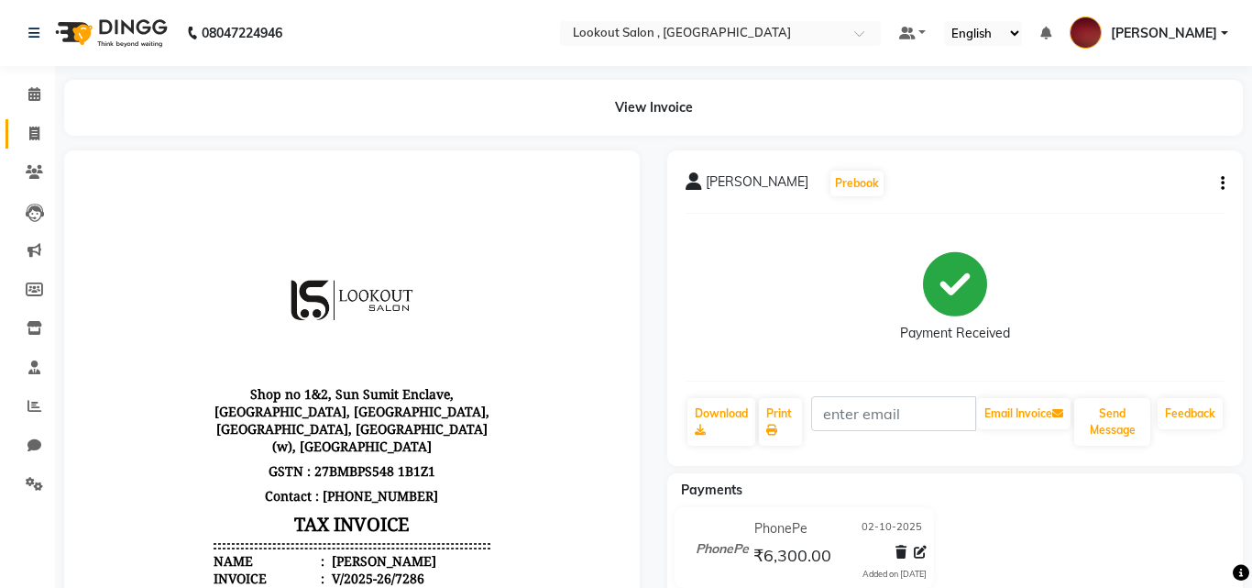
select select "service"
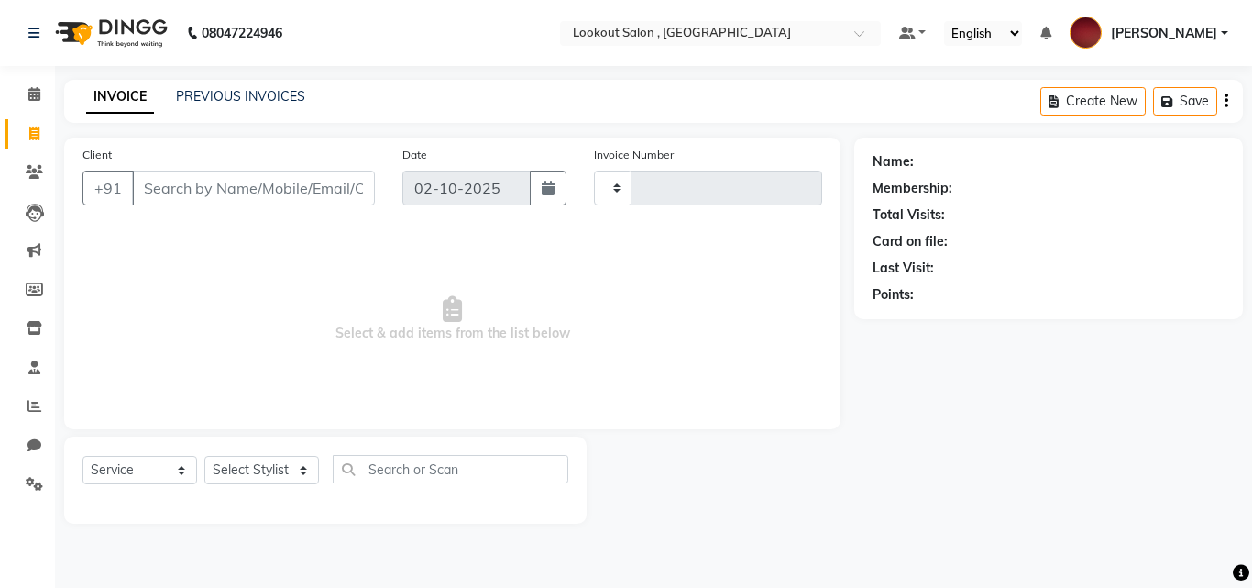
type input "7287"
select select "151"
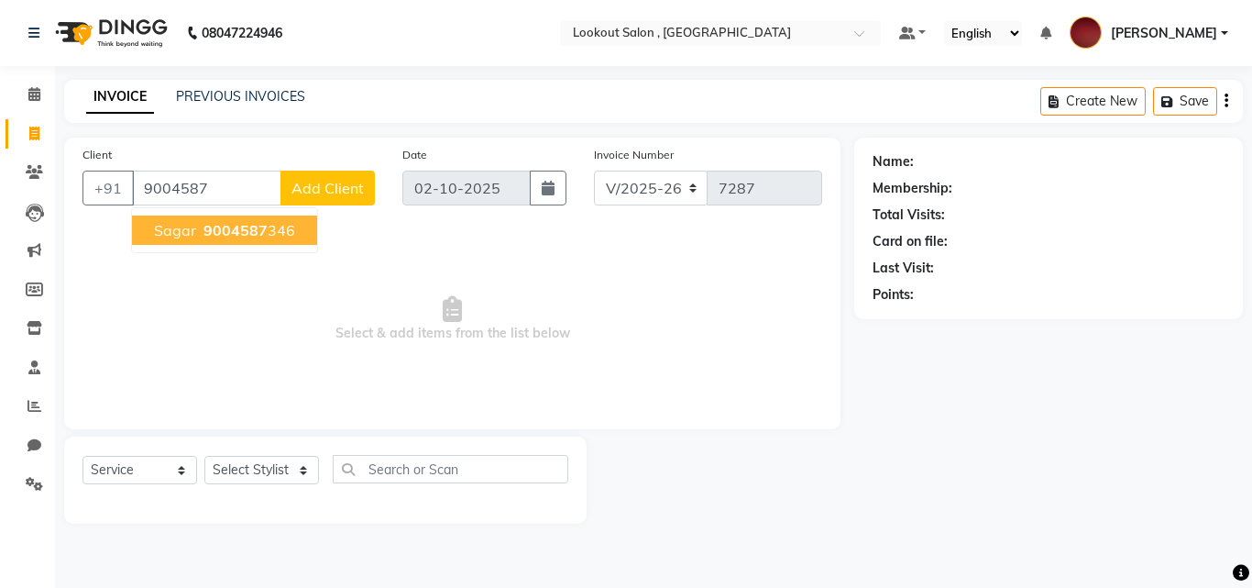
click at [281, 232] on ngb-highlight "9004587 346" at bounding box center [247, 230] width 95 height 18
type input "9004587346"
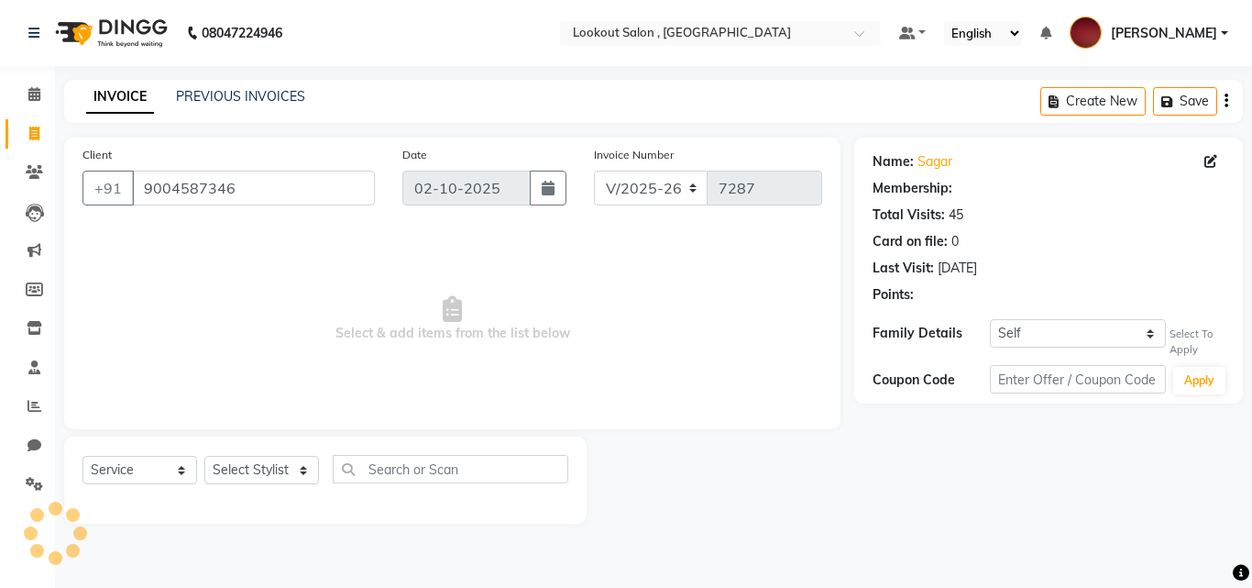
select select "1: Object"
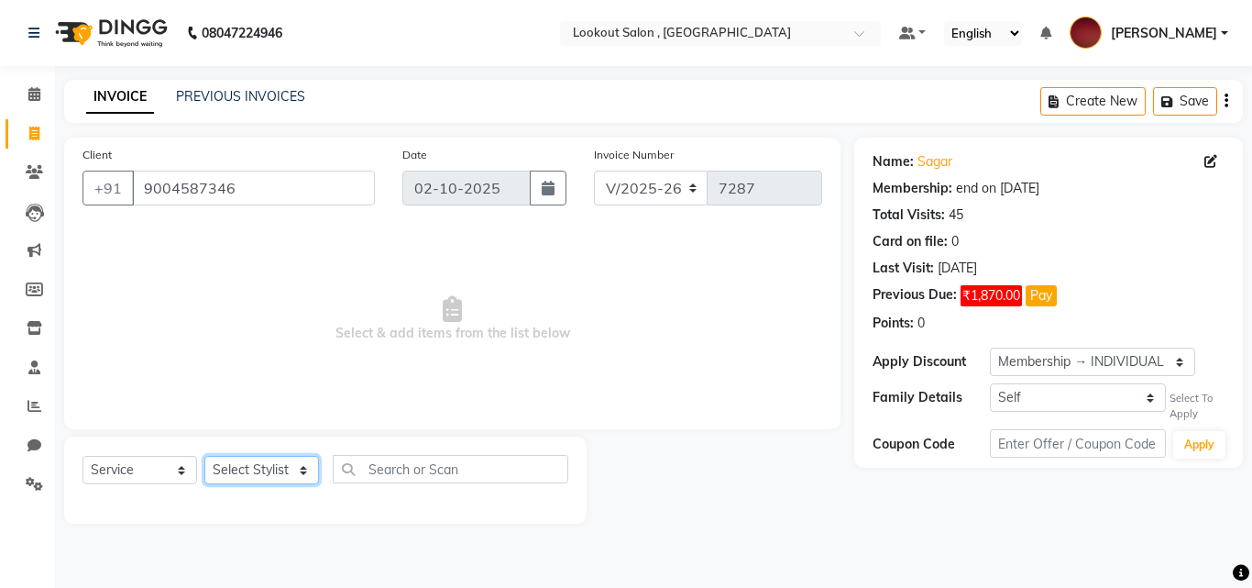
click at [252, 459] on select "Select Stylist [PERSON_NAME] [PERSON_NAME] [PERSON_NAME] [PERSON_NAME] [PERSON_…" at bounding box center [261, 470] width 115 height 28
select select "11497"
click at [204, 456] on select "Select Stylist [PERSON_NAME] [PERSON_NAME] [PERSON_NAME] [PERSON_NAME] [PERSON_…" at bounding box center [261, 470] width 115 height 28
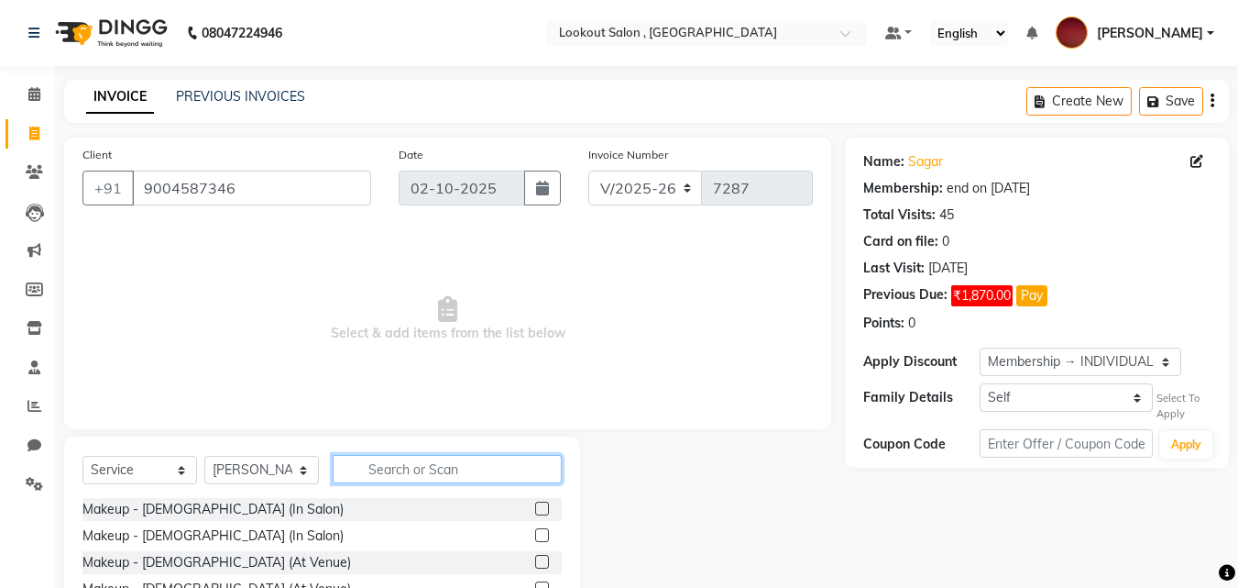
click at [396, 468] on input "text" at bounding box center [447, 469] width 229 height 28
type input "cut"
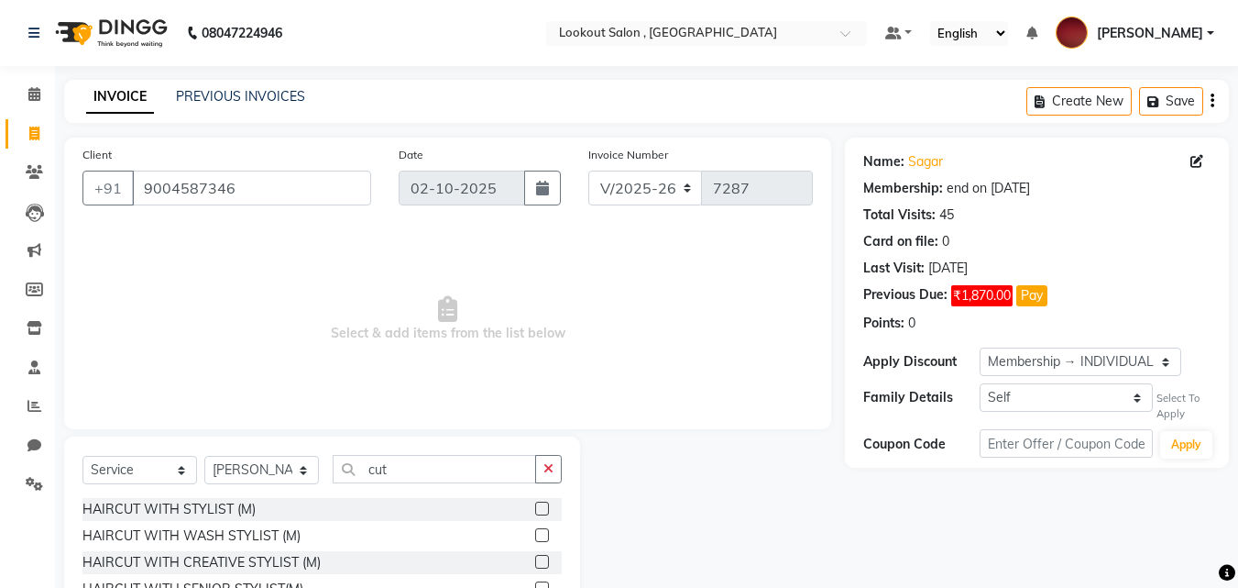
click at [535, 512] on label at bounding box center [542, 508] width 14 height 14
click at [535, 512] on input "checkbox" at bounding box center [541, 509] width 12 height 12
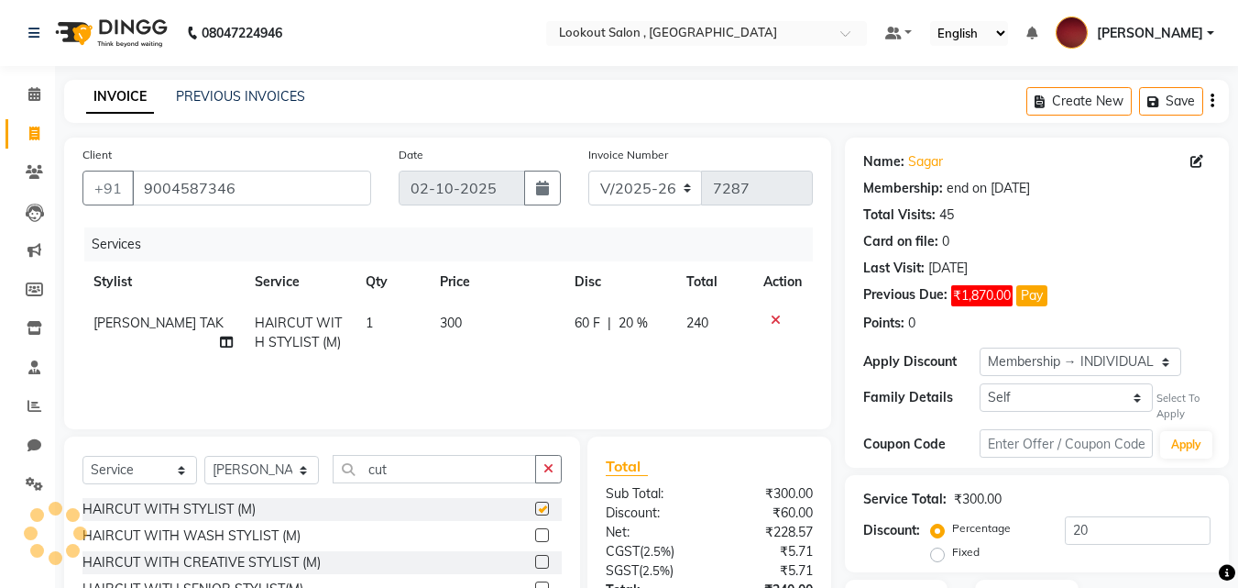
checkbox input "false"
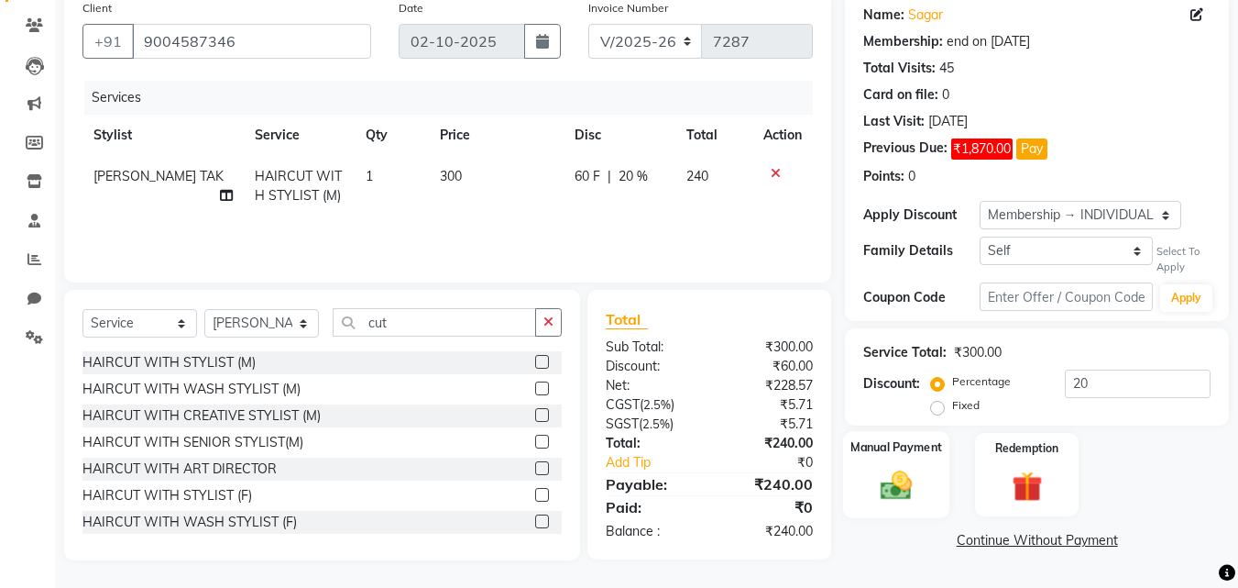
click at [904, 508] on div "Manual Payment" at bounding box center [896, 474] width 107 height 87
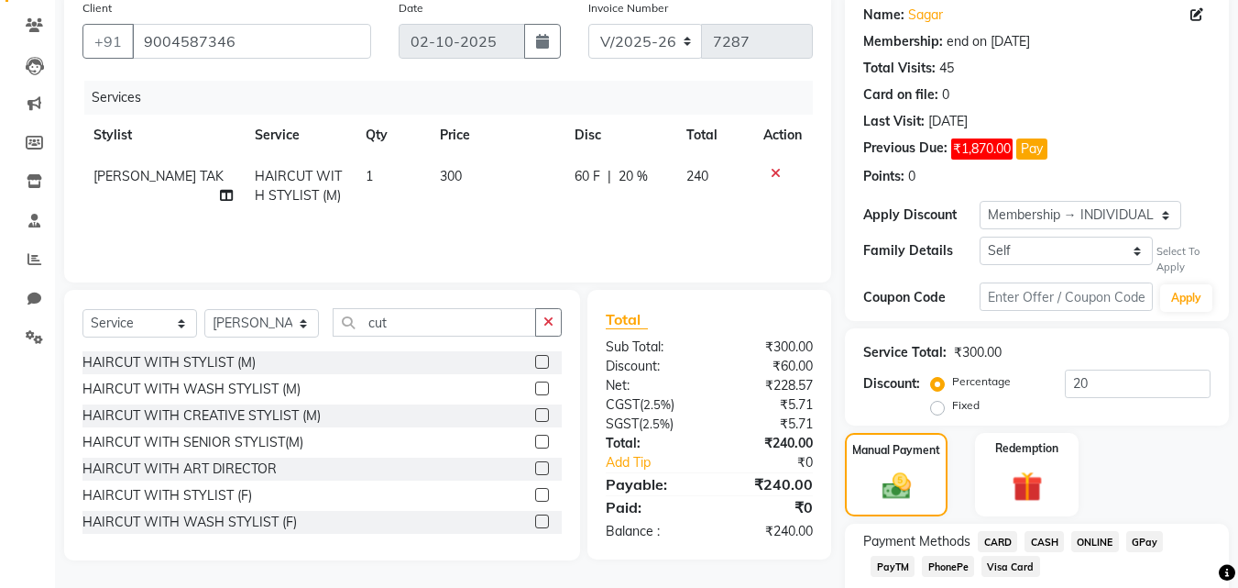
scroll to position [258, 0]
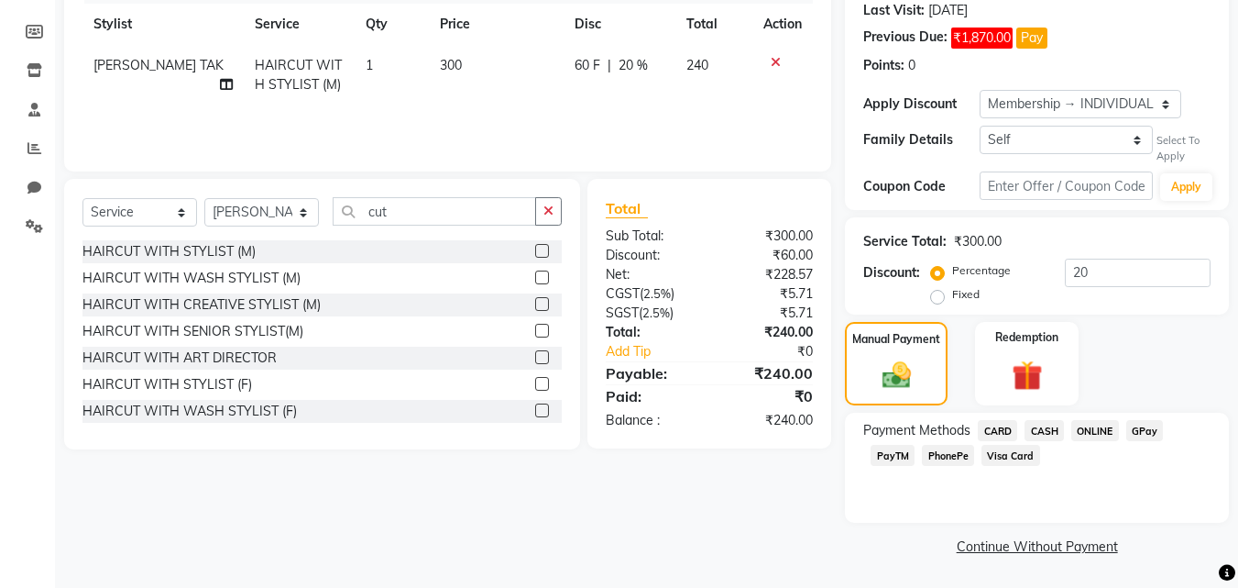
click at [1028, 413] on div "Payment Methods CARD CASH ONLINE GPay PayTM PhonePe Visa Card" at bounding box center [1037, 468] width 384 height 110
click at [1035, 423] on span "CASH" at bounding box center [1044, 430] width 39 height 21
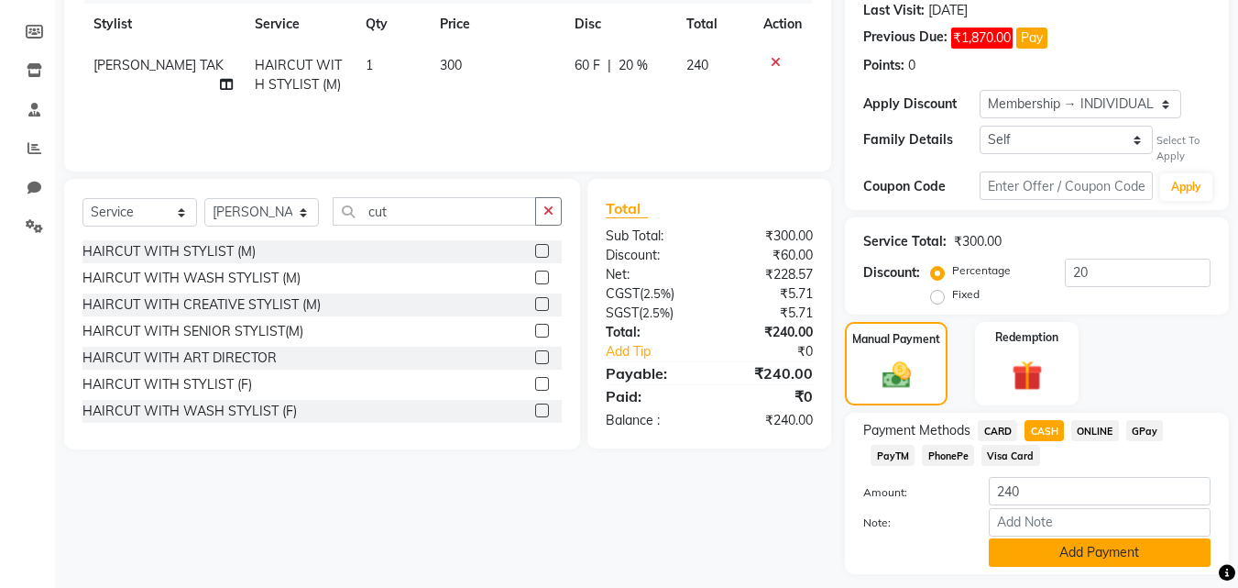
click at [1050, 545] on button "Add Payment" at bounding box center [1100, 552] width 222 height 28
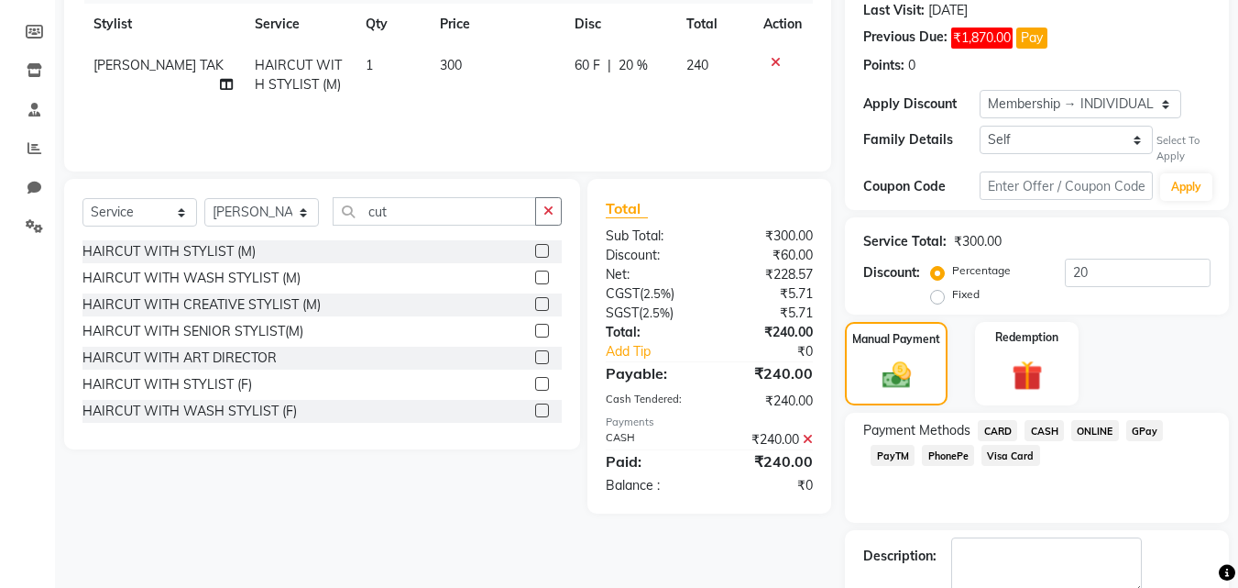
scroll to position [361, 0]
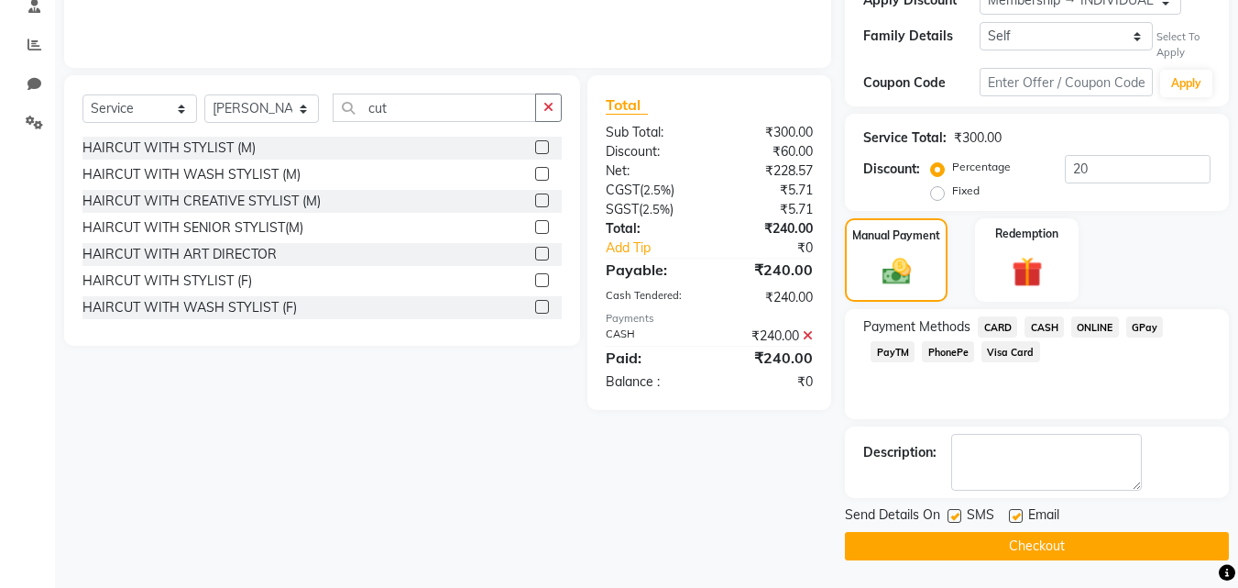
click at [1009, 545] on button "Checkout" at bounding box center [1037, 546] width 384 height 28
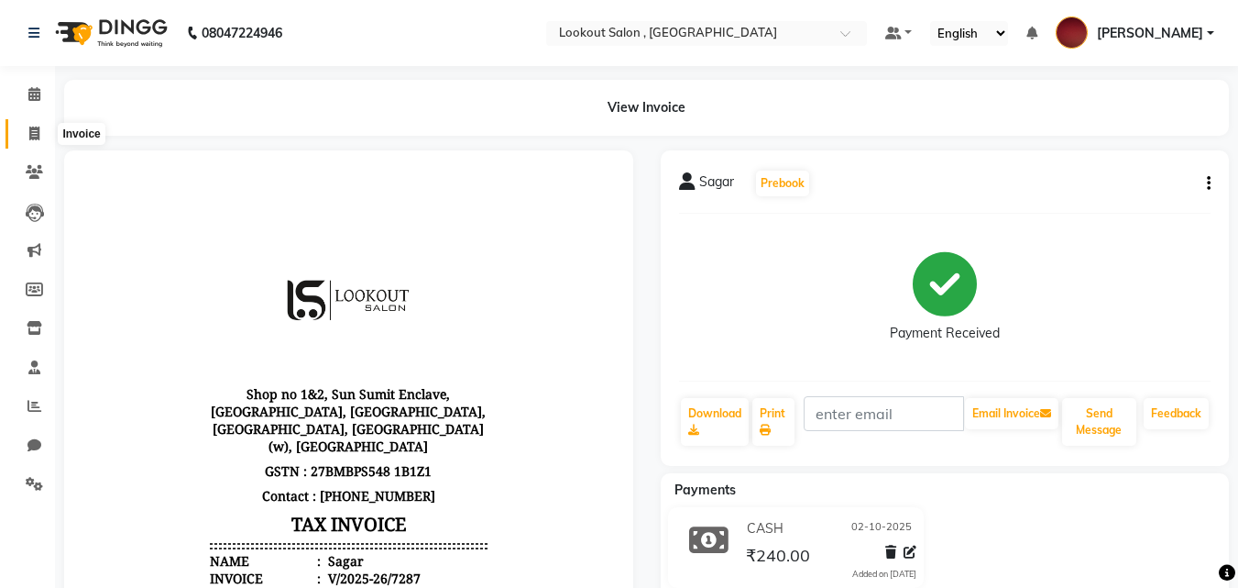
click at [33, 137] on icon at bounding box center [34, 134] width 10 height 14
select select "service"
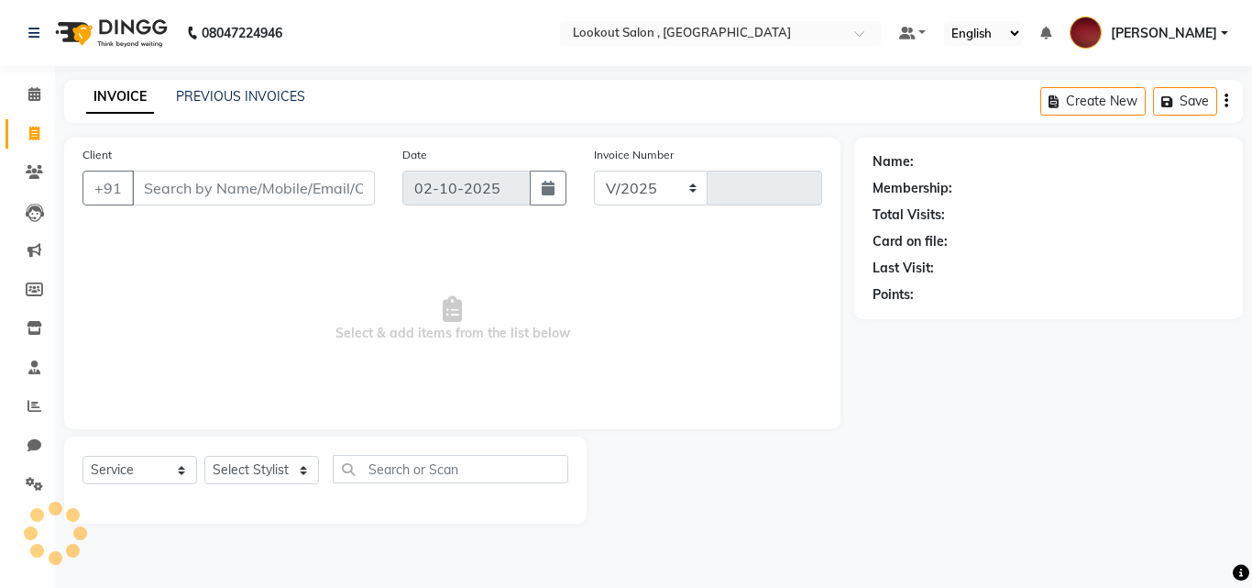
select select "151"
type input "7288"
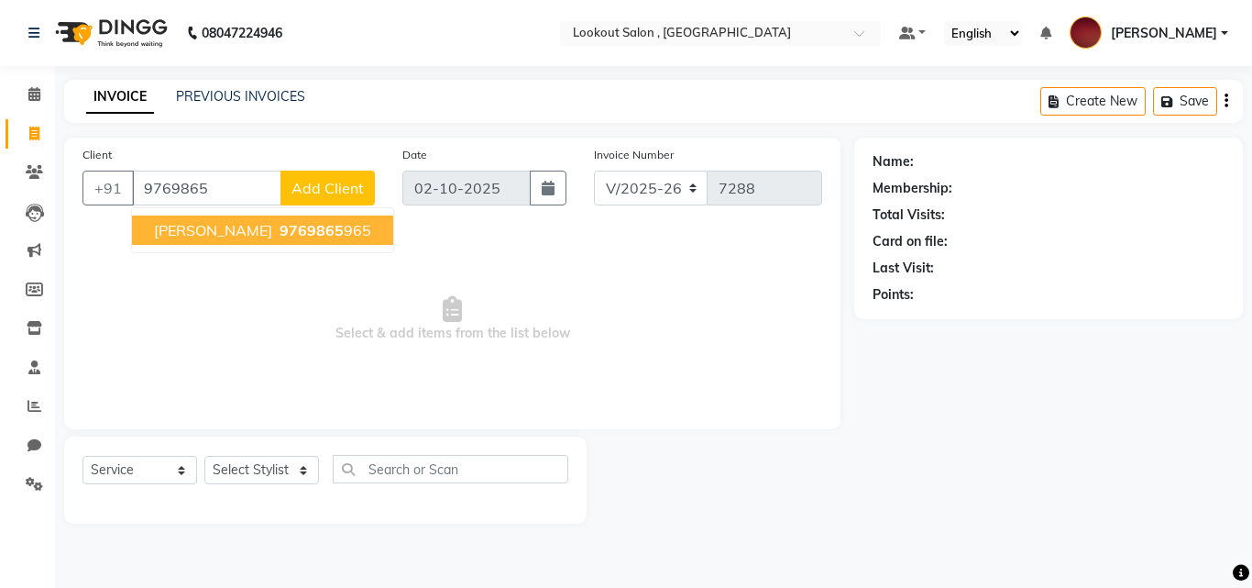
click at [200, 232] on span "[PERSON_NAME]" at bounding box center [213, 230] width 118 height 18
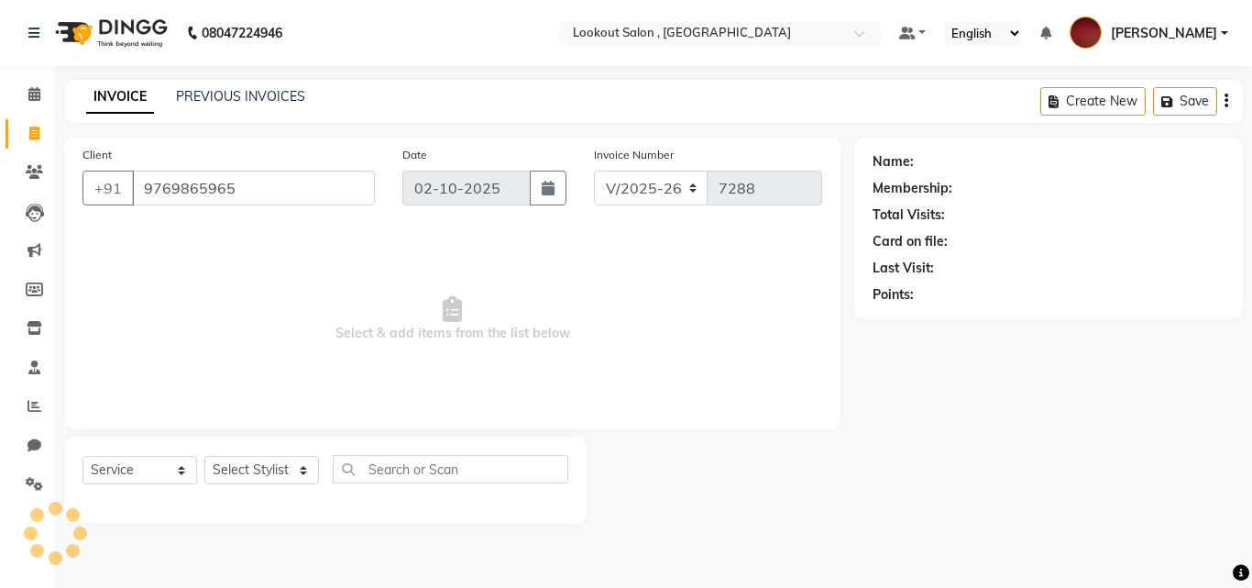
type input "9769865965"
select select "1: Object"
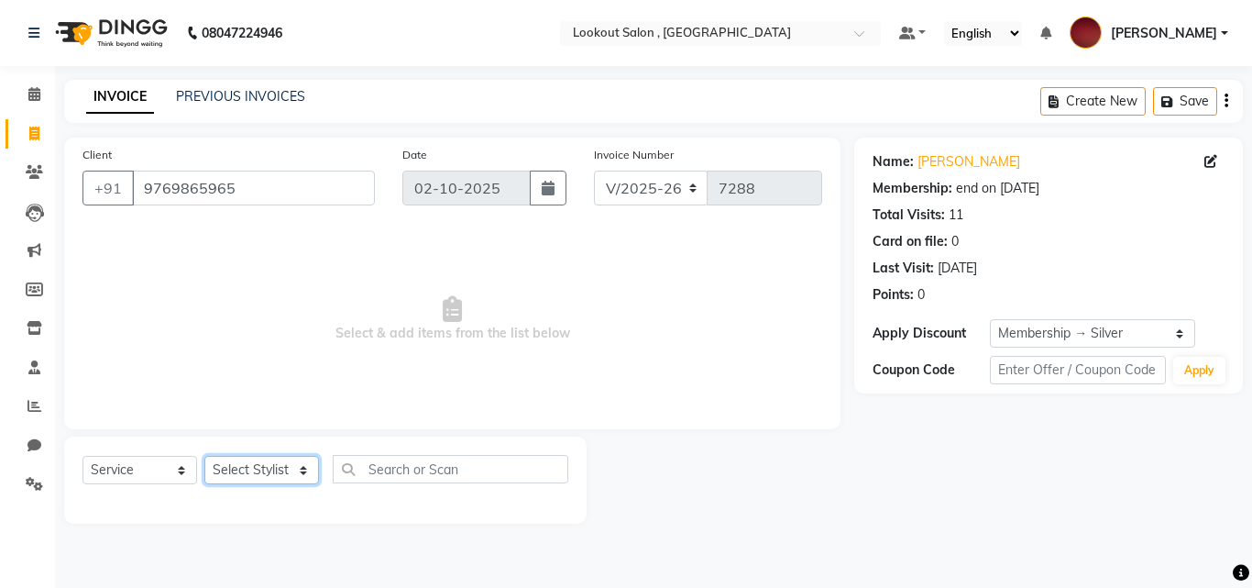
click at [214, 469] on select "Select Stylist [PERSON_NAME] [PERSON_NAME] [PERSON_NAME] [PERSON_NAME] [PERSON_…" at bounding box center [261, 470] width 115 height 28
select select "90900"
click at [204, 456] on select "Select Stylist [PERSON_NAME] [PERSON_NAME] [PERSON_NAME] [PERSON_NAME] [PERSON_…" at bounding box center [261, 470] width 115 height 28
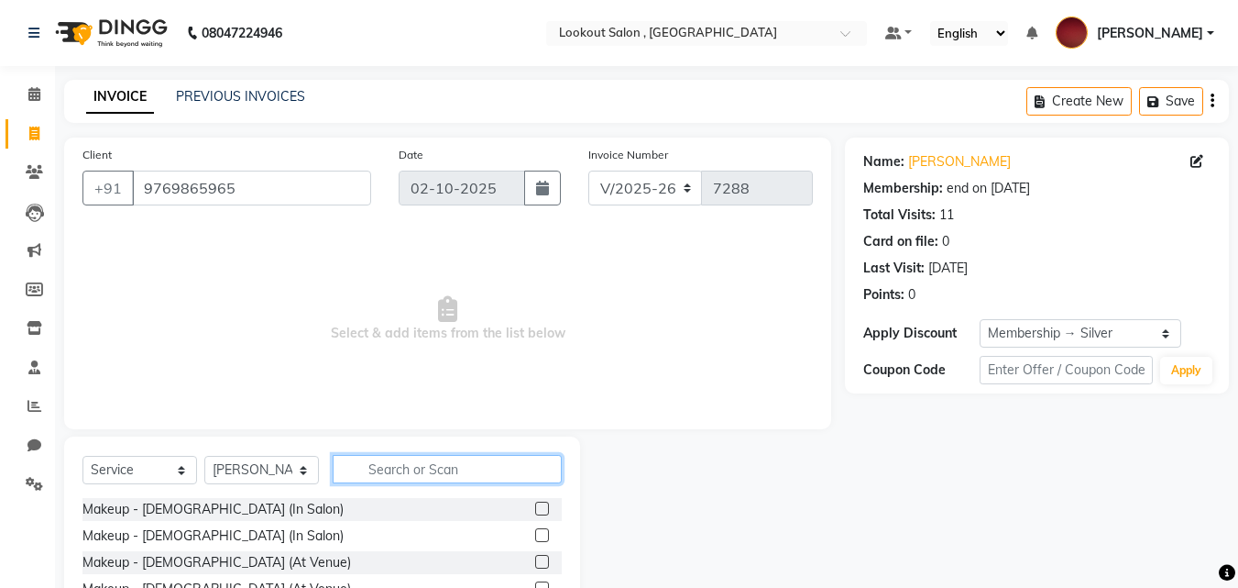
click at [391, 462] on input "text" at bounding box center [447, 469] width 229 height 28
type input "cut"
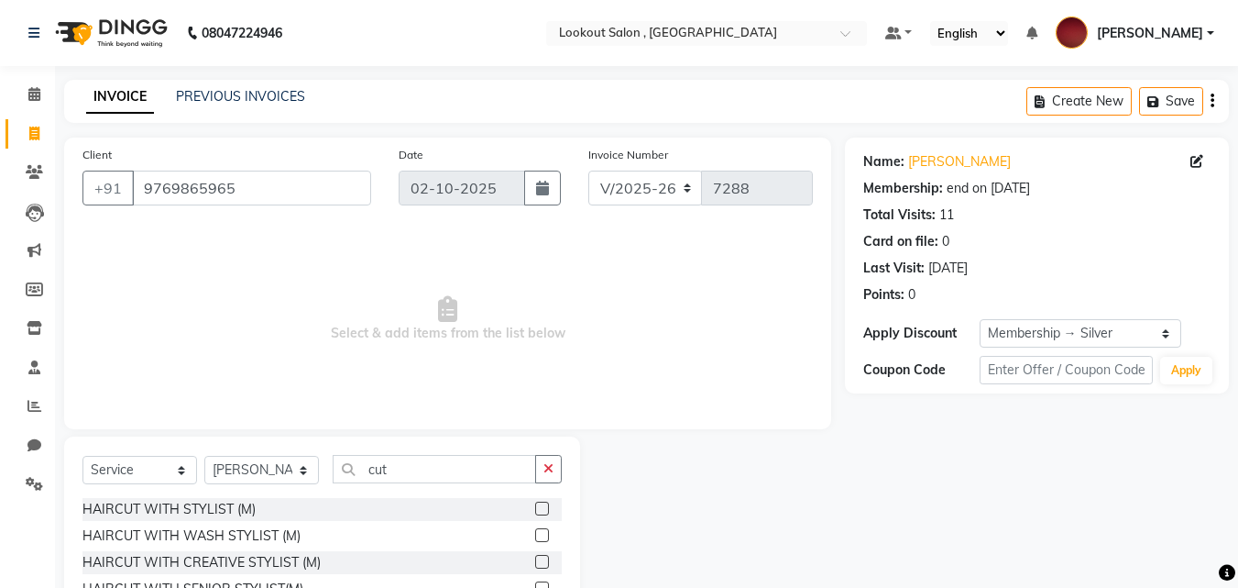
click at [535, 584] on label at bounding box center [542, 588] width 14 height 14
click at [535, 584] on input "checkbox" at bounding box center [541, 589] width 12 height 12
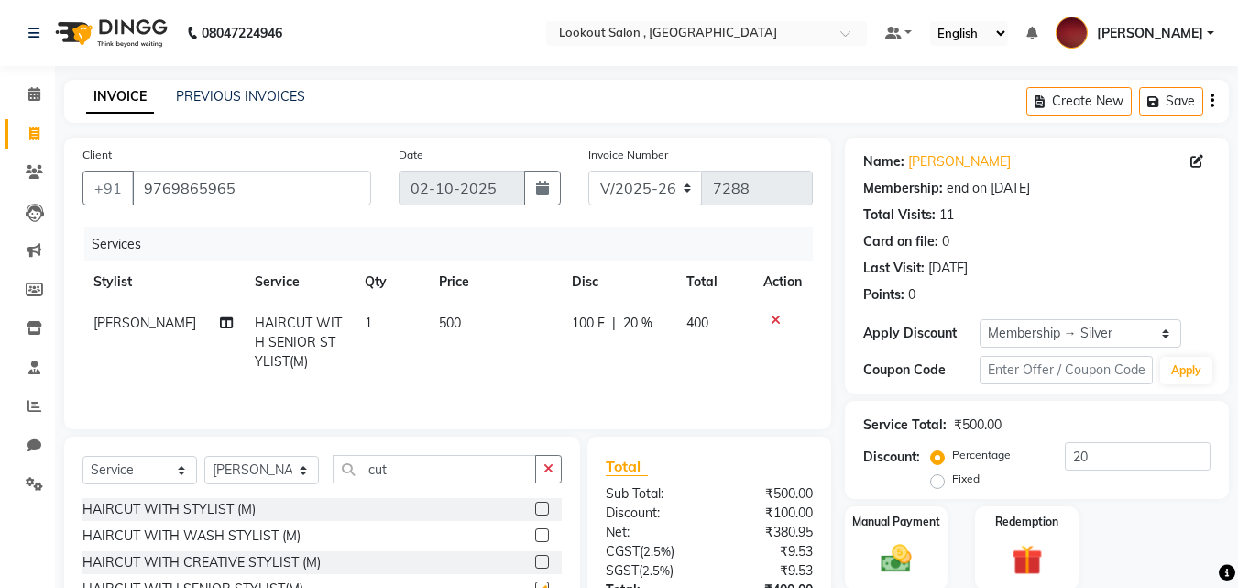
checkbox input "false"
drag, startPoint x: 380, startPoint y: 458, endPoint x: 328, endPoint y: 463, distance: 51.5
click at [328, 463] on div "Select Service Product Membership Package Voucher Prepaid Gift Card Select Styl…" at bounding box center [322, 476] width 479 height 43
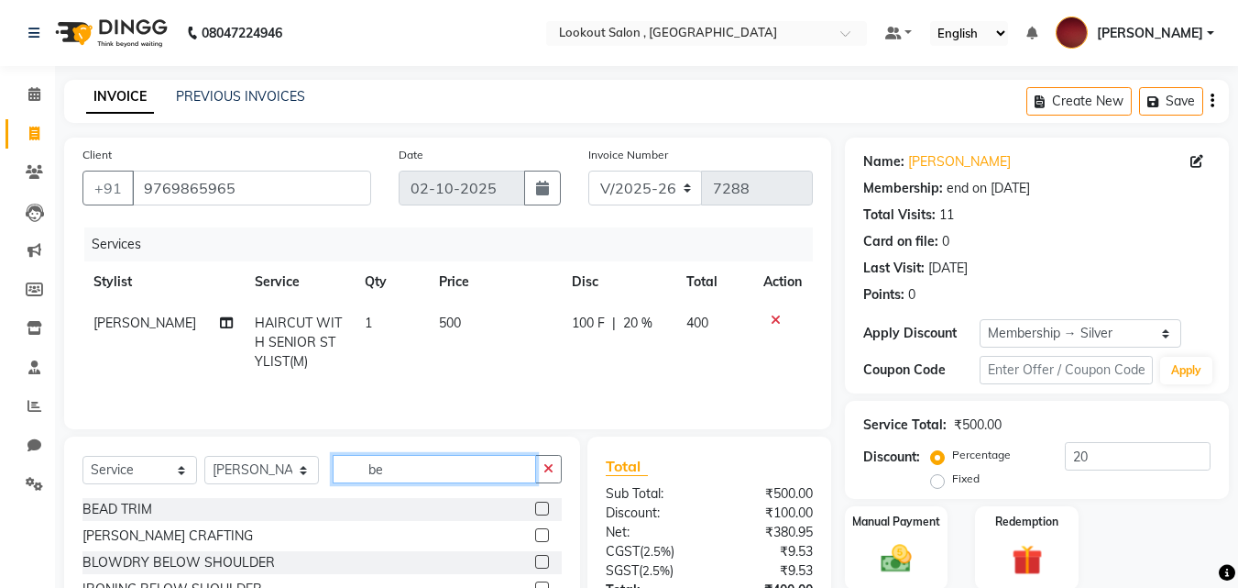
type input "be"
click at [535, 534] on label at bounding box center [542, 535] width 14 height 14
click at [535, 534] on input "checkbox" at bounding box center [541, 536] width 12 height 12
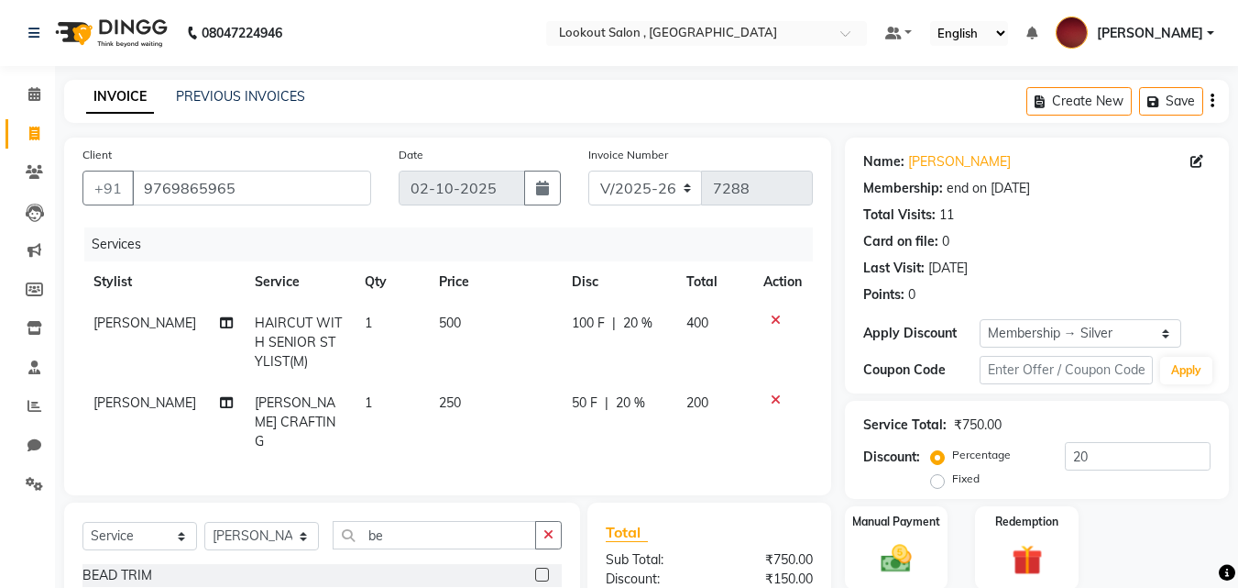
checkbox input "false"
drag, startPoint x: 389, startPoint y: 525, endPoint x: 273, endPoint y: 531, distance: 115.6
click at [273, 531] on div "Select Service Product Membership Package Voucher Prepaid Gift Card Select Styl…" at bounding box center [322, 542] width 479 height 43
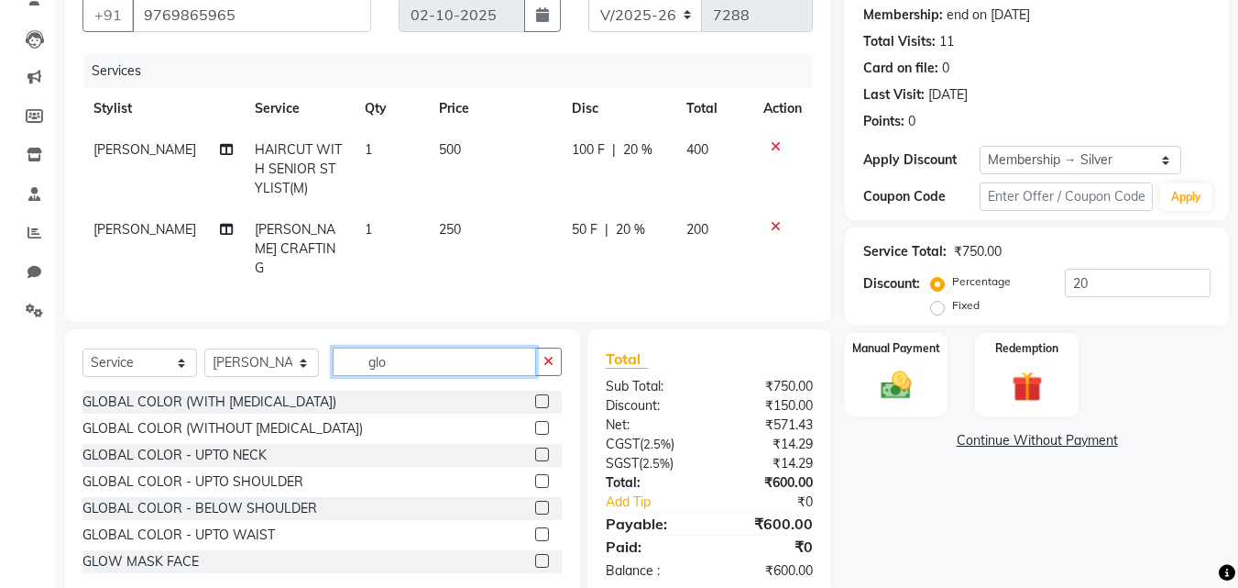
scroll to position [207, 0]
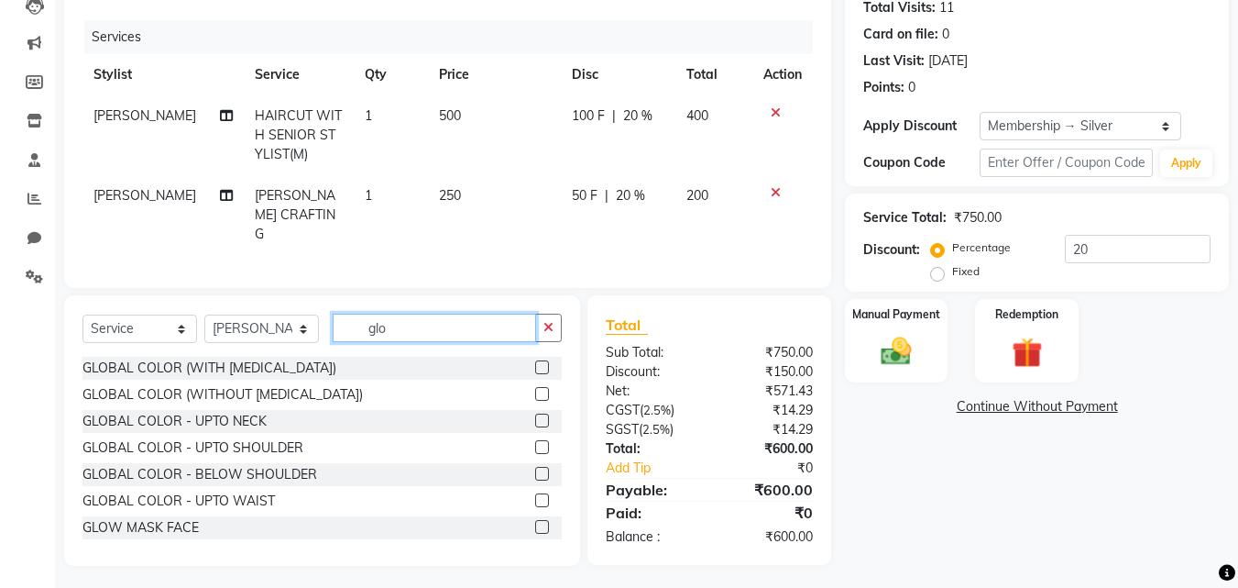
type input "glo"
click at [535, 393] on label at bounding box center [542, 394] width 14 height 14
click at [535, 393] on input "checkbox" at bounding box center [541, 395] width 12 height 12
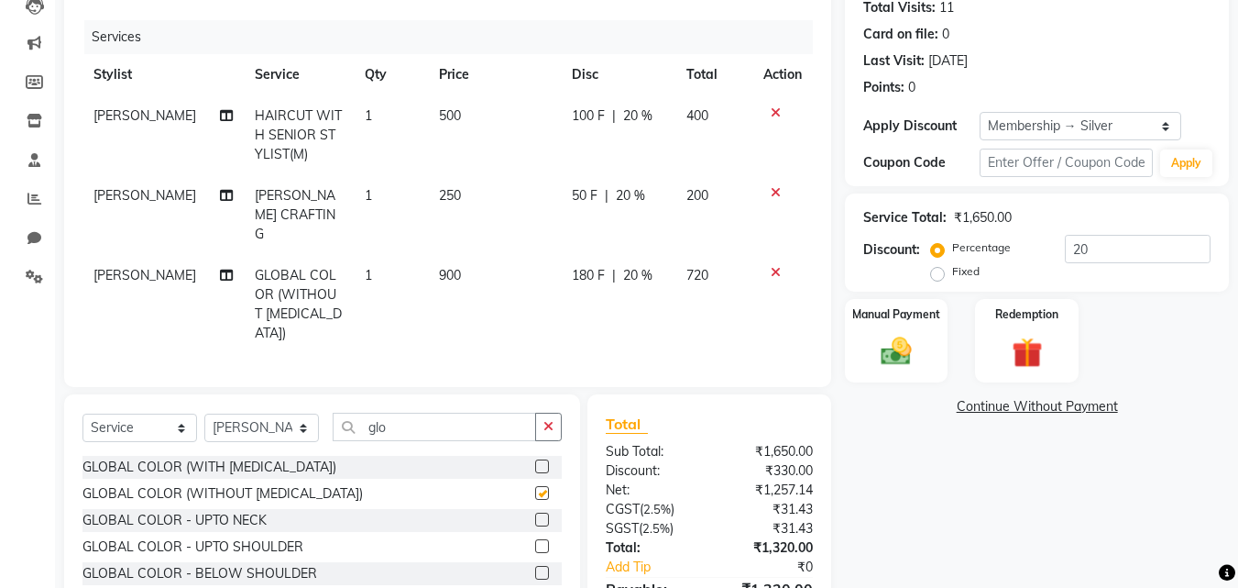
checkbox input "false"
drag, startPoint x: 405, startPoint y: 406, endPoint x: 237, endPoint y: 417, distance: 169.0
click at [237, 417] on div "Select Service Product Membership Package Voucher Prepaid Gift Card Select Styl…" at bounding box center [322, 434] width 479 height 43
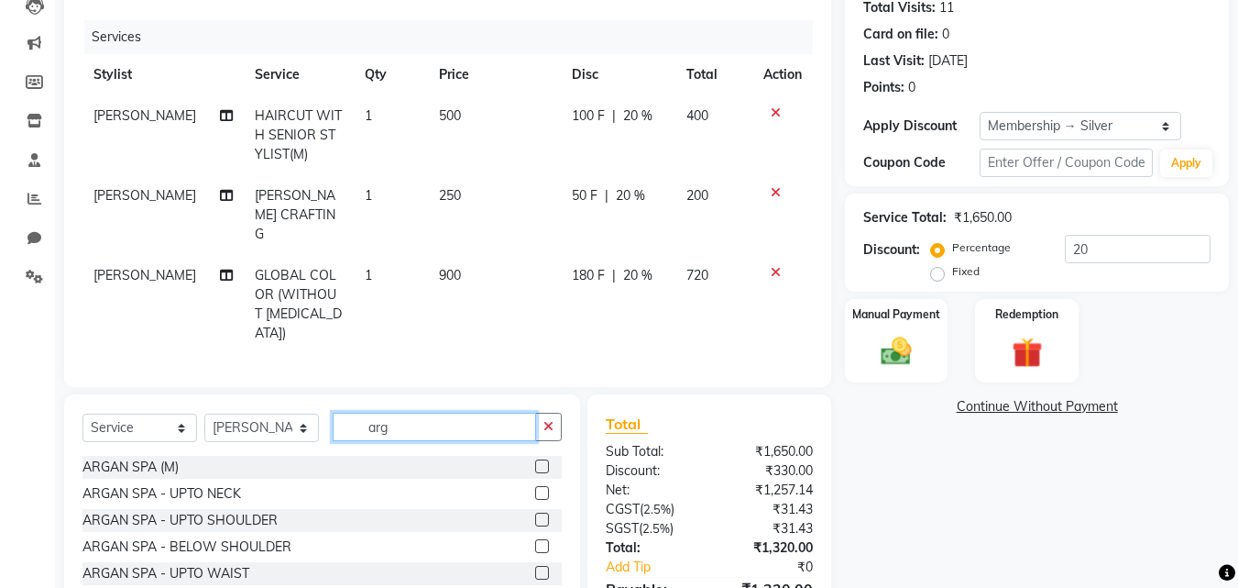
type input "arg"
click at [543, 459] on label at bounding box center [542, 466] width 14 height 14
click at [543, 461] on input "checkbox" at bounding box center [541, 467] width 12 height 12
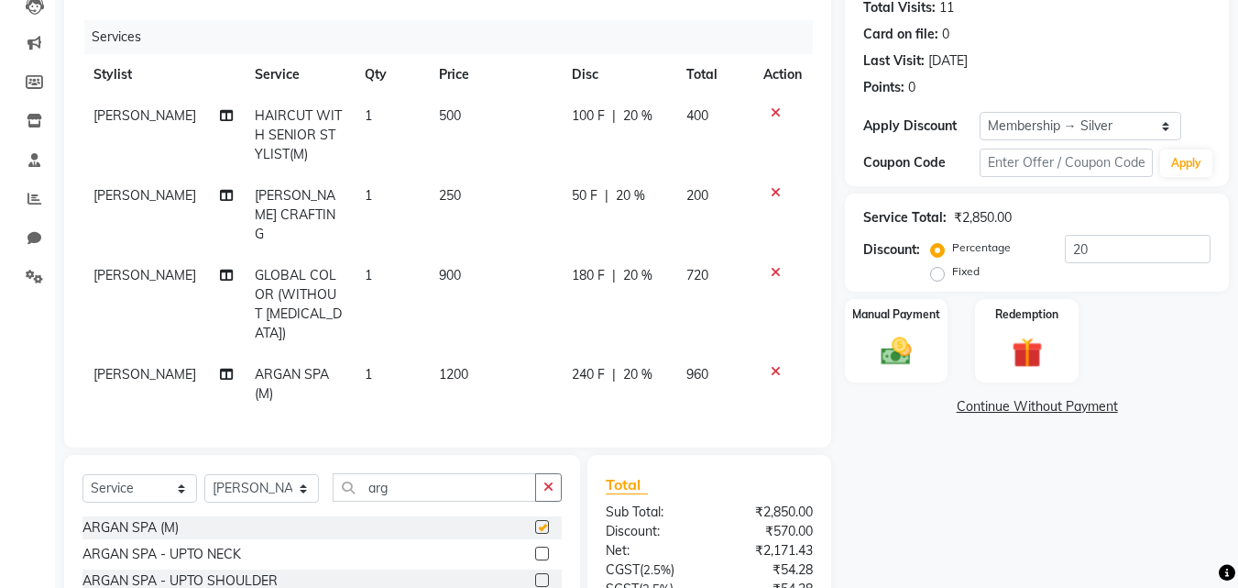
checkbox input "false"
click at [451, 366] on span "1200" at bounding box center [453, 374] width 29 height 17
select select "90900"
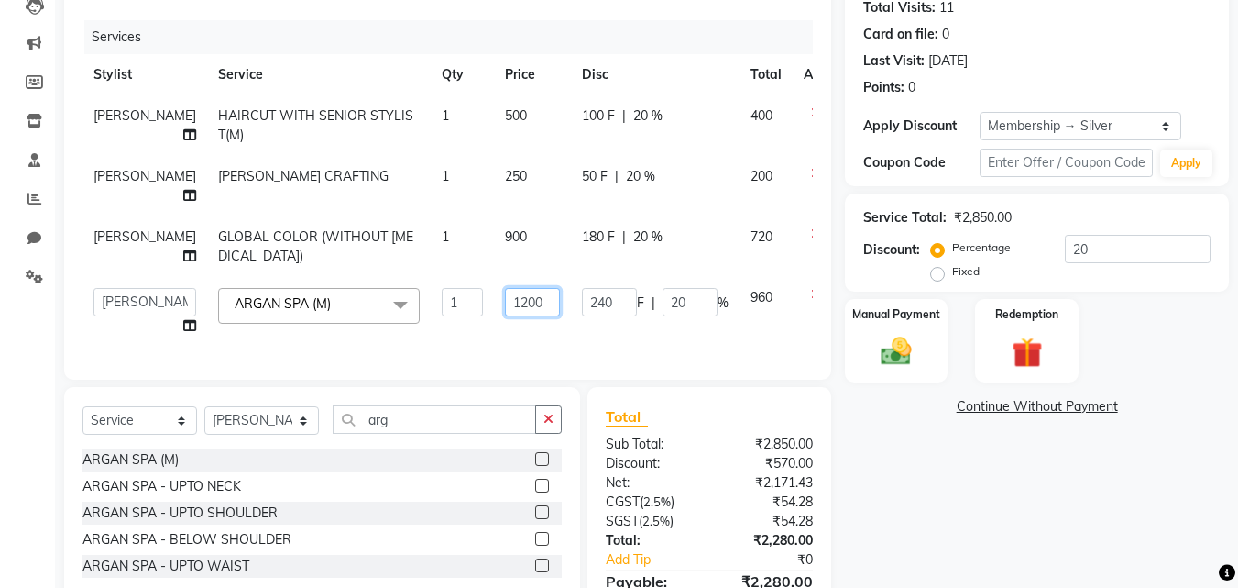
click at [505, 316] on input "1200" at bounding box center [532, 302] width 55 height 28
type input "1500"
click at [469, 361] on div "Services Stylist Service Qty Price Disc Total Action [PERSON_NAME] HAIRCUT WITH…" at bounding box center [448, 190] width 731 height 341
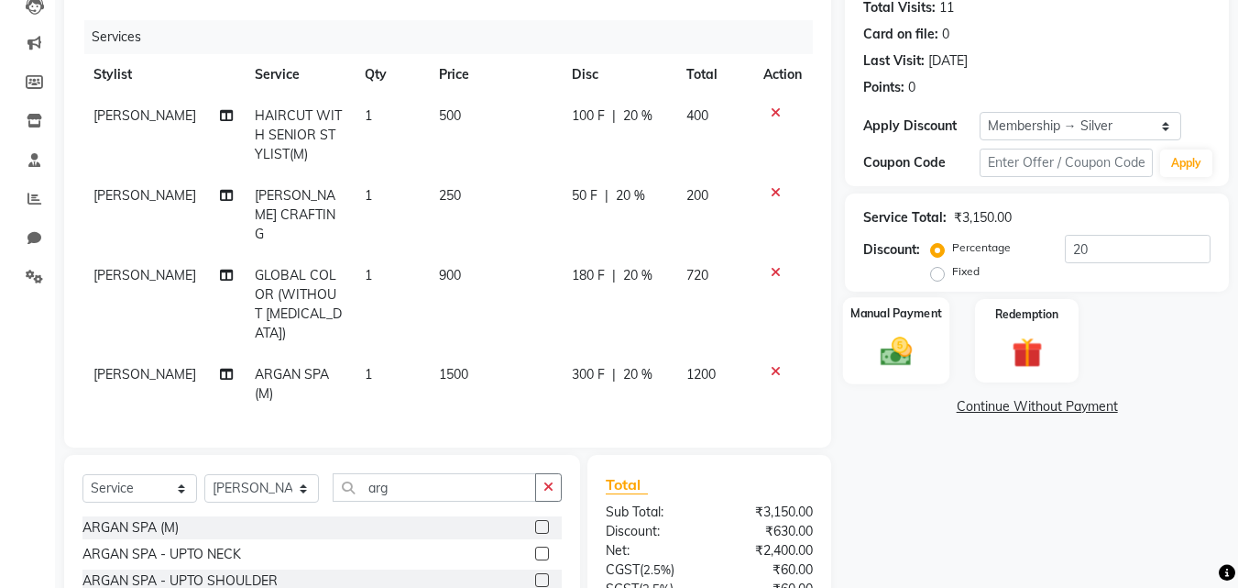
click at [882, 334] on img at bounding box center [896, 351] width 51 height 37
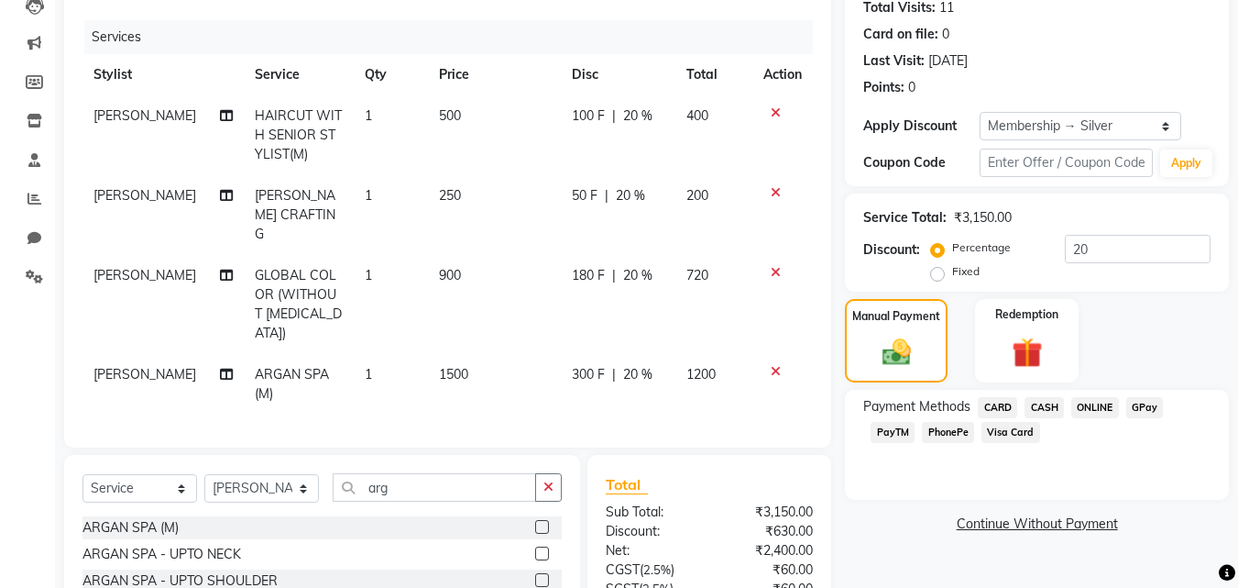
scroll to position [347, 0]
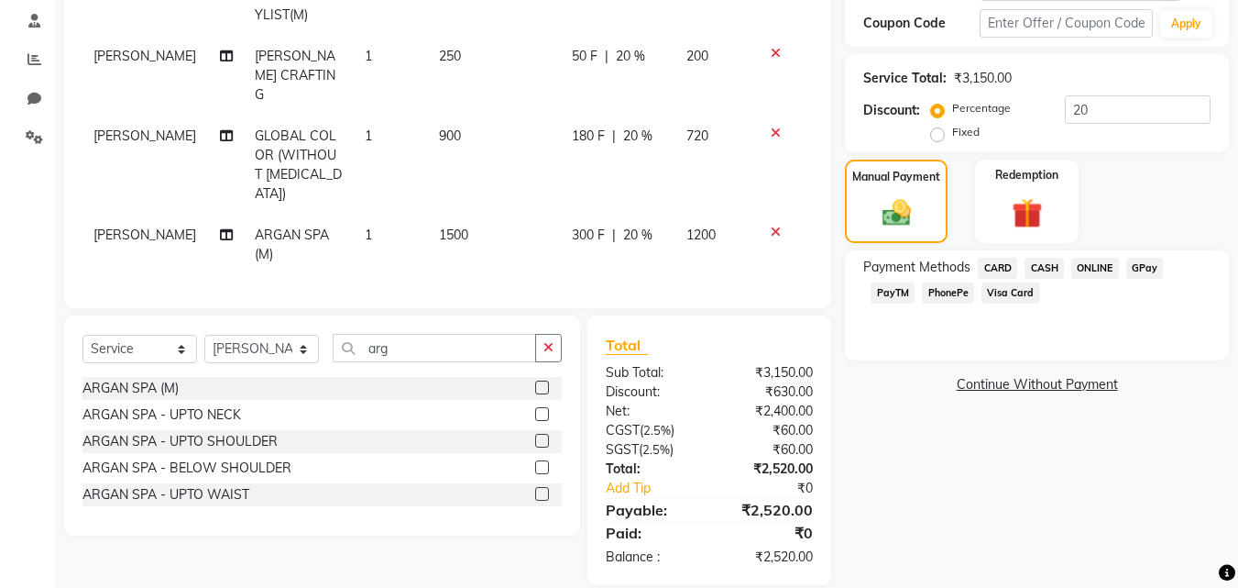
click at [953, 284] on span "PhonePe" at bounding box center [948, 292] width 52 height 21
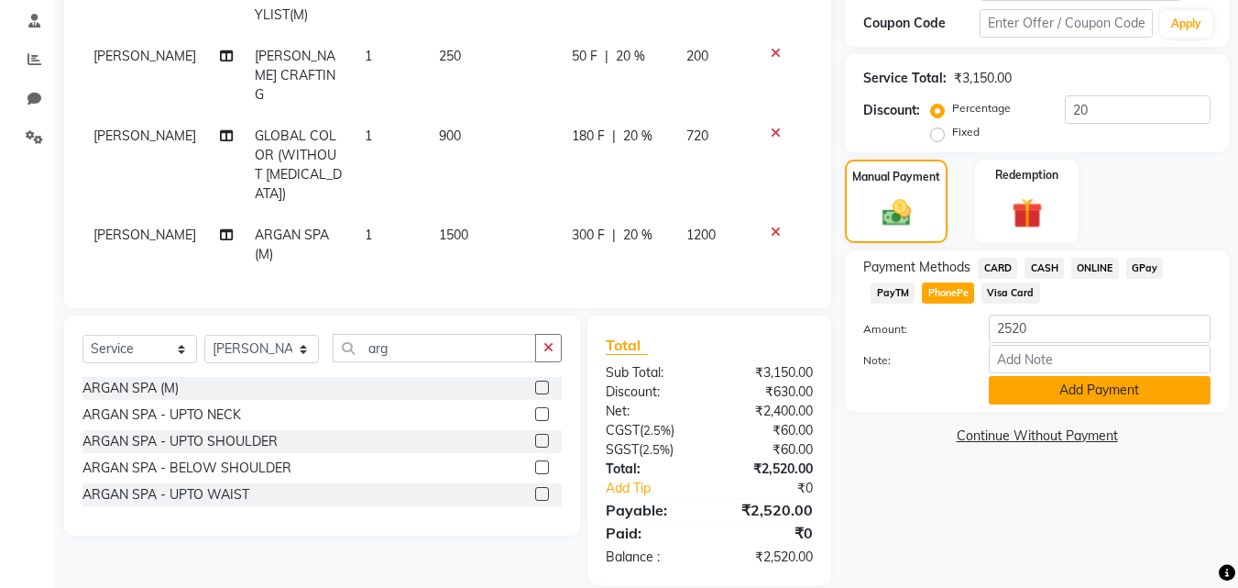
click at [996, 382] on button "Add Payment" at bounding box center [1100, 390] width 222 height 28
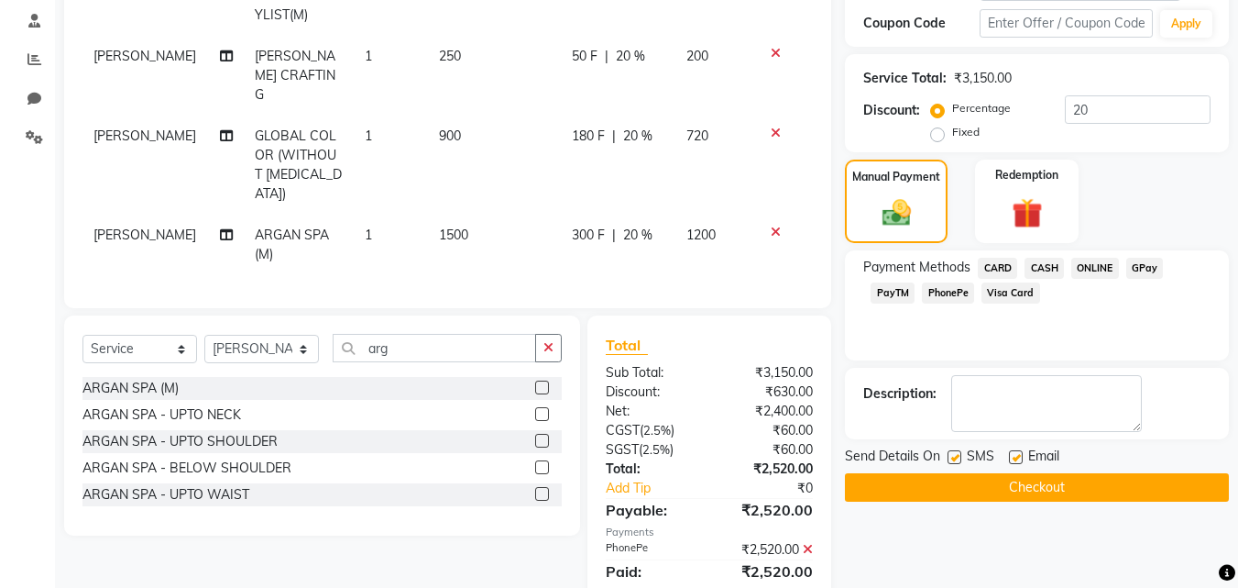
click at [1005, 493] on button "Checkout" at bounding box center [1037, 487] width 384 height 28
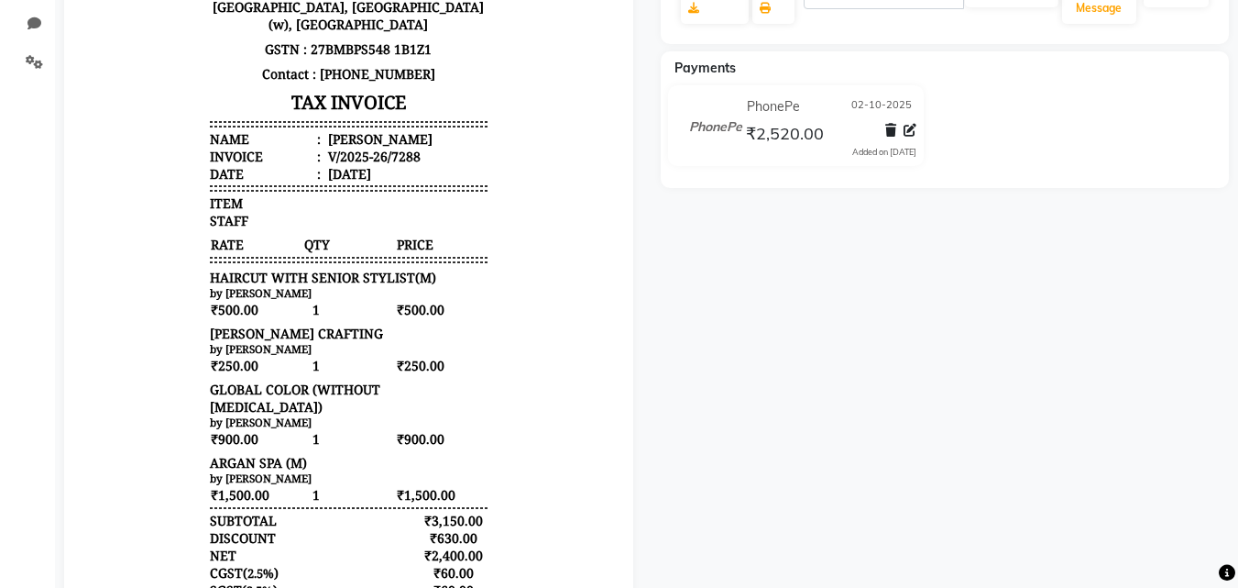
scroll to position [559, 0]
